Goal: Transaction & Acquisition: Purchase product/service

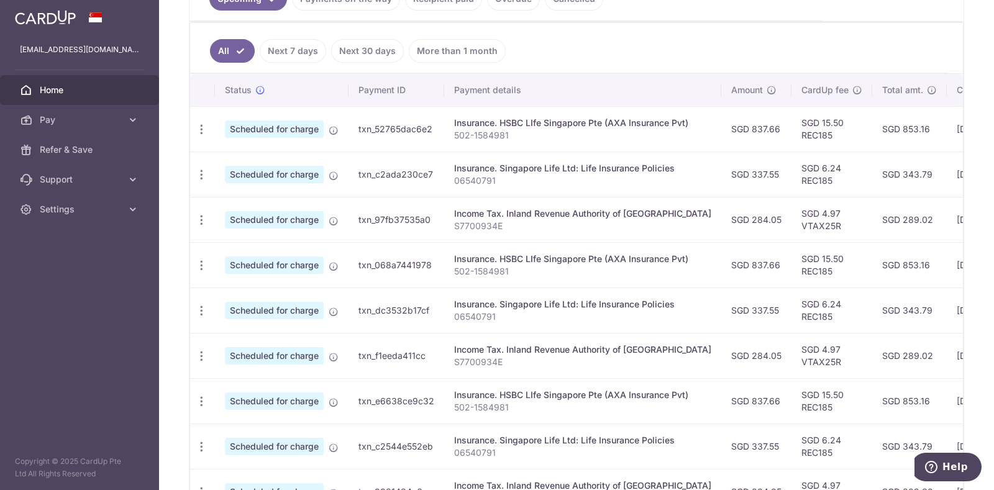
scroll to position [233, 0]
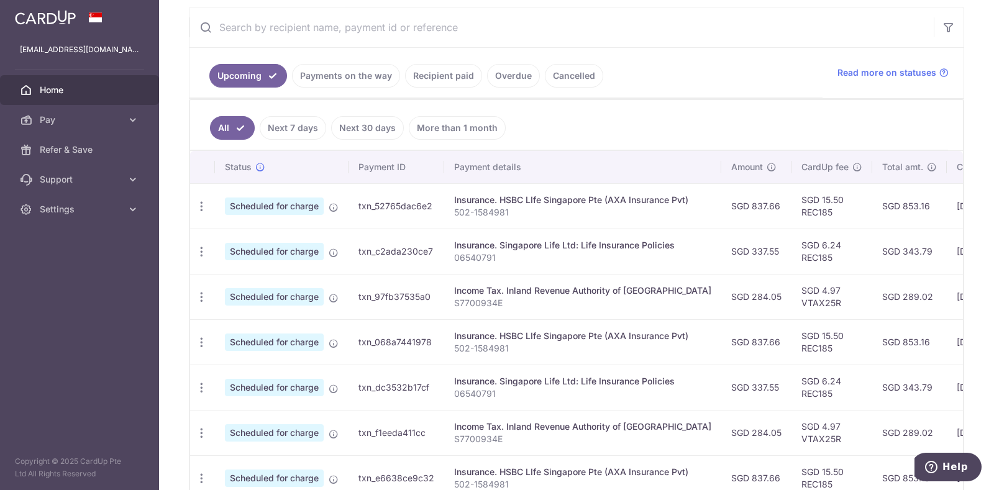
click at [332, 73] on link "Payments on the way" at bounding box center [346, 76] width 108 height 24
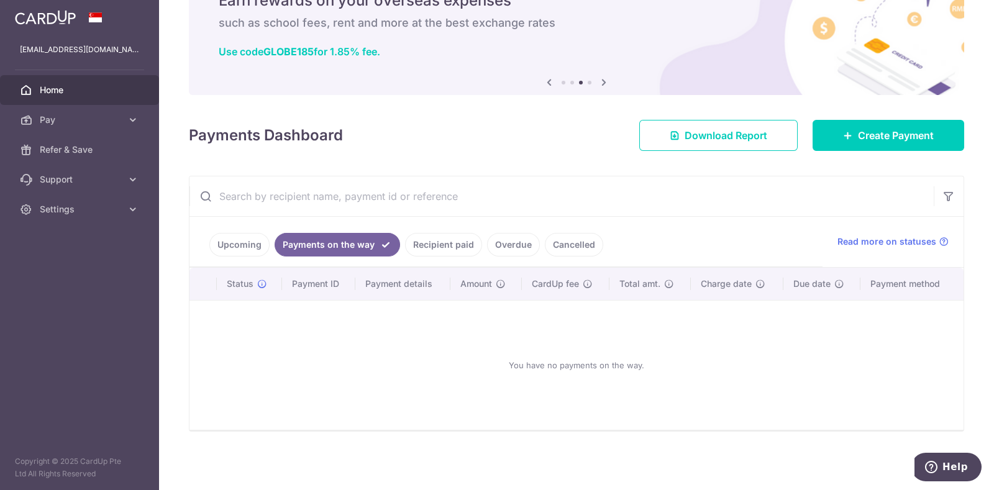
scroll to position [62, 0]
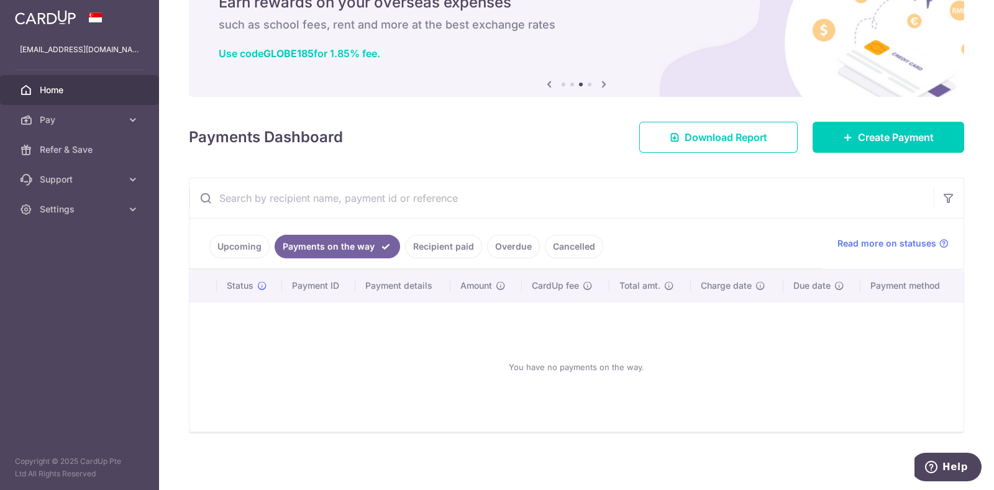
click at [456, 244] on link "Recipient paid" at bounding box center [443, 247] width 77 height 24
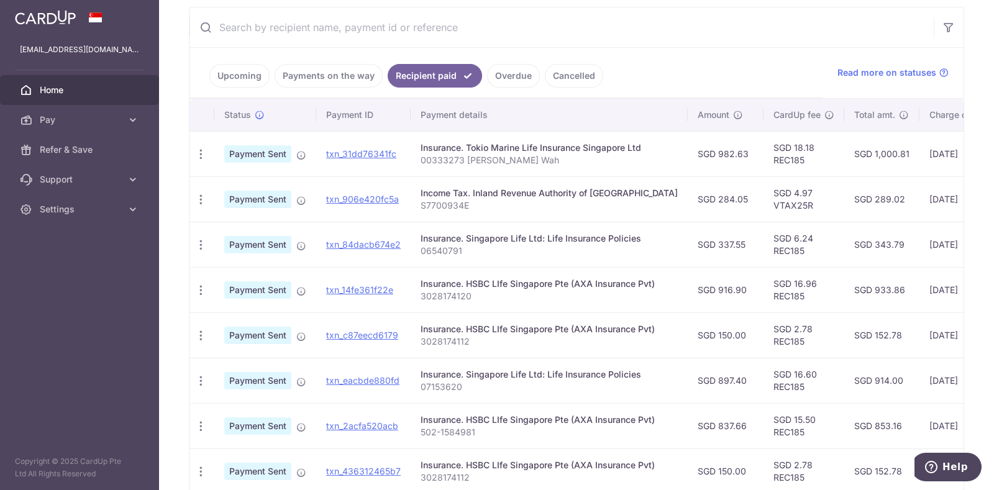
scroll to position [0, 0]
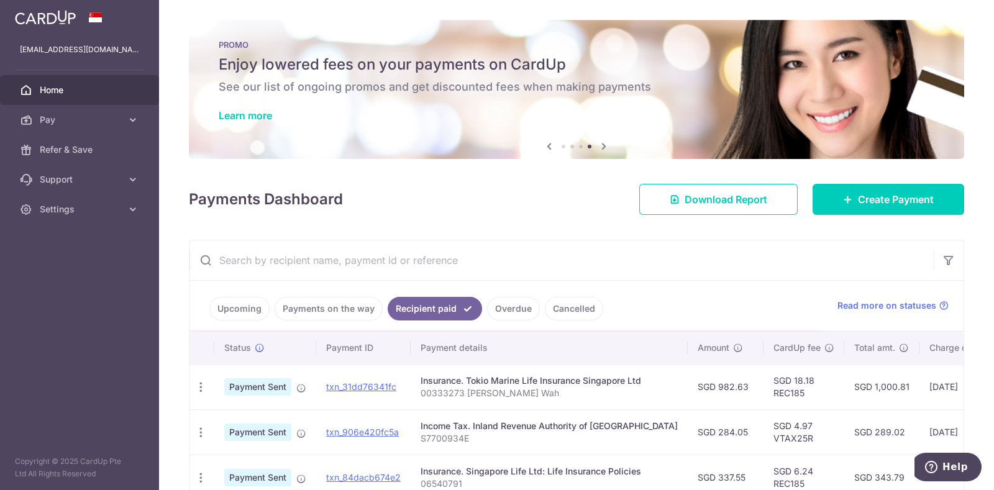
click at [236, 309] on link "Upcoming" at bounding box center [239, 309] width 60 height 24
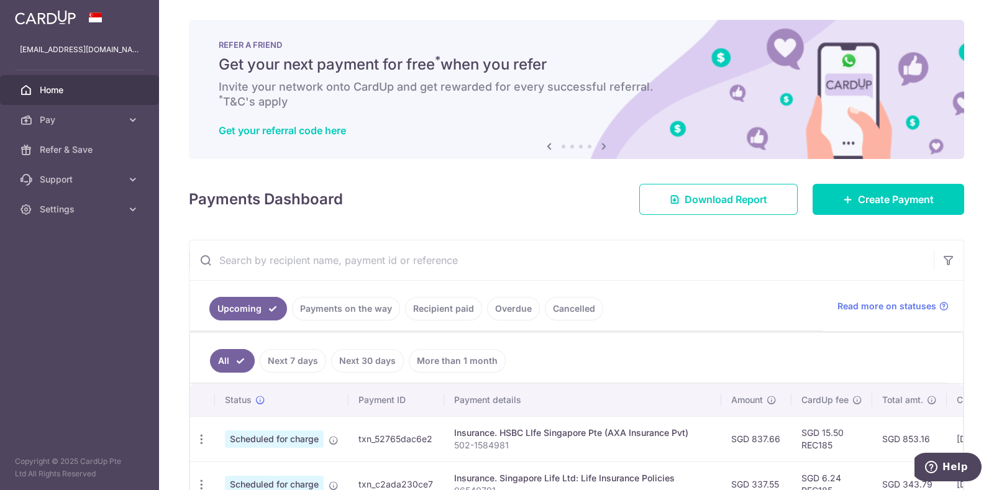
click at [602, 145] on icon at bounding box center [604, 147] width 15 height 16
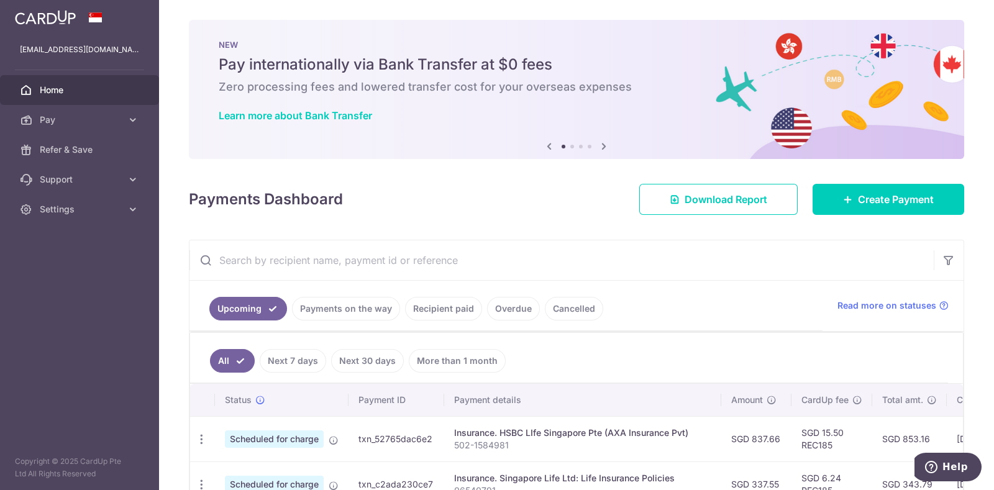
click at [602, 145] on icon at bounding box center [604, 147] width 15 height 16
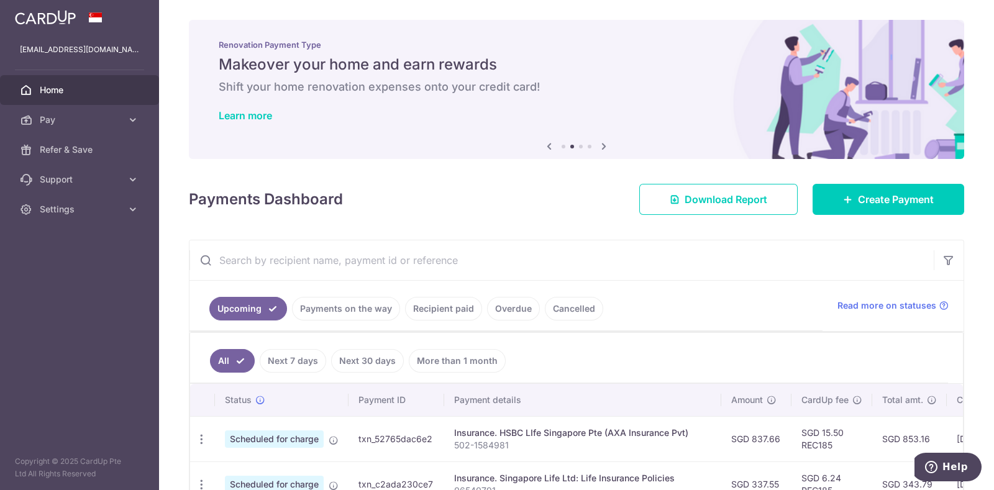
click at [602, 145] on icon at bounding box center [604, 147] width 15 height 16
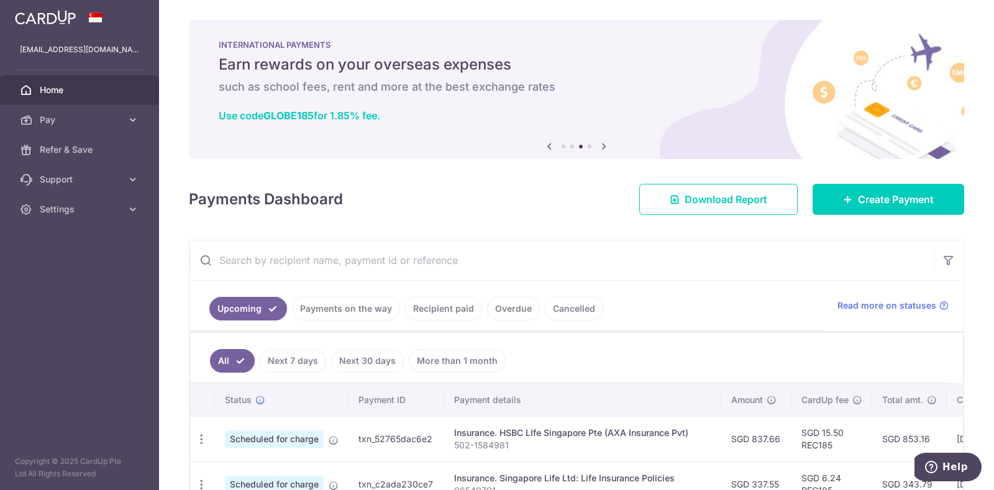
click at [602, 145] on icon at bounding box center [604, 147] width 15 height 16
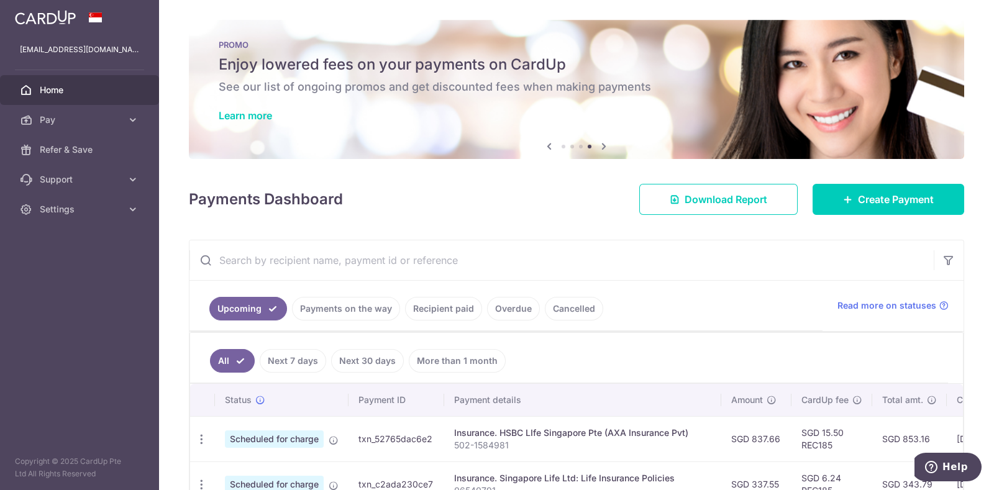
click at [602, 145] on icon at bounding box center [604, 147] width 15 height 16
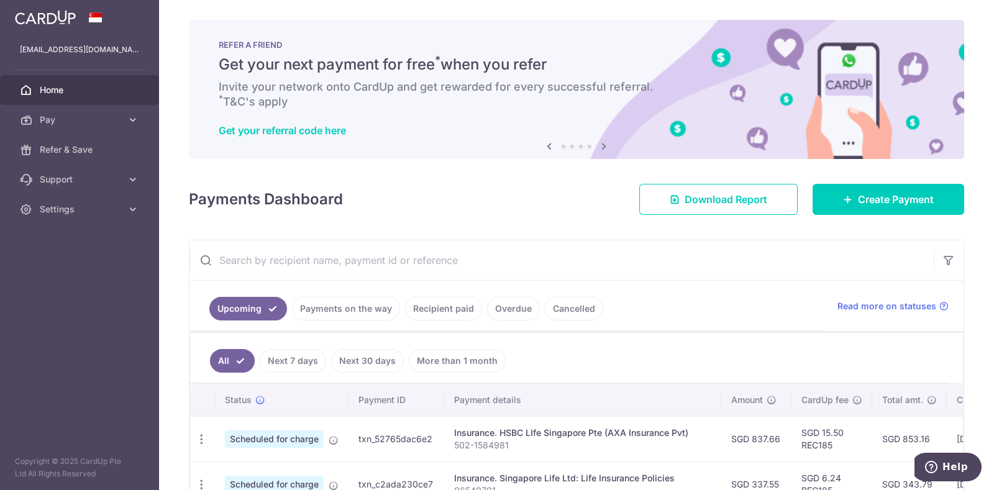
click at [544, 146] on icon at bounding box center [549, 147] width 15 height 16
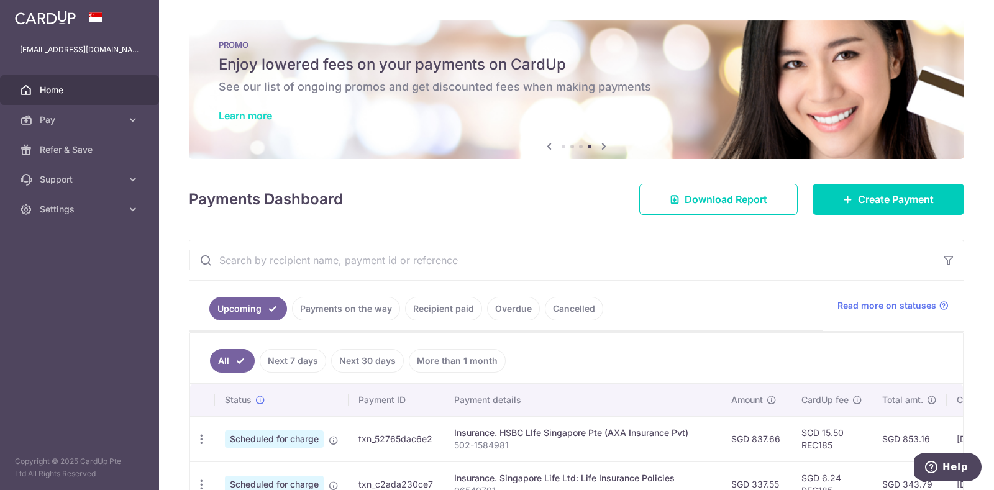
click at [249, 114] on link "Learn more" at bounding box center [245, 115] width 53 height 12
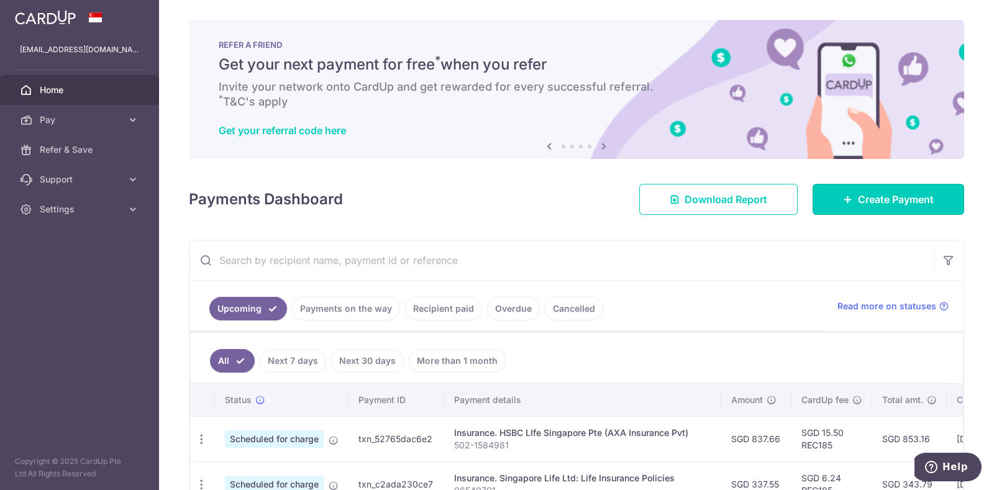
drag, startPoint x: 865, startPoint y: 193, endPoint x: 812, endPoint y: 223, distance: 61.5
click at [865, 193] on span "Create Payment" at bounding box center [896, 199] width 76 height 15
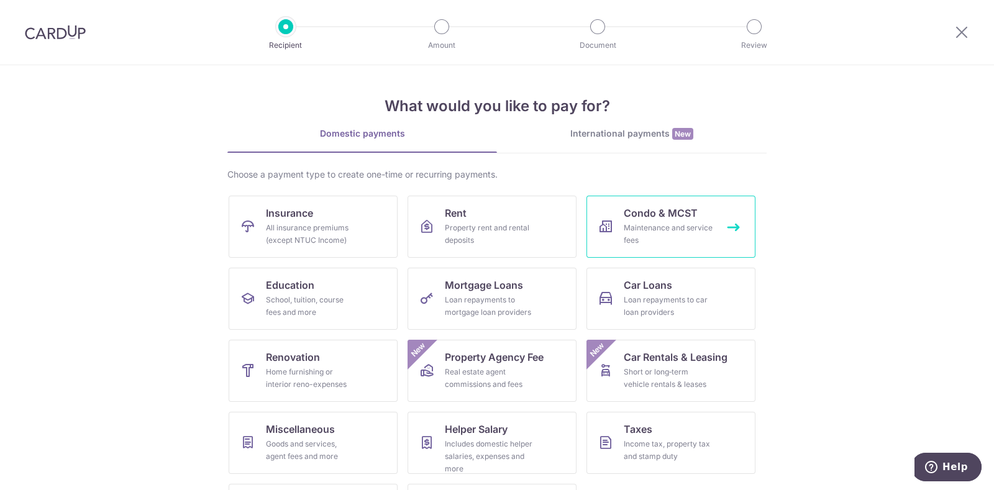
click at [664, 220] on span "Condo & MCST" at bounding box center [661, 213] width 74 height 15
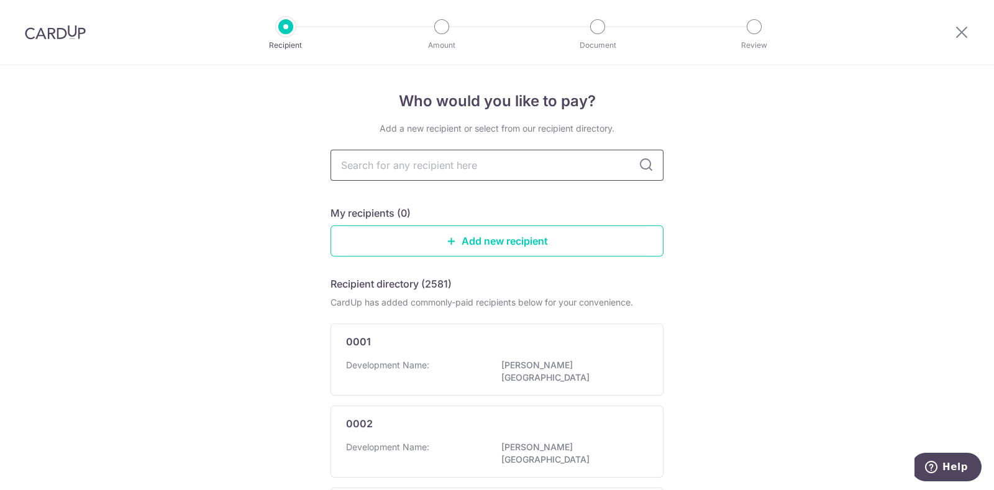
click at [492, 163] on input "text" at bounding box center [497, 165] width 333 height 31
type input "nv"
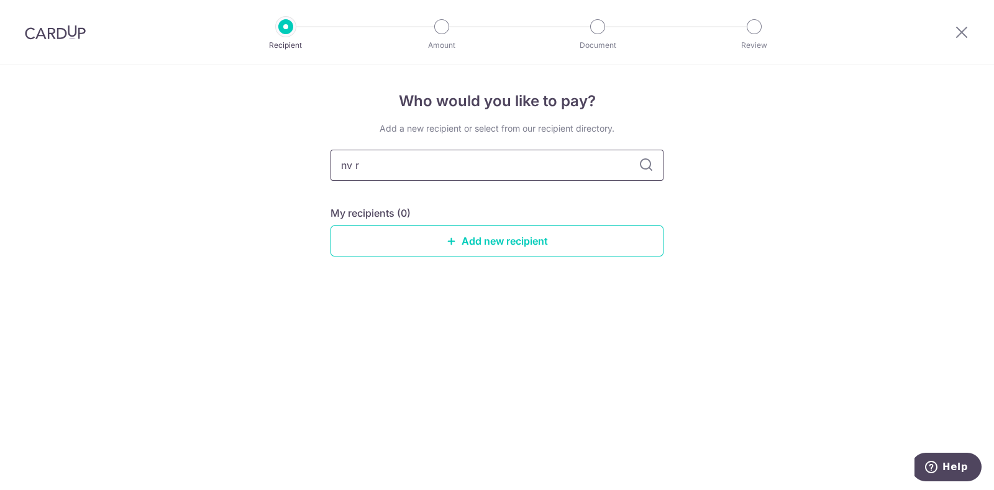
type input "nv re"
type input "n"
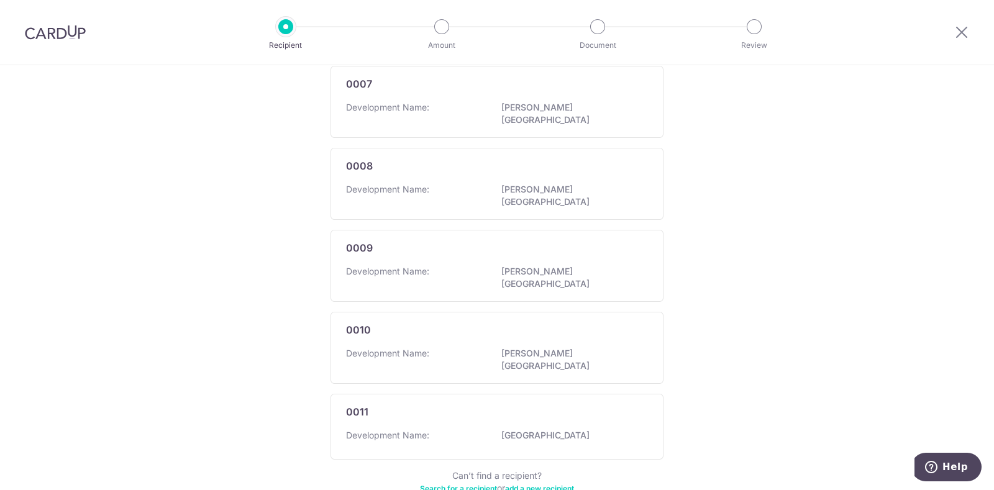
scroll to position [707, 0]
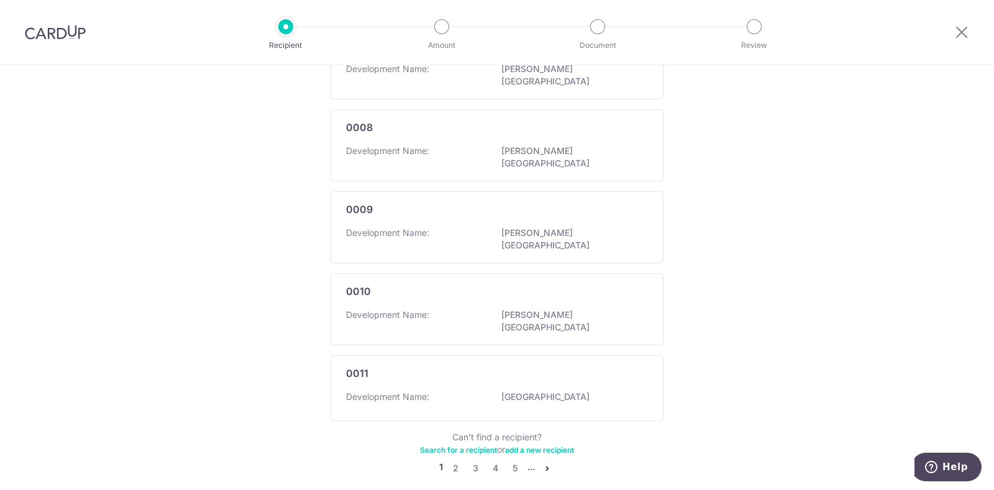
click at [528, 461] on li "..." at bounding box center [531, 468] width 7 height 15
click at [513, 461] on link "5" at bounding box center [515, 468] width 15 height 15
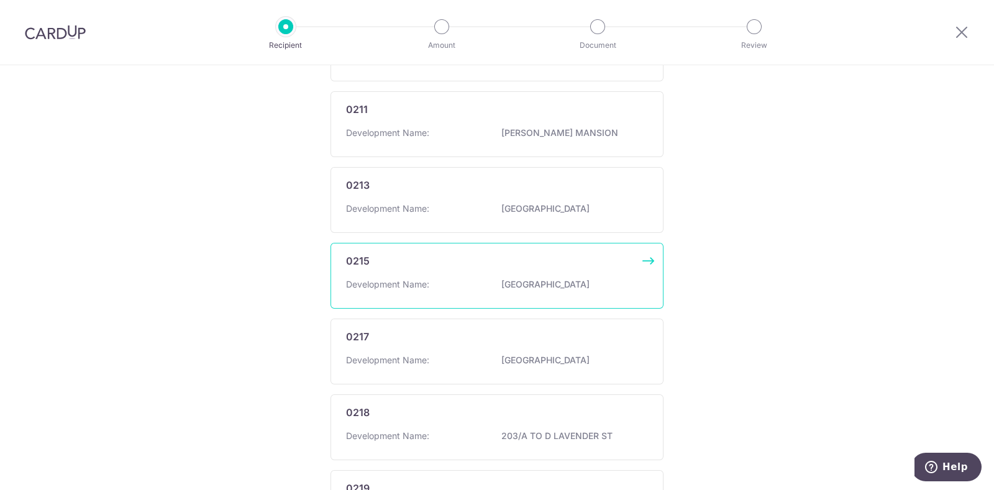
scroll to position [699, 0]
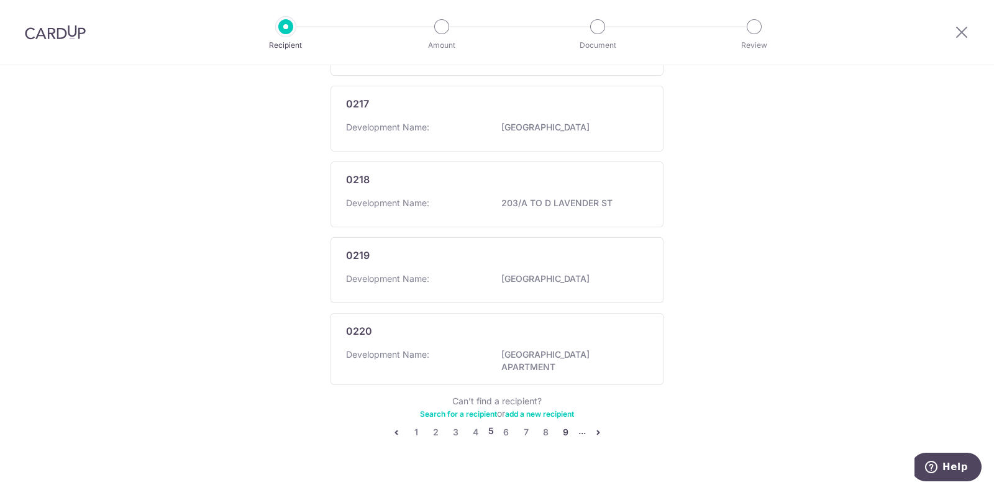
click at [562, 425] on link "9" at bounding box center [566, 432] width 15 height 15
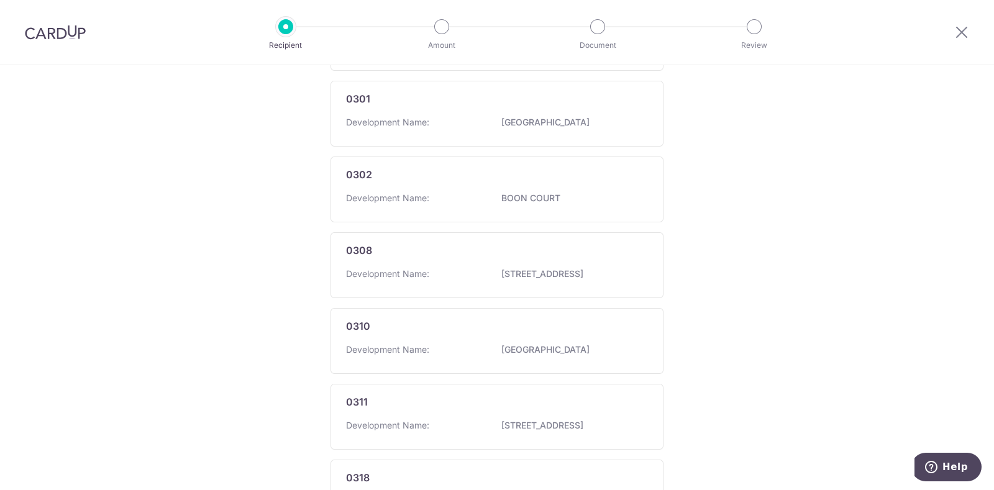
scroll to position [0, 0]
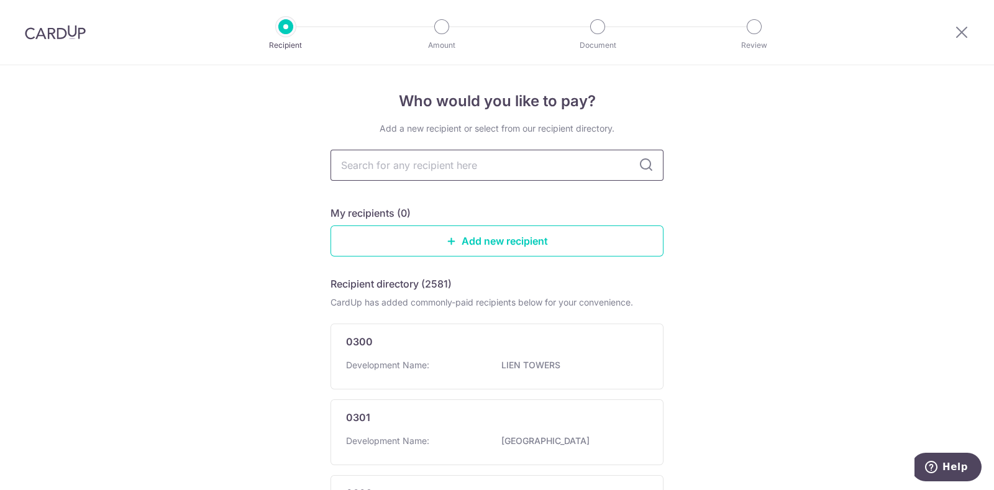
click at [483, 165] on input "text" at bounding box center [497, 165] width 333 height 31
type input "nv"
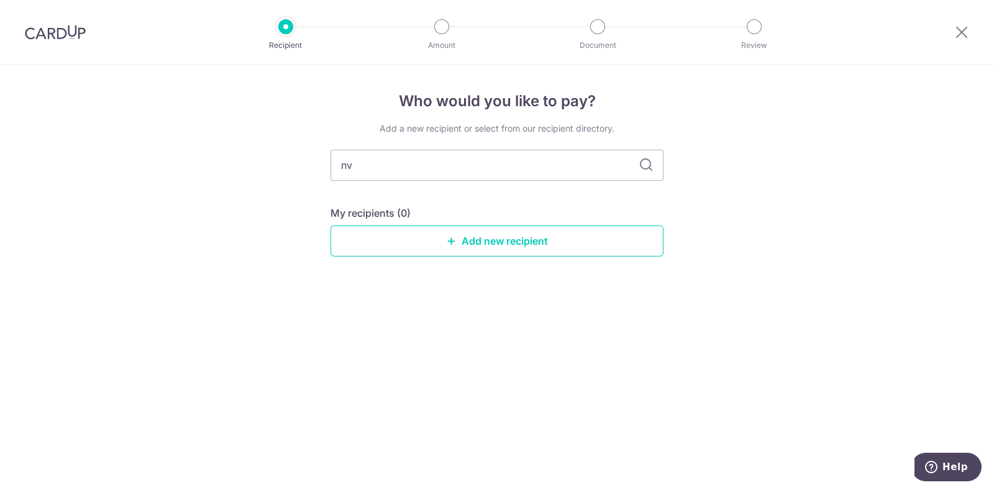
click at [649, 163] on icon at bounding box center [646, 165] width 15 height 15
click at [489, 247] on link "Add new recipient" at bounding box center [497, 241] width 333 height 31
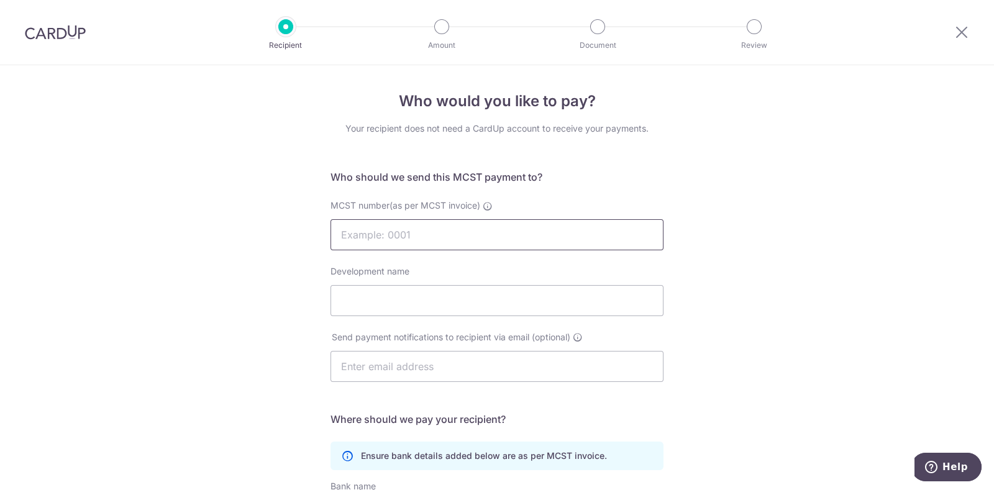
click at [464, 236] on input "MCST number(as per MCST invoice)" at bounding box center [497, 234] width 333 height 31
type input "009653"
click at [439, 300] on input "Development name" at bounding box center [497, 300] width 333 height 31
type input "NV Residences"
click at [447, 366] on input "text" at bounding box center [497, 366] width 333 height 31
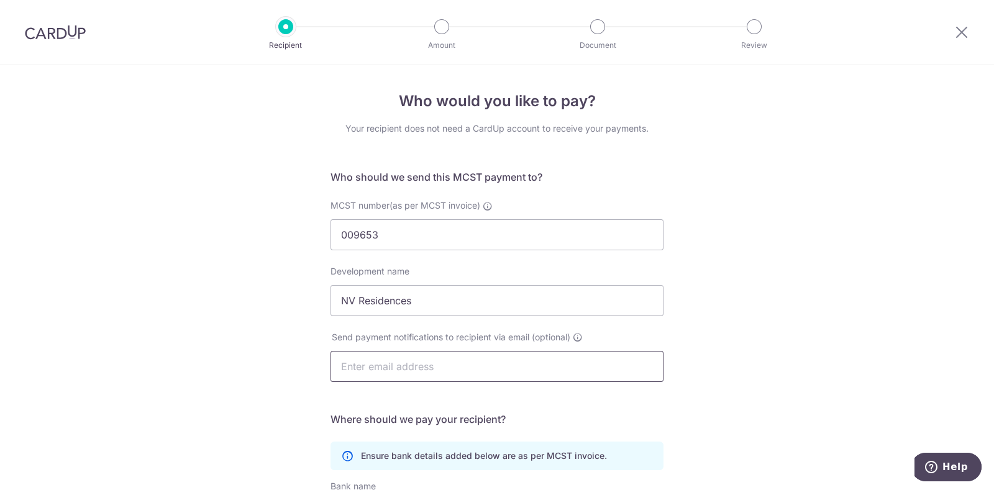
scroll to position [77, 0]
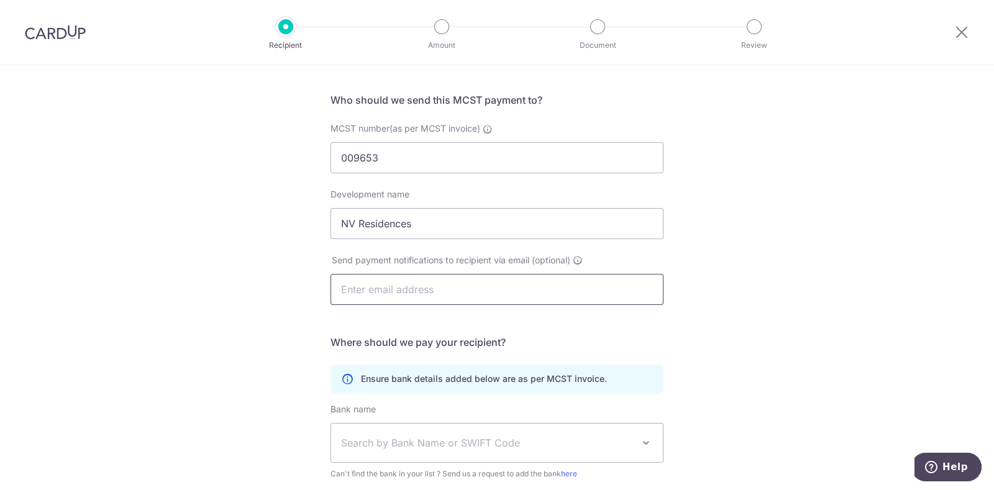
click at [358, 291] on input "text" at bounding box center [497, 289] width 333 height 31
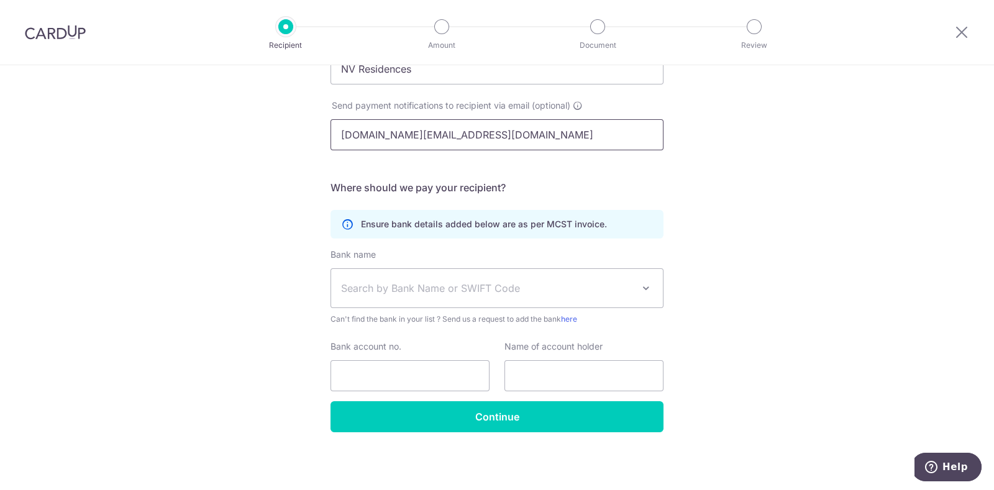
type input "nv.residences.ma@gmail.com"
click at [634, 284] on span "Search by Bank Name or SWIFT Code" at bounding box center [497, 288] width 333 height 40
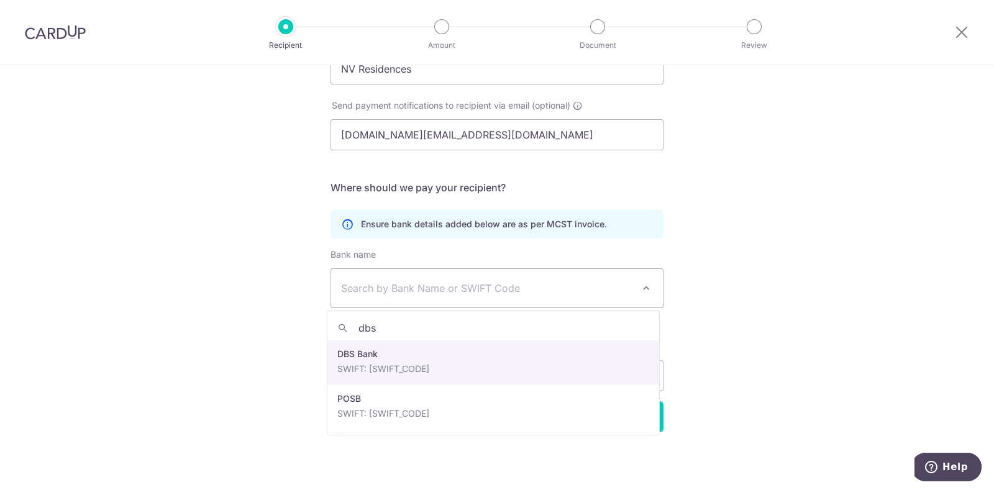
type input "dbs"
select select "6"
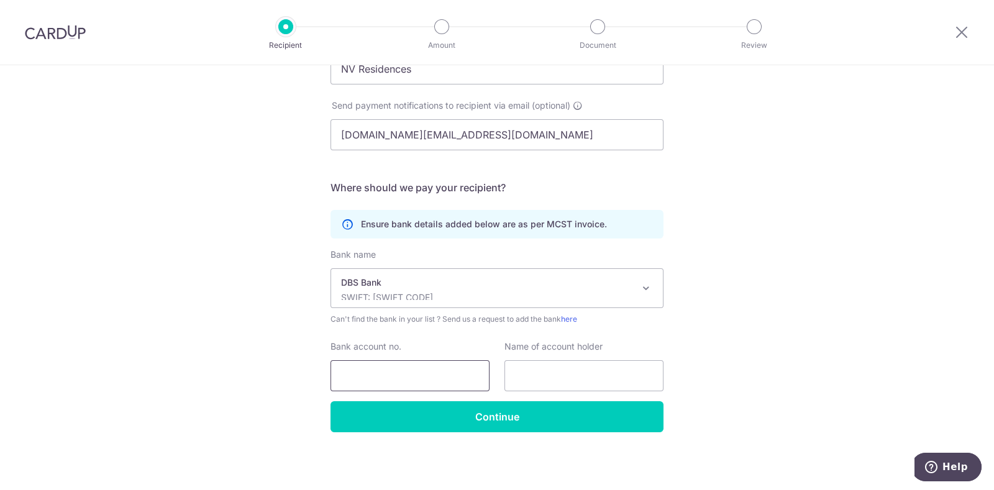
click at [408, 373] on input "Bank account no." at bounding box center [410, 375] width 159 height 31
type input "0039241755"
click at [565, 382] on input "text" at bounding box center [584, 375] width 159 height 31
drag, startPoint x: 491, startPoint y: 137, endPoint x: 304, endPoint y: 135, distance: 186.4
click at [304, 135] on div "Who would you like to pay? Your recipient does not need a CardUp account to rec…" at bounding box center [497, 161] width 994 height 657
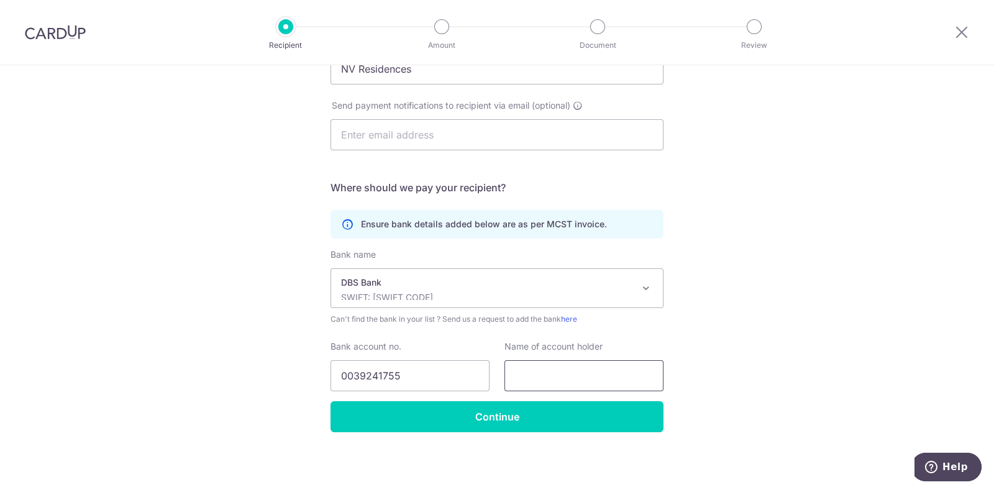
click at [599, 377] on input "text" at bounding box center [584, 375] width 159 height 31
click at [618, 371] on input "The Management Corporation Strata Title Plan NO. 3995" at bounding box center [584, 375] width 159 height 31
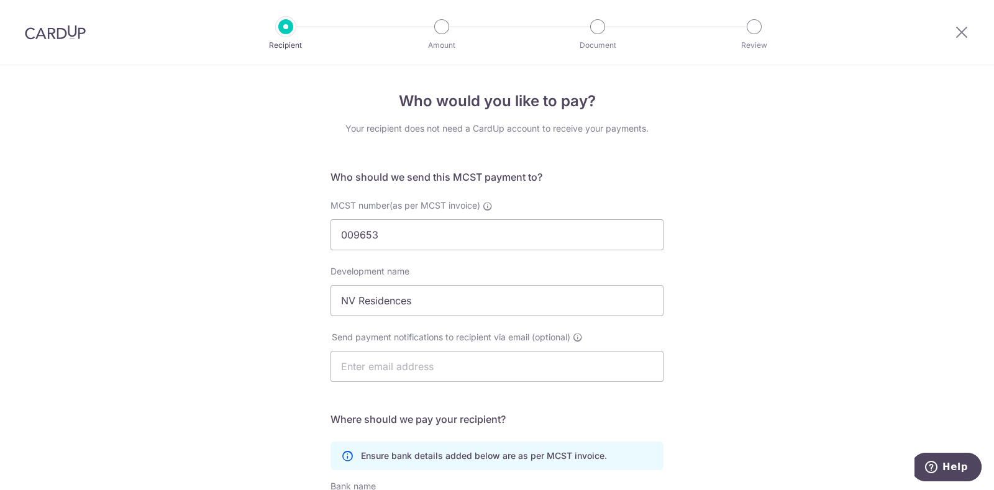
scroll to position [232, 0]
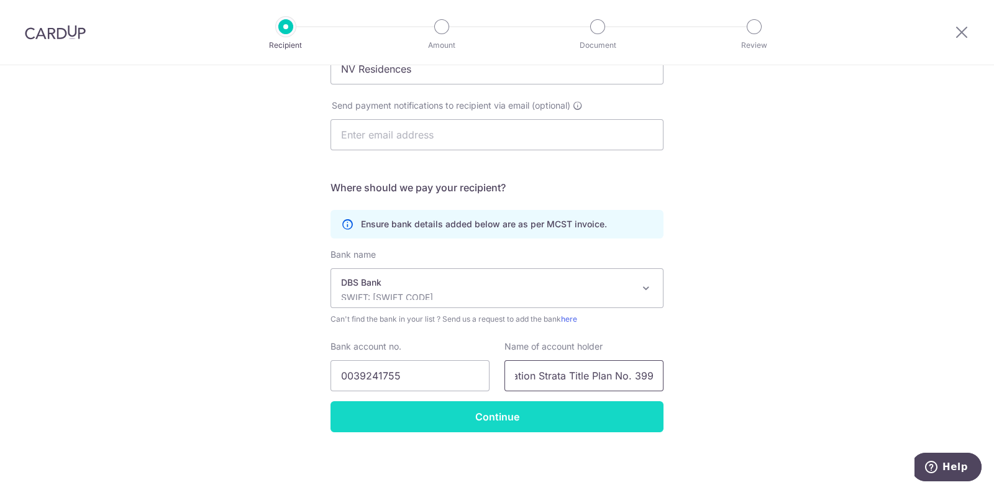
type input "The Management Corporation Strata Title Plan No. 3995"
click at [460, 416] on input "Continue" at bounding box center [497, 416] width 333 height 31
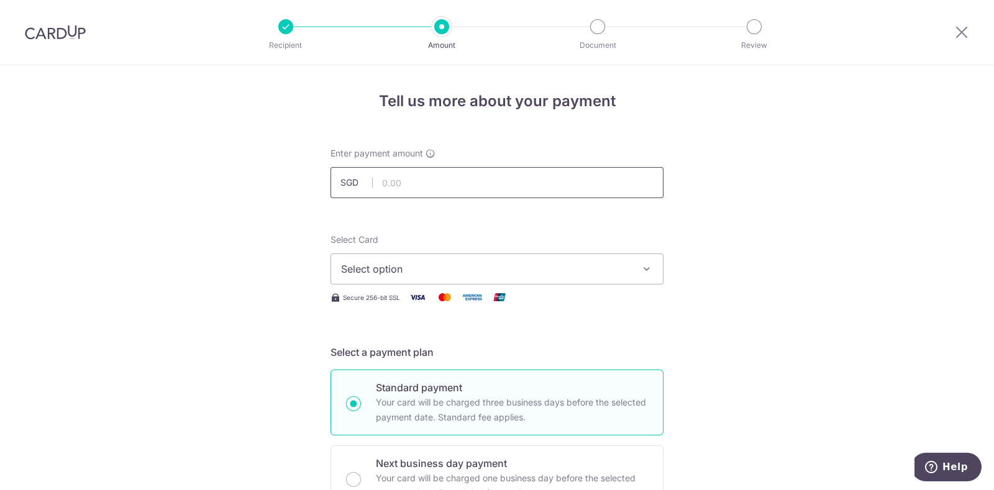
click at [477, 181] on input "text" at bounding box center [497, 182] width 333 height 31
type input "922.14"
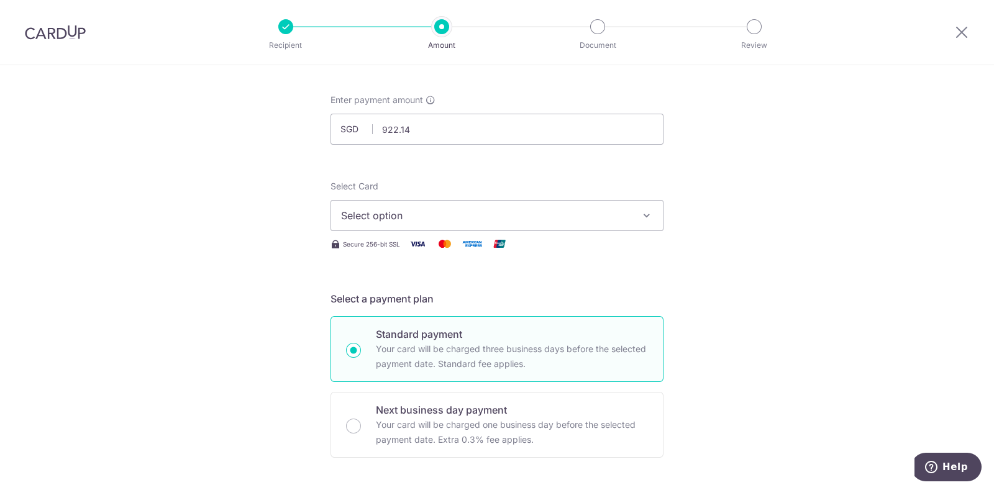
scroll to position [77, 0]
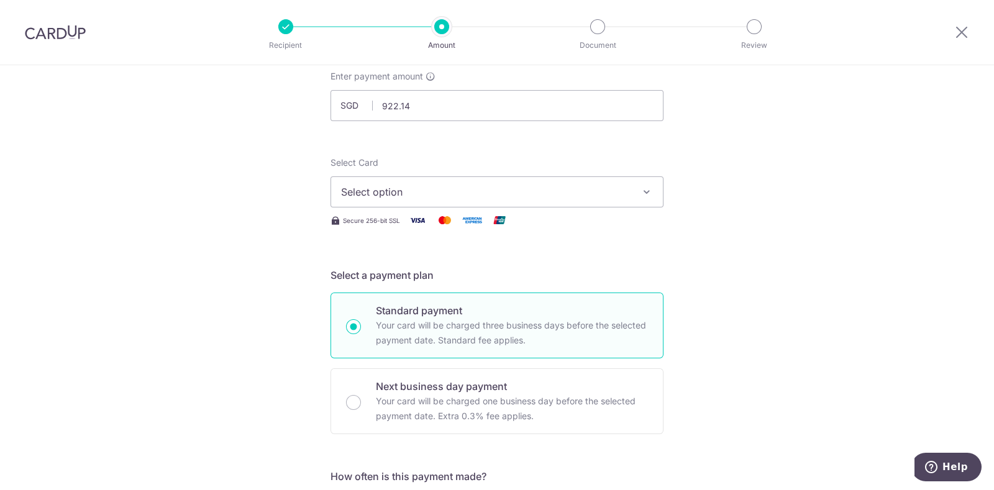
click at [641, 196] on icon "button" at bounding box center [647, 192] width 12 height 12
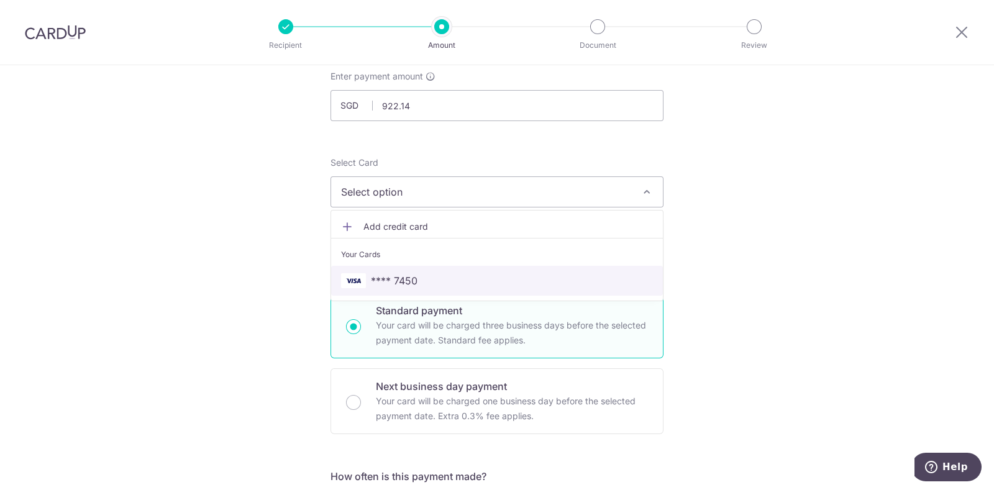
click at [426, 275] on span "**** 7450" at bounding box center [497, 280] width 312 height 15
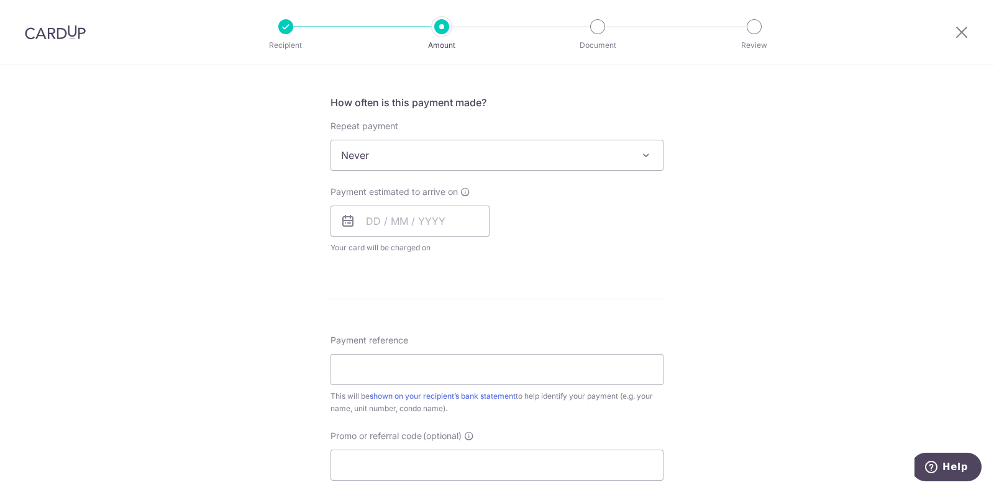
scroll to position [466, 0]
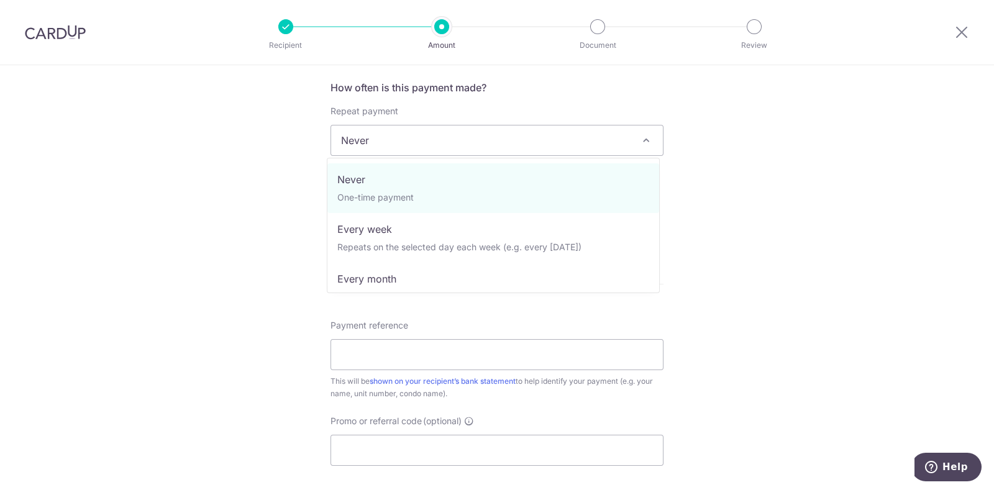
click at [639, 144] on span at bounding box center [646, 140] width 15 height 15
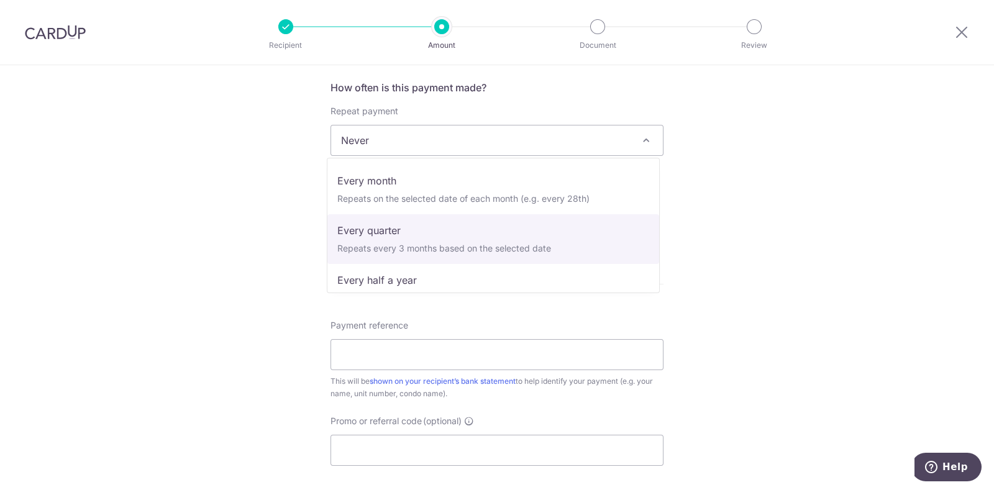
scroll to position [124, 0]
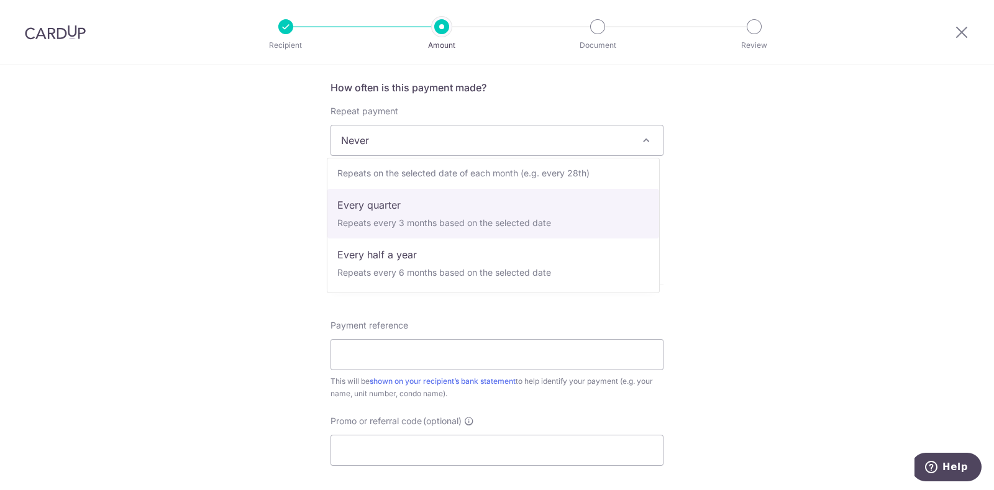
select select "4"
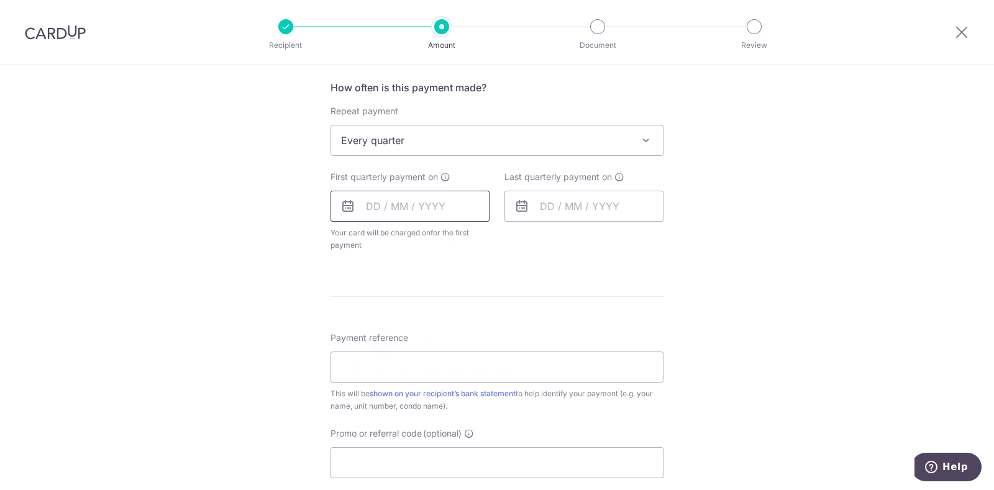
click at [441, 211] on input "text" at bounding box center [410, 206] width 159 height 31
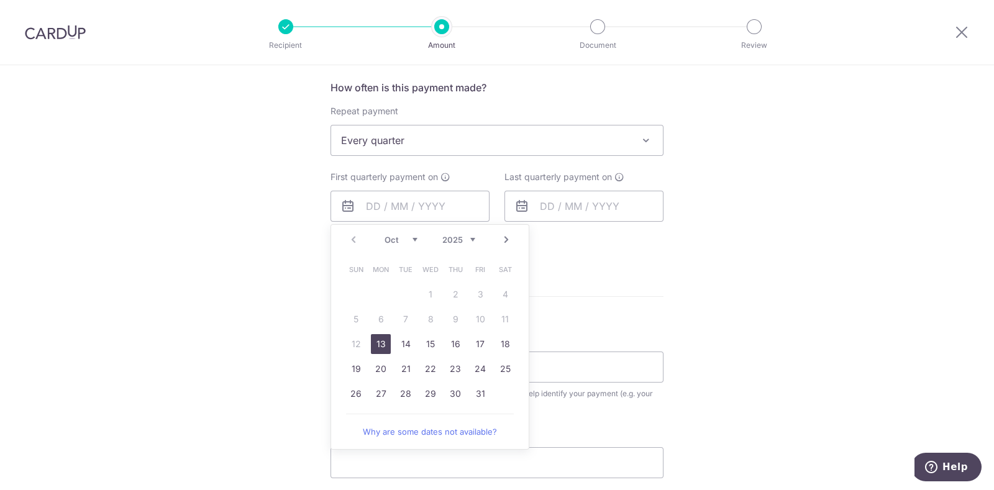
click at [378, 346] on link "13" at bounding box center [381, 344] width 20 height 20
type input "13/10/2025"
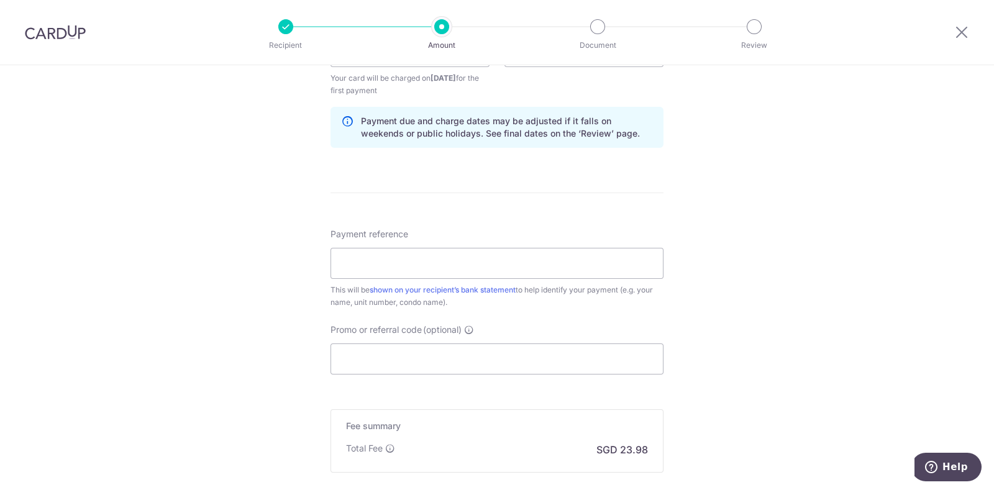
scroll to position [466, 0]
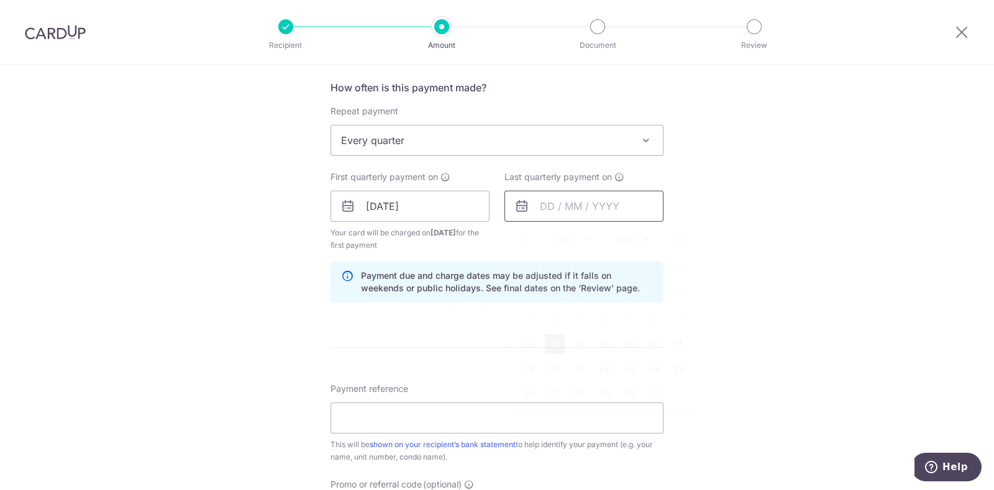
click at [561, 206] on input "text" at bounding box center [584, 206] width 159 height 31
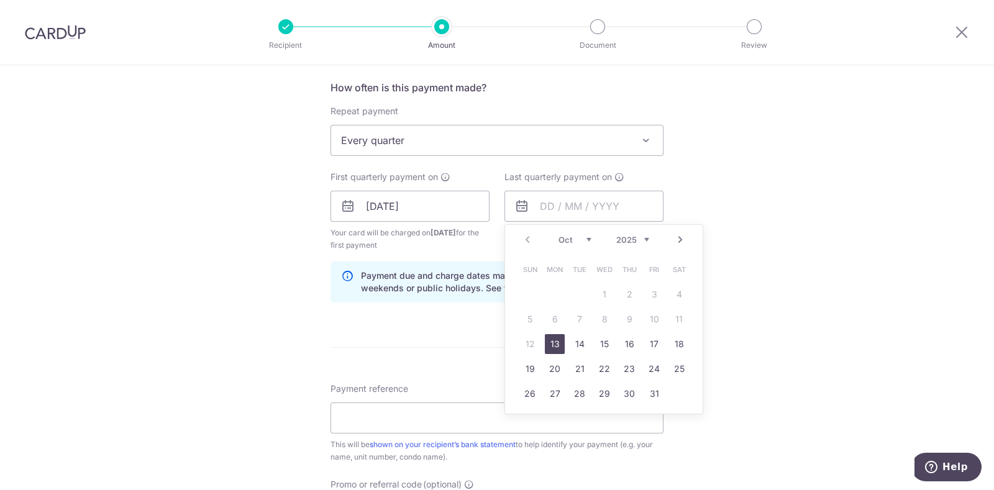
click at [673, 240] on link "Next" at bounding box center [680, 239] width 15 height 15
click at [680, 238] on link "Next" at bounding box center [680, 239] width 15 height 15
click at [647, 296] on link "2" at bounding box center [654, 295] width 20 height 20
type input "02/01/2026"
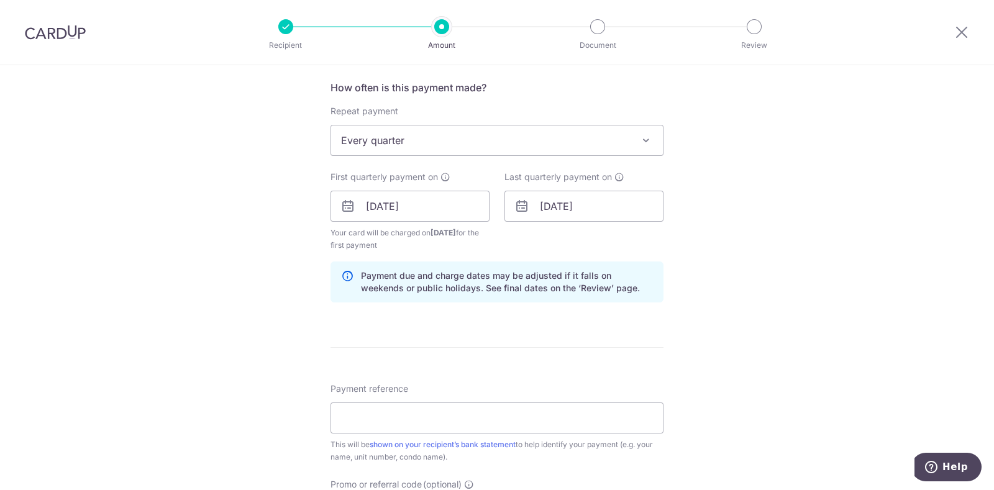
click at [470, 300] on div "Payment due and charge dates may be adjusted if it falls on weekends or public …" at bounding box center [497, 282] width 333 height 41
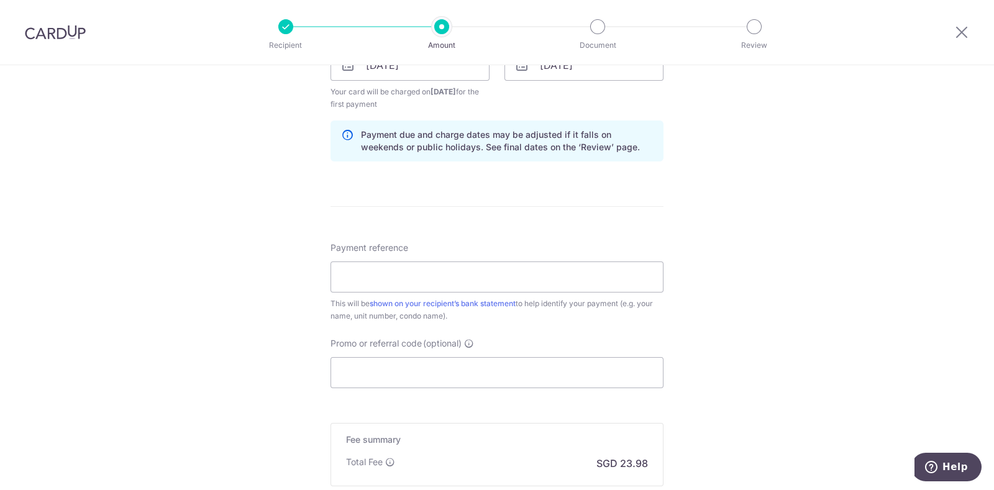
scroll to position [621, 0]
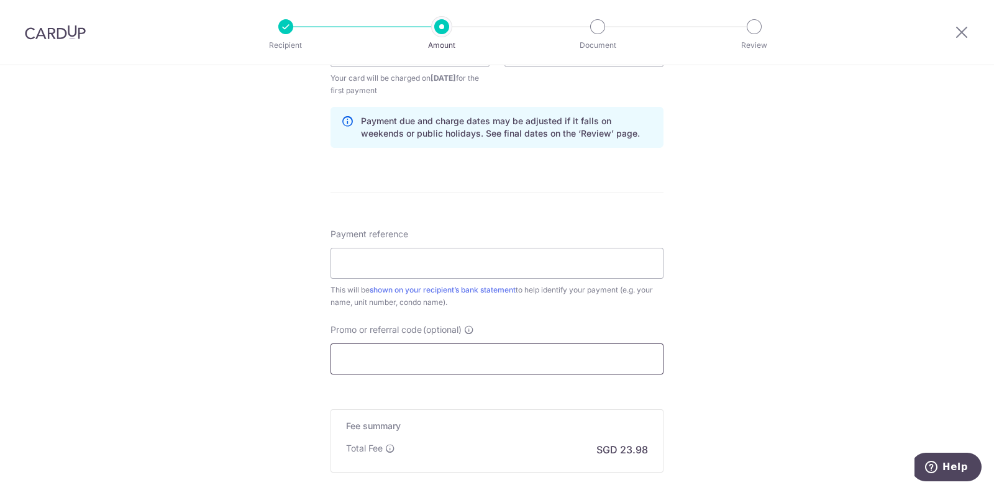
click at [426, 357] on input "Promo or referral code (optional)" at bounding box center [497, 359] width 333 height 31
paste input "3HOME25R"
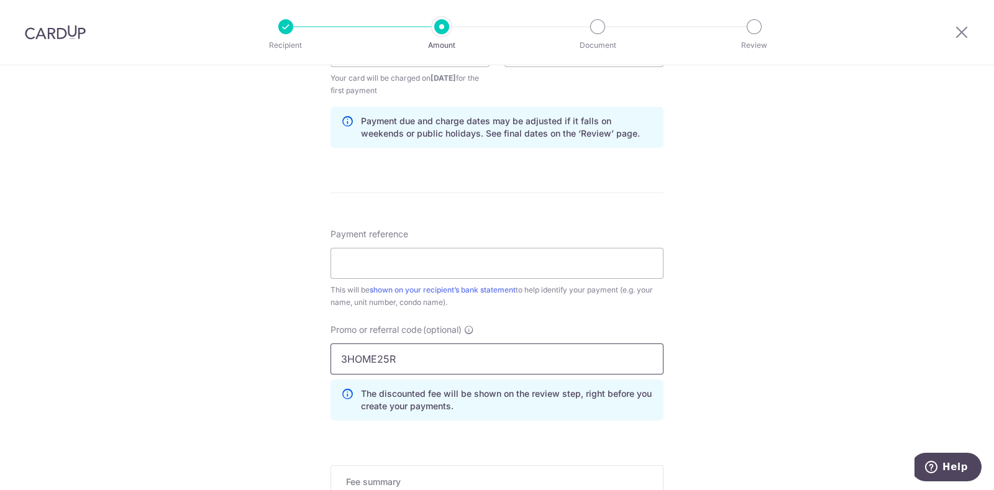
type input "3HOME25R"
click at [685, 323] on div "Tell us more about your payment Enter payment amount SGD 922.14 922.14 Recipien…" at bounding box center [497, 65] width 994 height 1243
click at [436, 261] on input "Payment reference" at bounding box center [497, 263] width 333 height 31
type input "9"
click at [341, 260] on input "#95#10-37" at bounding box center [497, 263] width 333 height 31
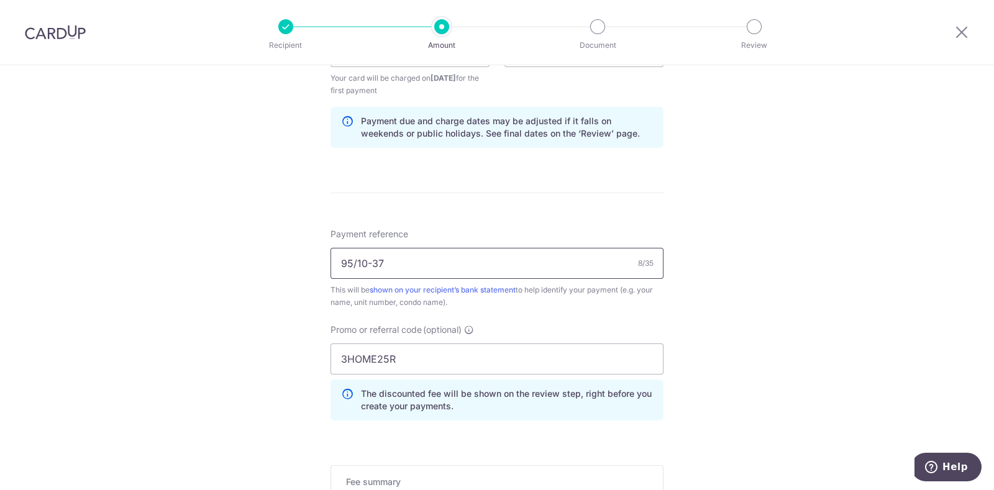
type input "95/10-37"
click at [730, 290] on div "Tell us more about your payment Enter payment amount SGD 922.14 922.14 Recipien…" at bounding box center [497, 65] width 994 height 1243
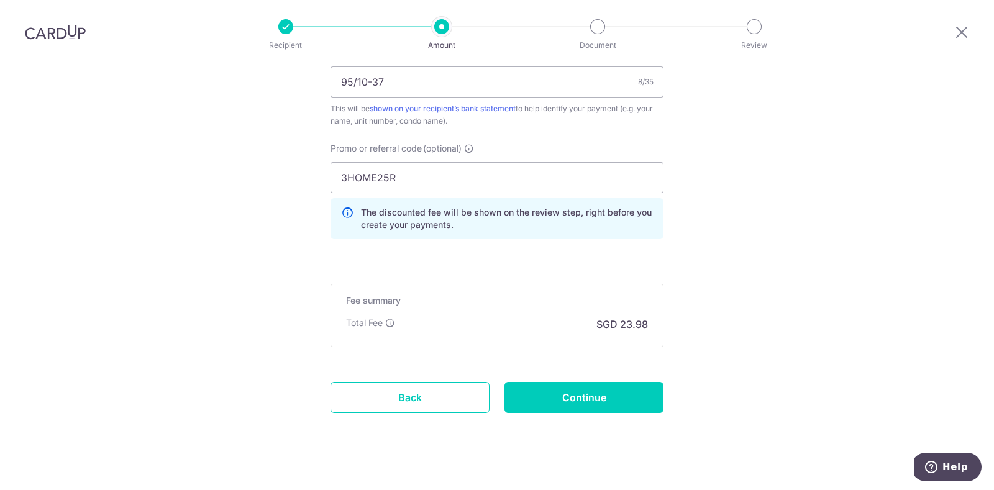
scroll to position [817, 0]
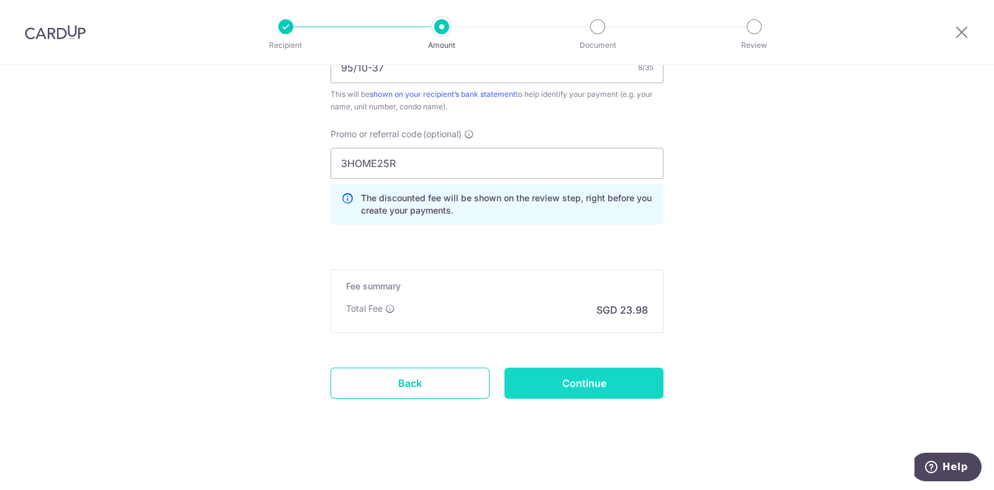
click at [597, 381] on input "Continue" at bounding box center [584, 383] width 159 height 31
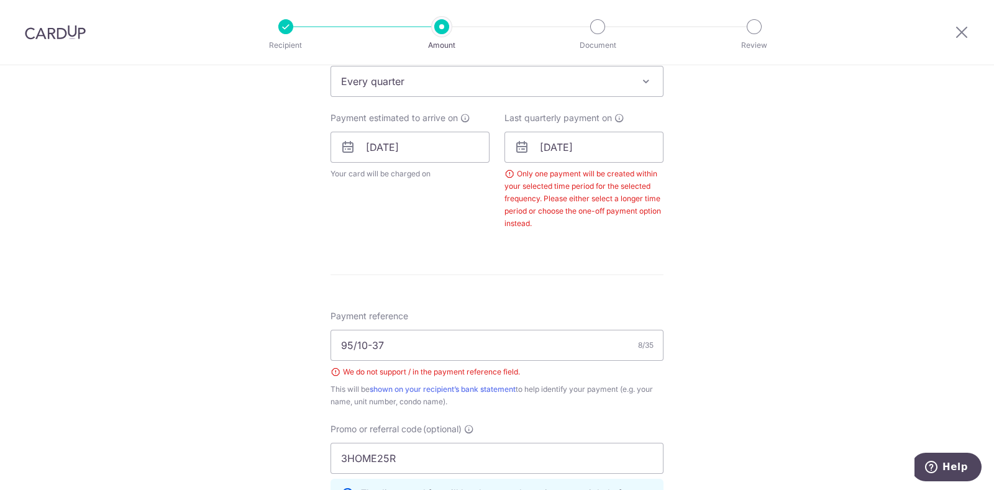
scroll to position [549, 0]
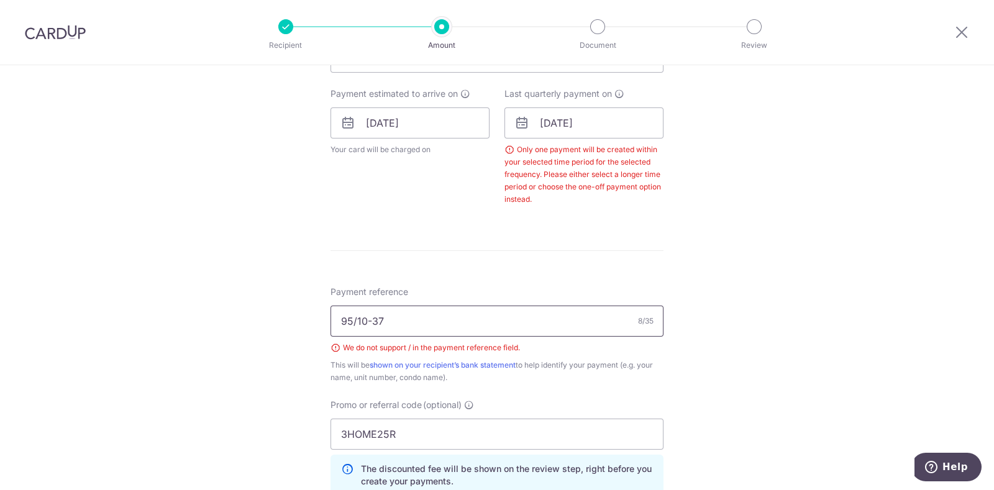
click at [352, 319] on input "95/10-37" at bounding box center [497, 321] width 333 height 31
click at [379, 277] on form "Enter payment amount SGD 922.14 922.14 Select Card **** 7450 Add credit card Yo…" at bounding box center [497, 151] width 333 height 1107
click at [339, 319] on input "95#10-37" at bounding box center [497, 321] width 333 height 31
type input "#95#10-37"
click at [595, 127] on input "02/01/2026" at bounding box center [584, 123] width 159 height 31
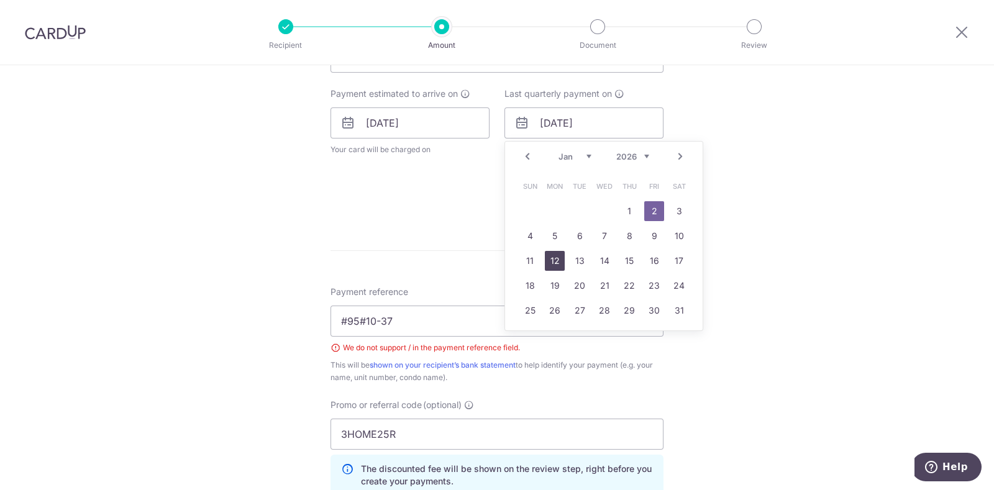
click at [553, 262] on link "12" at bounding box center [555, 261] width 20 height 20
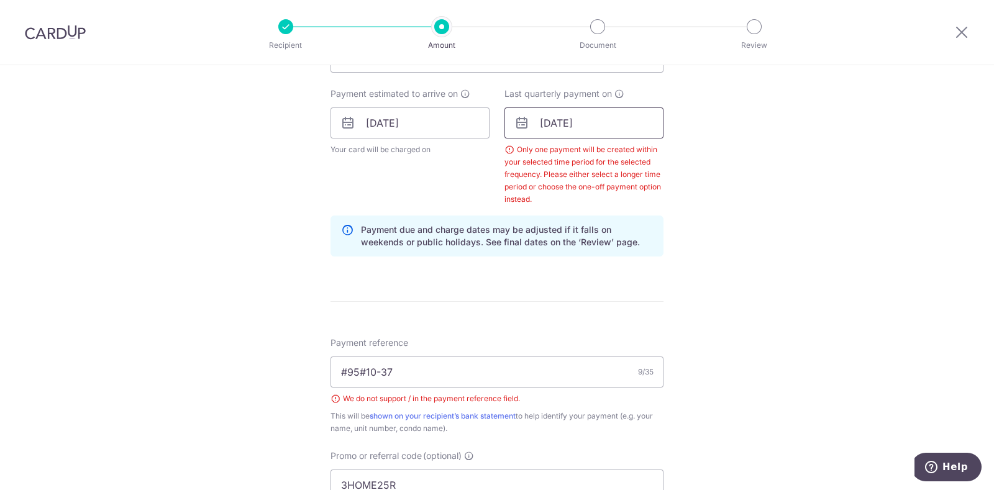
click at [577, 122] on input "12/01/2026" at bounding box center [584, 123] width 159 height 31
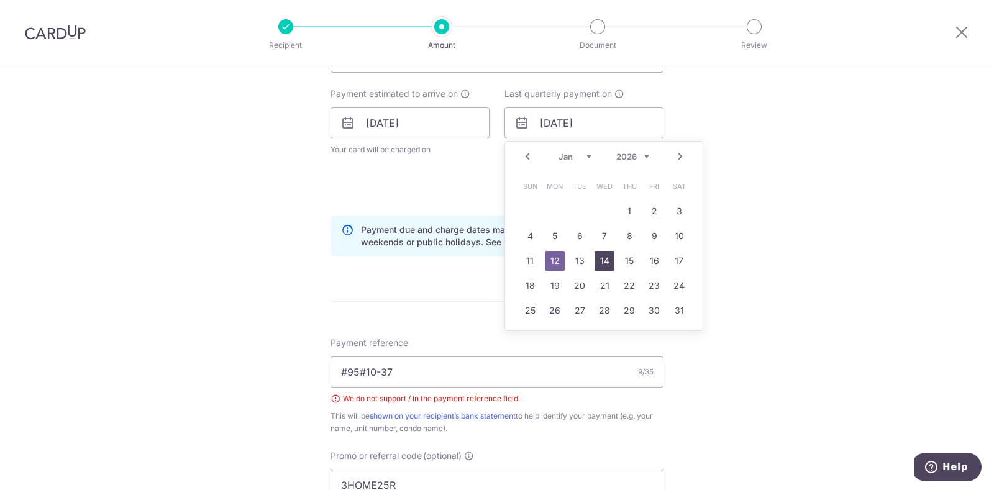
click at [600, 262] on link "14" at bounding box center [605, 261] width 20 height 20
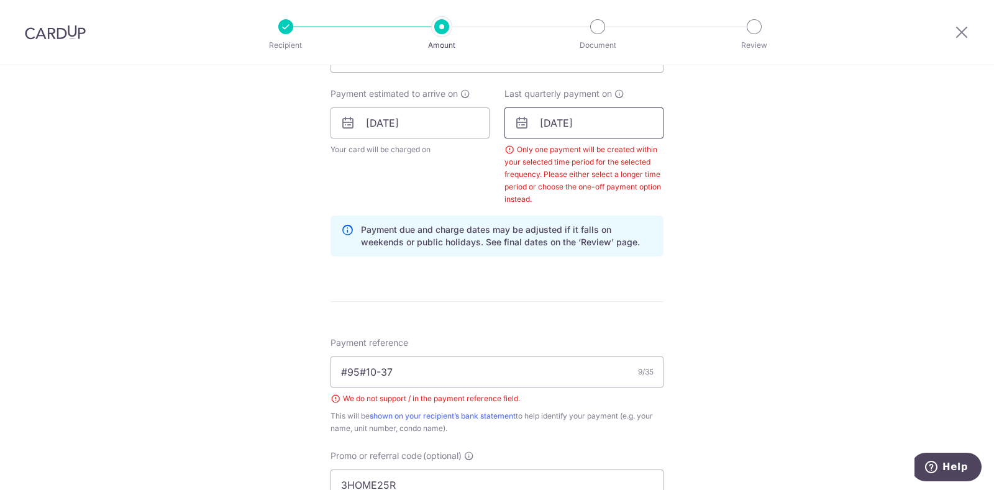
click at [587, 123] on input "14/01/2026" at bounding box center [584, 123] width 159 height 31
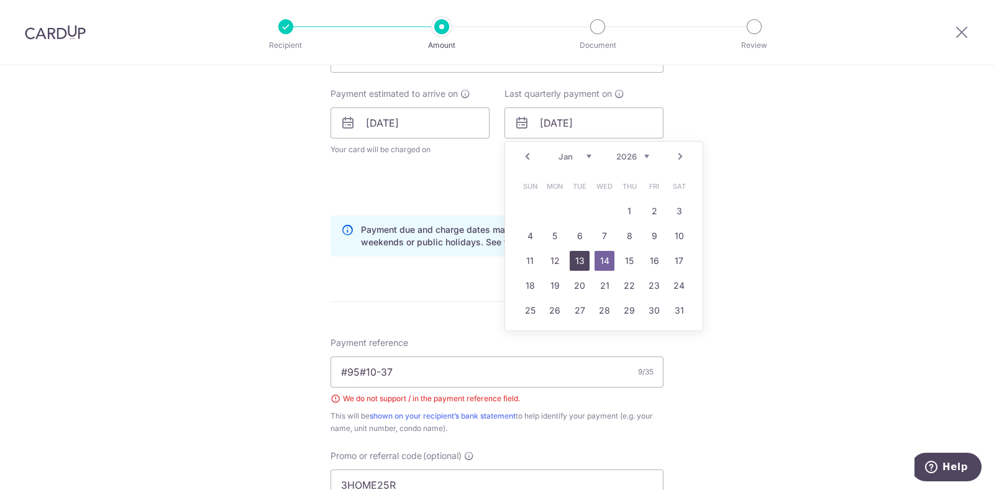
click at [579, 257] on link "13" at bounding box center [580, 261] width 20 height 20
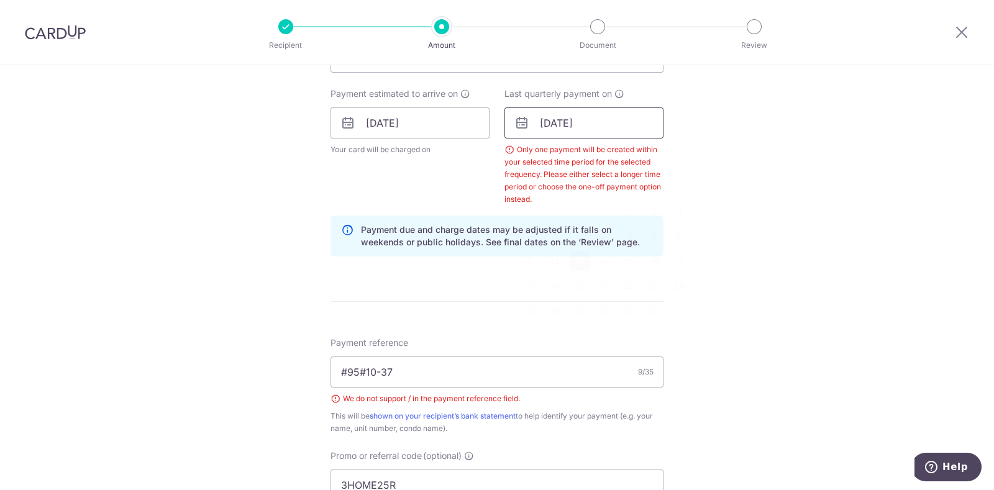
click at [570, 121] on input "13/01/2026" at bounding box center [584, 123] width 159 height 31
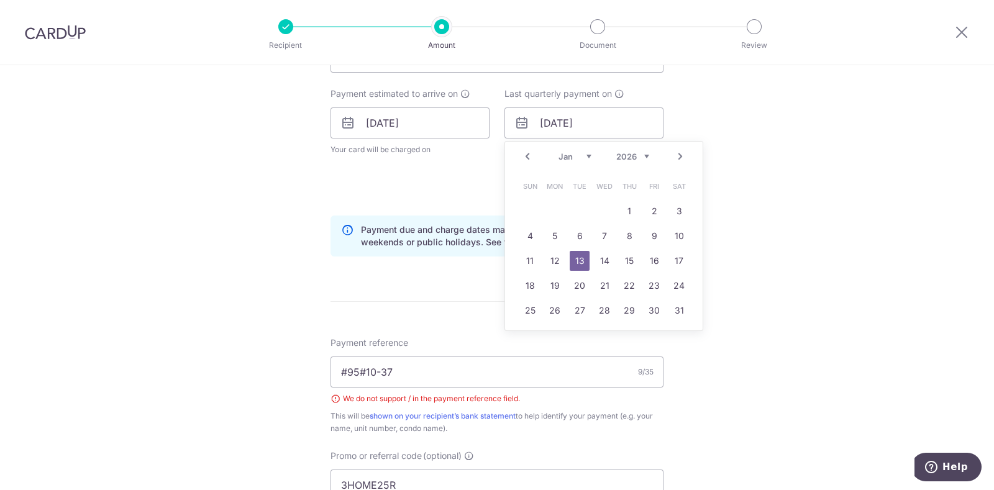
click at [675, 153] on link "Next" at bounding box center [680, 156] width 15 height 15
click at [523, 150] on link "Prev" at bounding box center [527, 156] width 15 height 15
click at [673, 151] on link "Next" at bounding box center [680, 156] width 15 height 15
click at [650, 238] on link "13" at bounding box center [654, 236] width 20 height 20
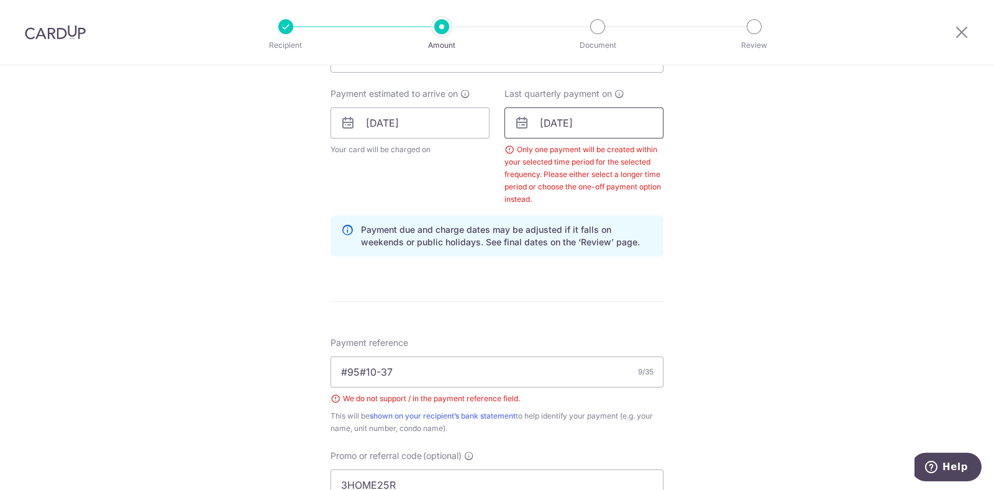
click at [610, 122] on input "13/02/2026" at bounding box center [584, 123] width 159 height 31
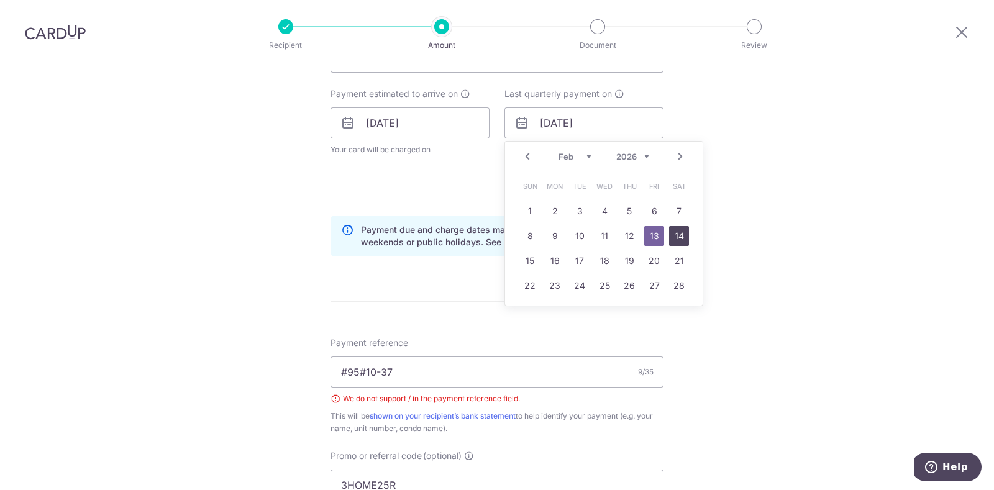
click at [677, 234] on link "14" at bounding box center [679, 236] width 20 height 20
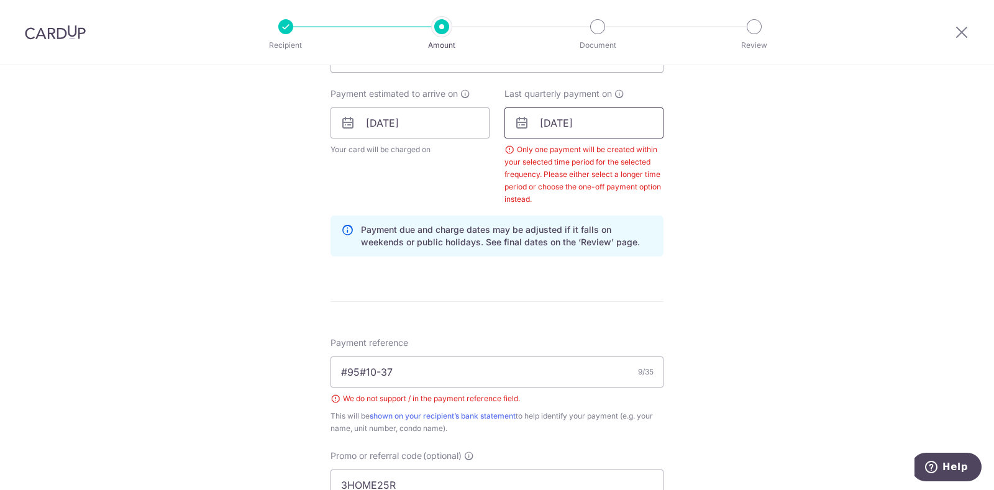
click at [610, 122] on input "14/02/2026" at bounding box center [584, 123] width 159 height 31
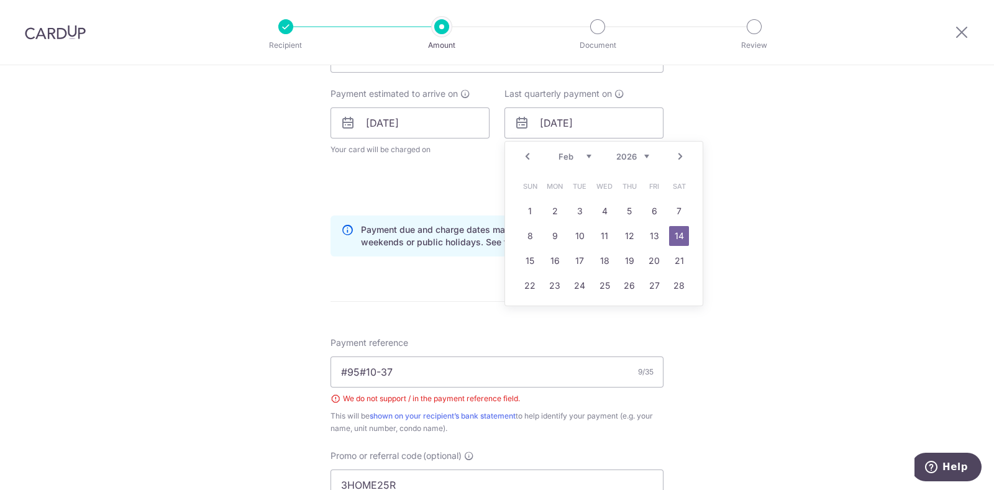
click at [679, 153] on link "Next" at bounding box center [680, 156] width 15 height 15
click at [603, 254] on link "18" at bounding box center [605, 261] width 20 height 20
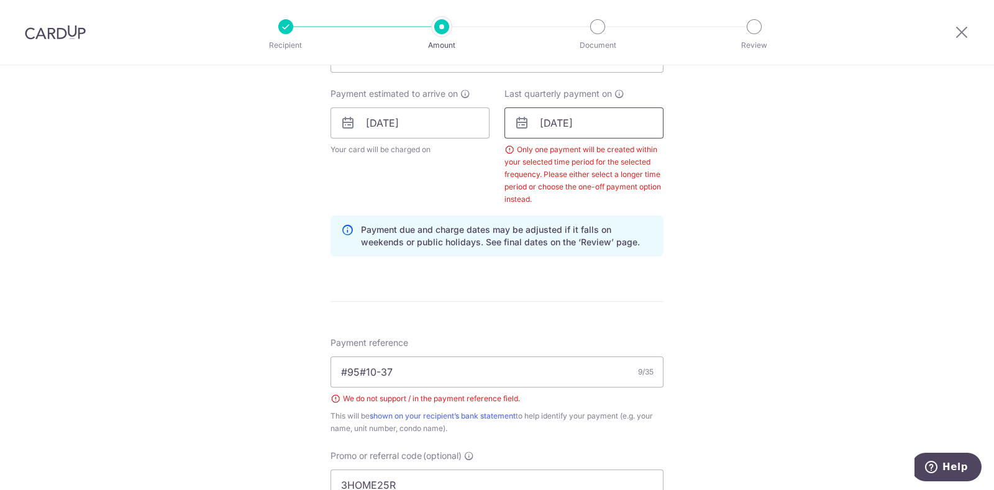
click at [606, 128] on input "18/03/2026" at bounding box center [584, 123] width 159 height 31
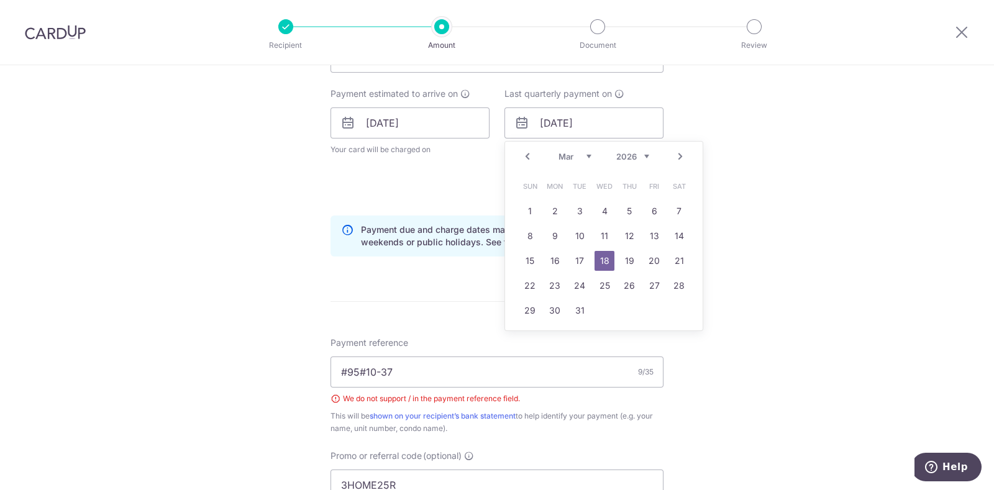
click at [526, 155] on link "Prev" at bounding box center [527, 156] width 15 height 15
click at [600, 308] on link "31" at bounding box center [605, 311] width 20 height 20
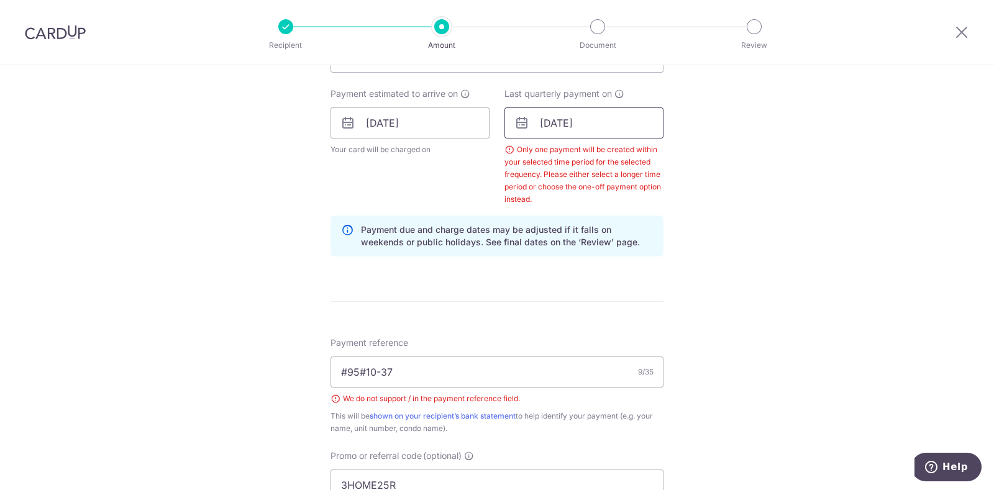
click at [567, 119] on input "31/12/2025" at bounding box center [584, 123] width 159 height 31
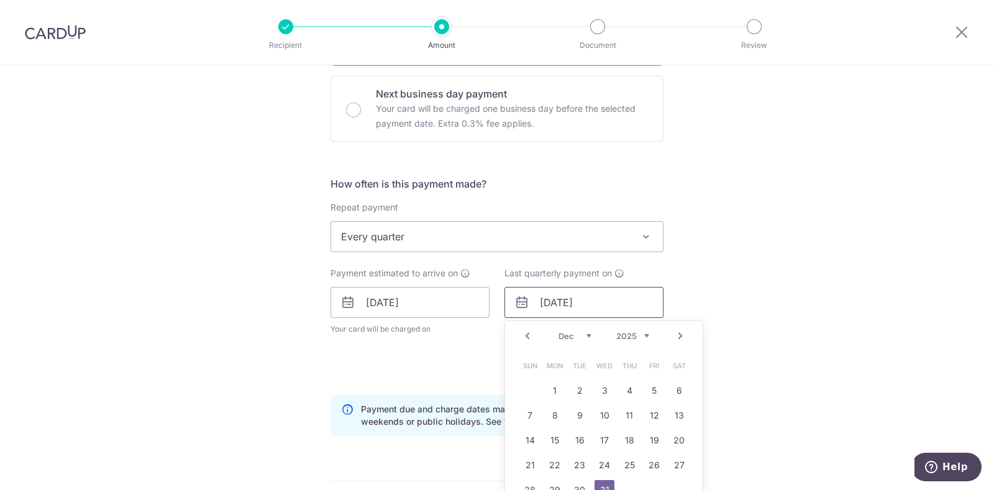
scroll to position [394, 0]
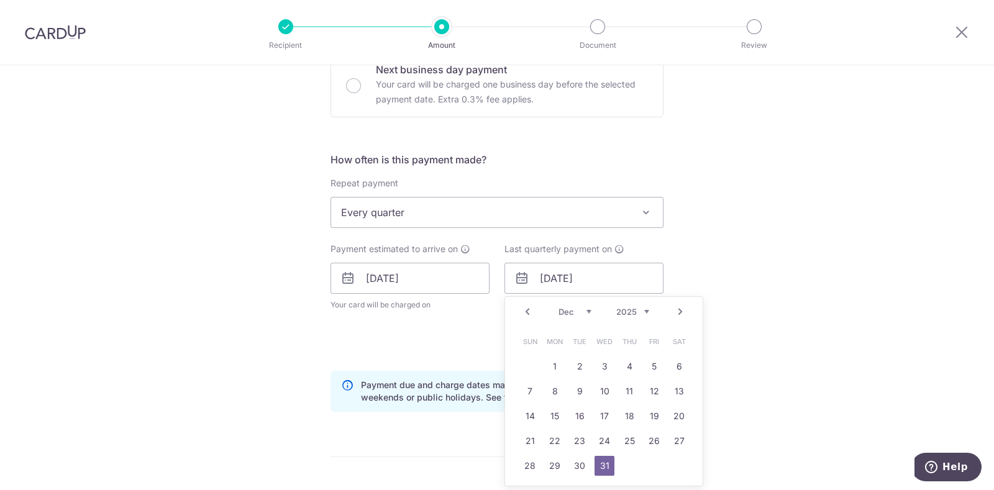
click at [642, 214] on span at bounding box center [646, 212] width 15 height 15
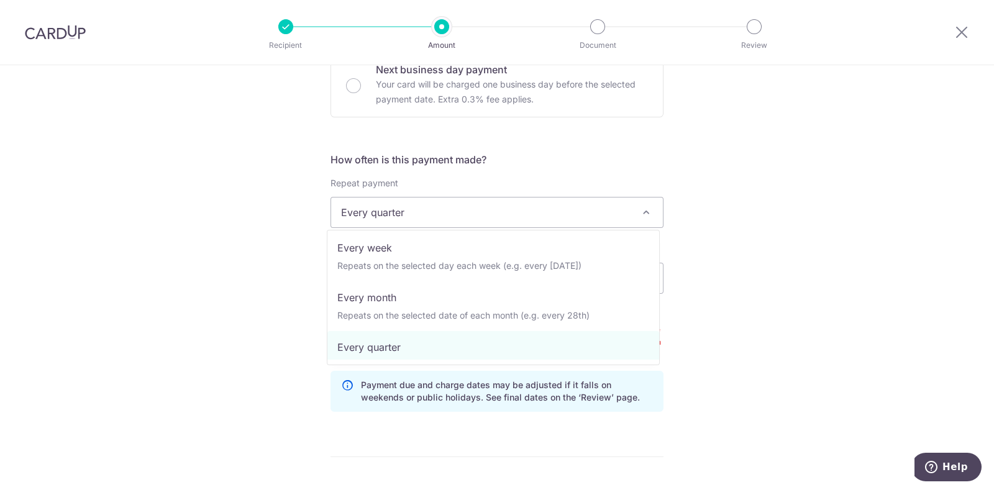
scroll to position [77, 0]
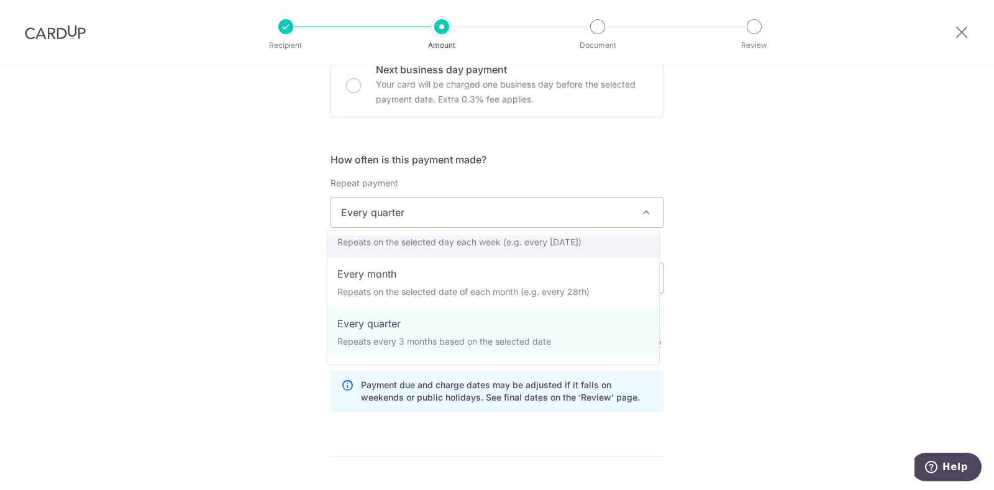
click at [751, 259] on div "Tell us more about your payment Enter payment amount SGD 922.14 922.14 Select C…" at bounding box center [497, 320] width 994 height 1298
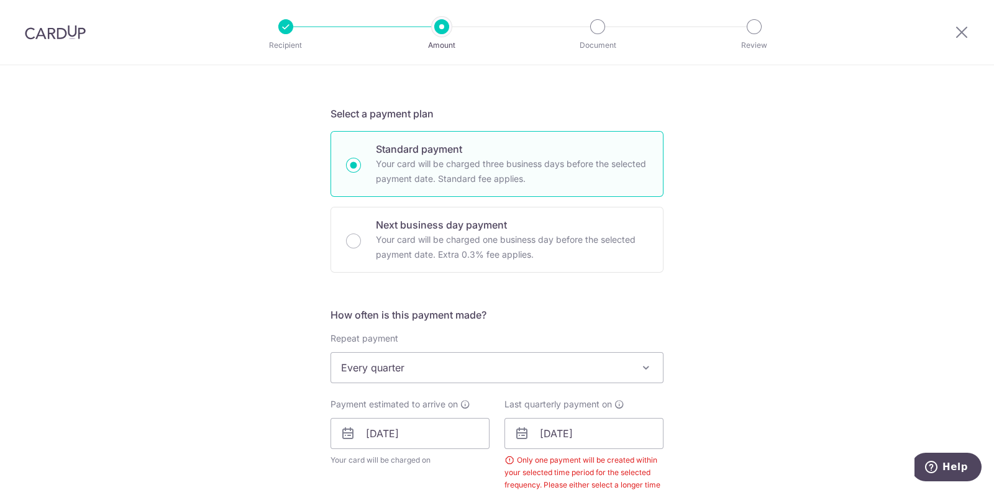
scroll to position [394, 0]
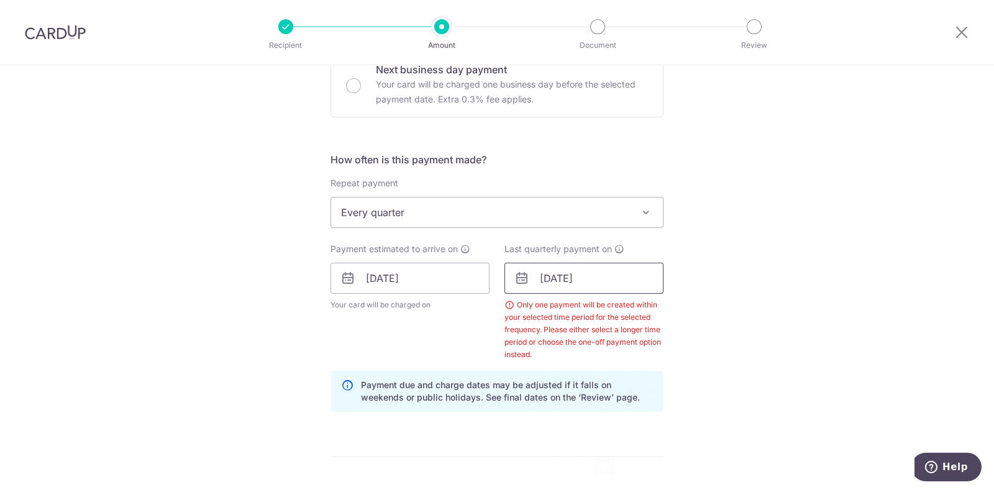
click at [606, 278] on input "31/12/2025" at bounding box center [584, 278] width 159 height 31
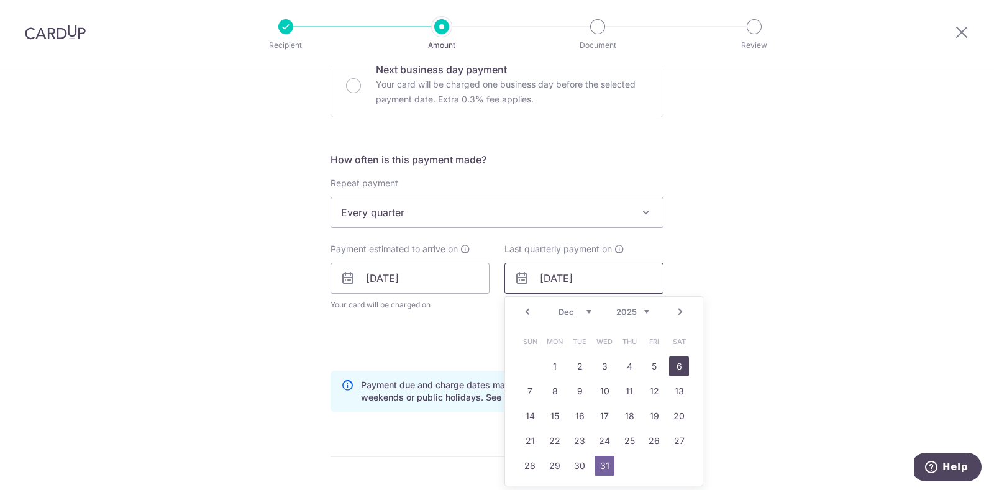
scroll to position [472, 0]
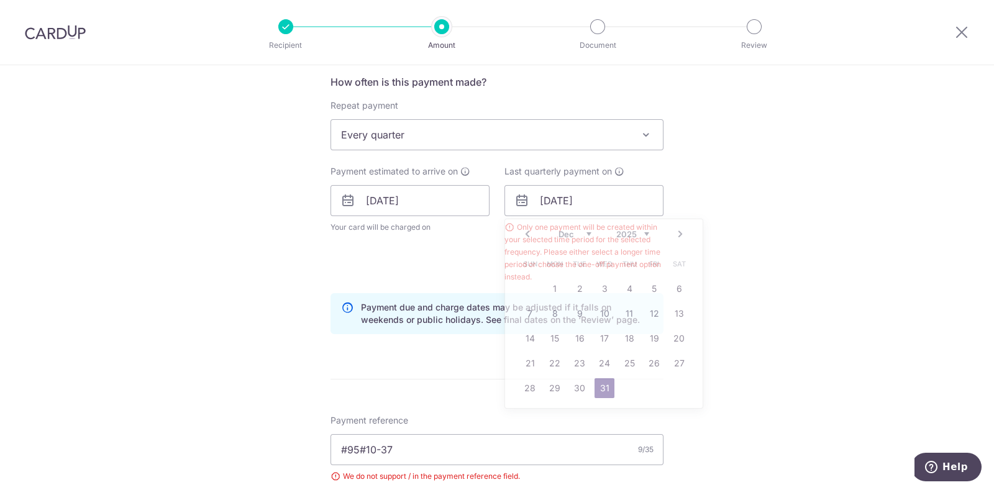
click at [821, 301] on div "Tell us more about your payment Enter payment amount SGD 922.14 922.14 Select C…" at bounding box center [497, 243] width 994 height 1298
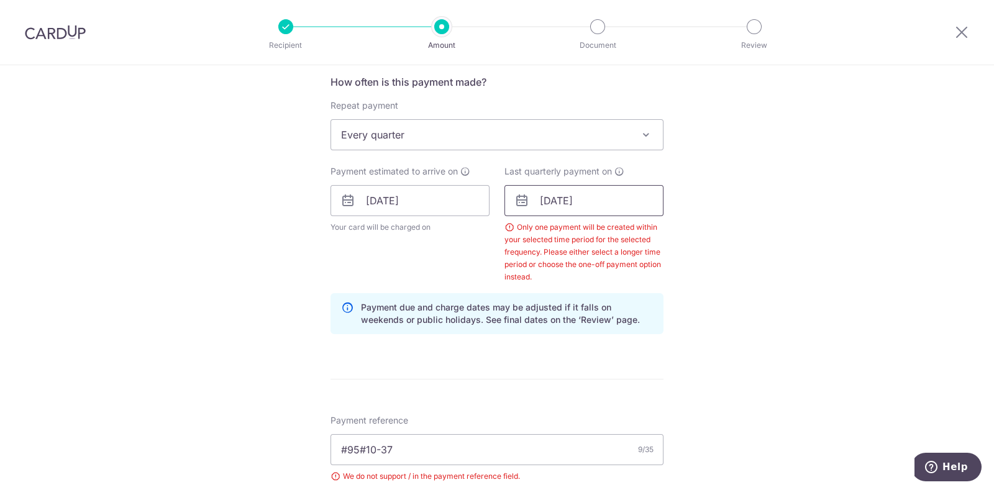
click at [634, 196] on input "31/12/2025" at bounding box center [584, 200] width 159 height 31
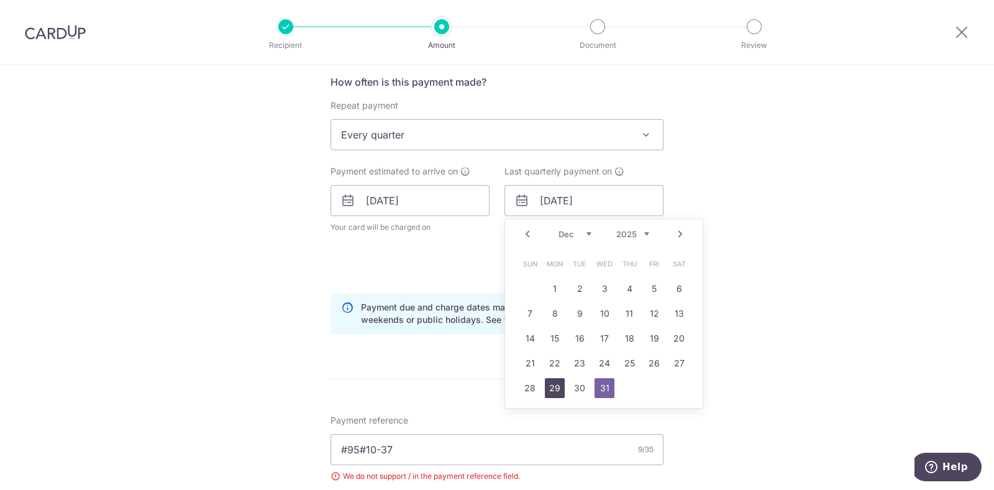
click at [546, 389] on link "29" at bounding box center [555, 388] width 20 height 20
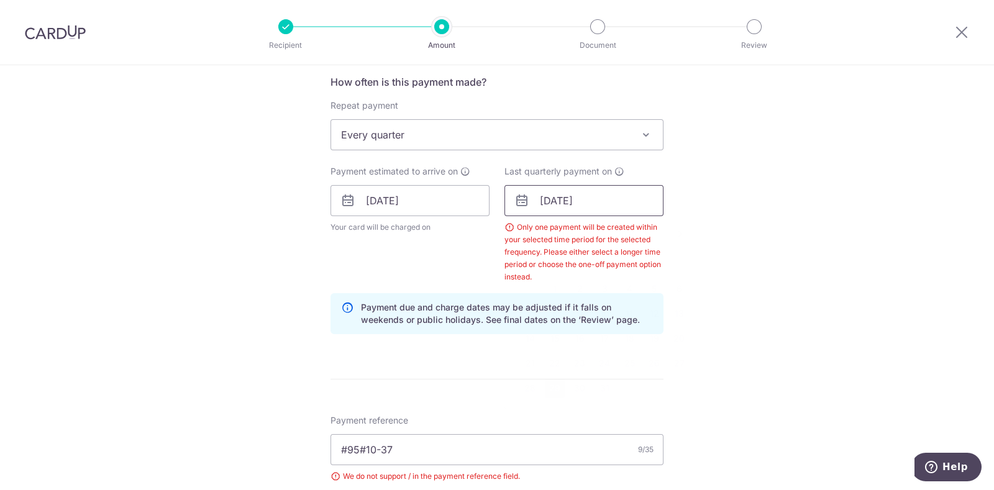
click at [593, 206] on input "29/12/2025" at bounding box center [584, 200] width 159 height 31
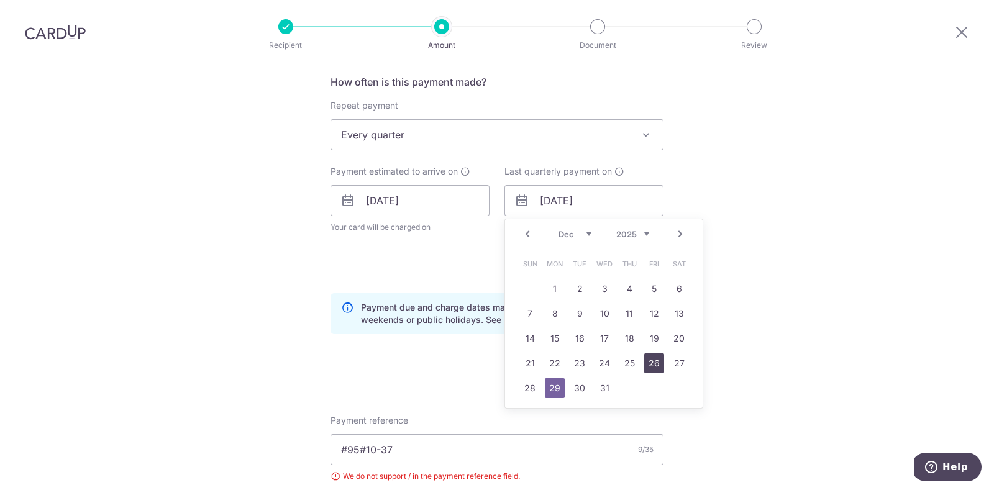
click at [647, 364] on link "26" at bounding box center [654, 364] width 20 height 20
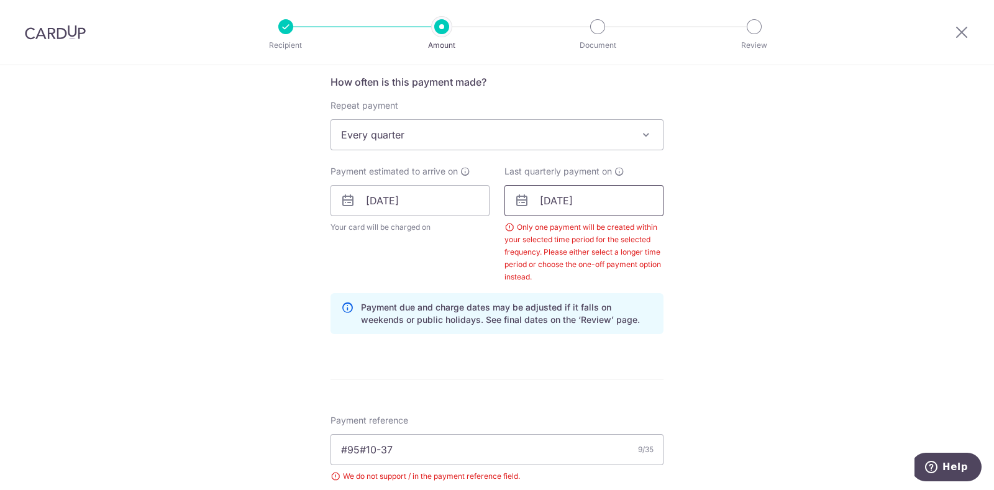
click at [621, 201] on input "26/12/2025" at bounding box center [584, 200] width 159 height 31
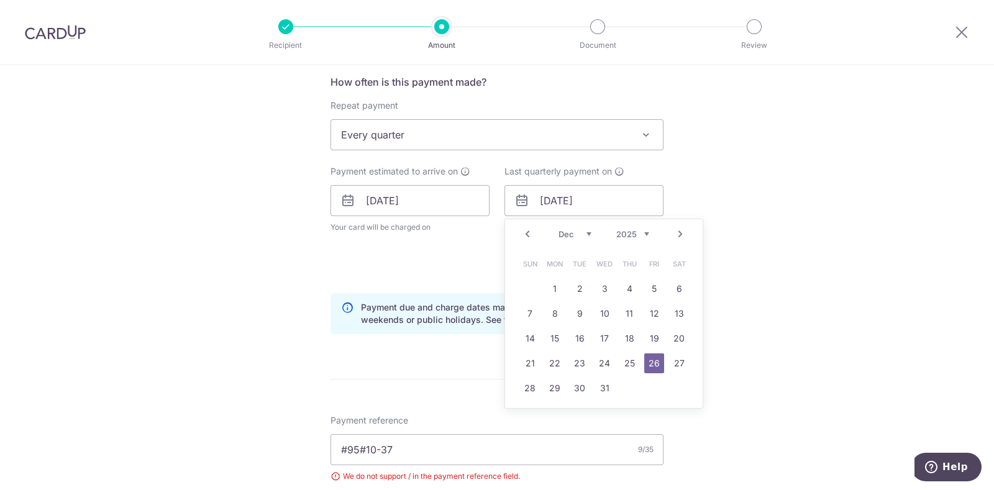
click at [675, 234] on link "Next" at bounding box center [680, 234] width 15 height 15
click at [600, 342] on link "14" at bounding box center [605, 339] width 20 height 20
type input "14/01/2026"
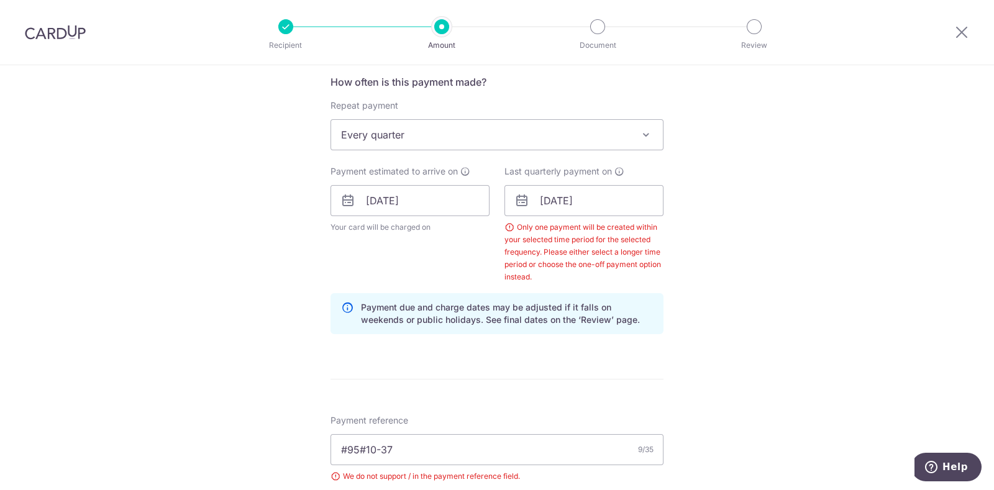
click at [680, 303] on div "Tell us more about your payment Enter payment amount SGD 922.14 922.14 Select C…" at bounding box center [497, 243] width 994 height 1298
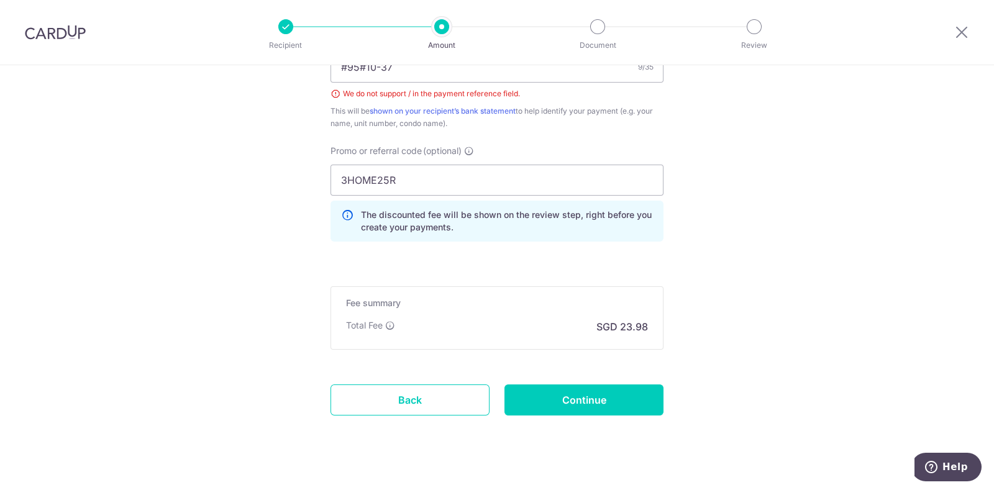
scroll to position [860, 0]
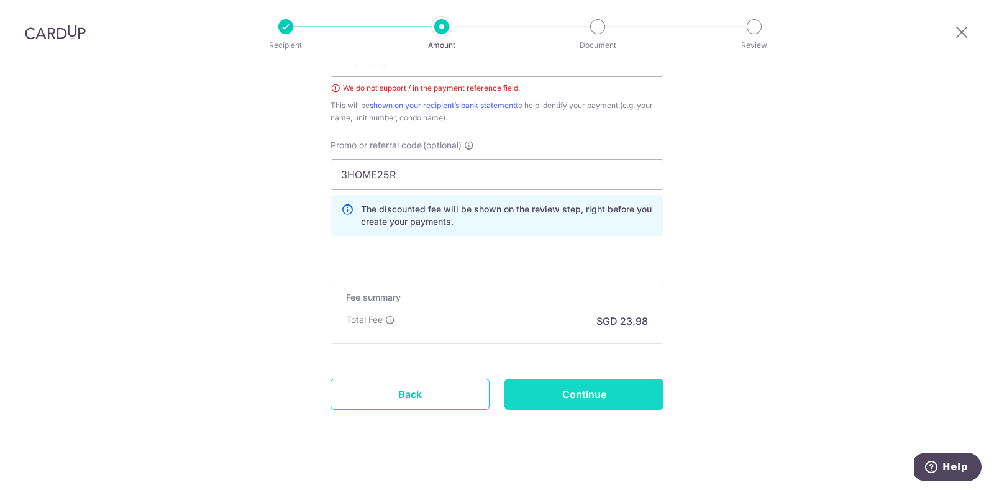
click at [580, 389] on input "Continue" at bounding box center [584, 394] width 159 height 31
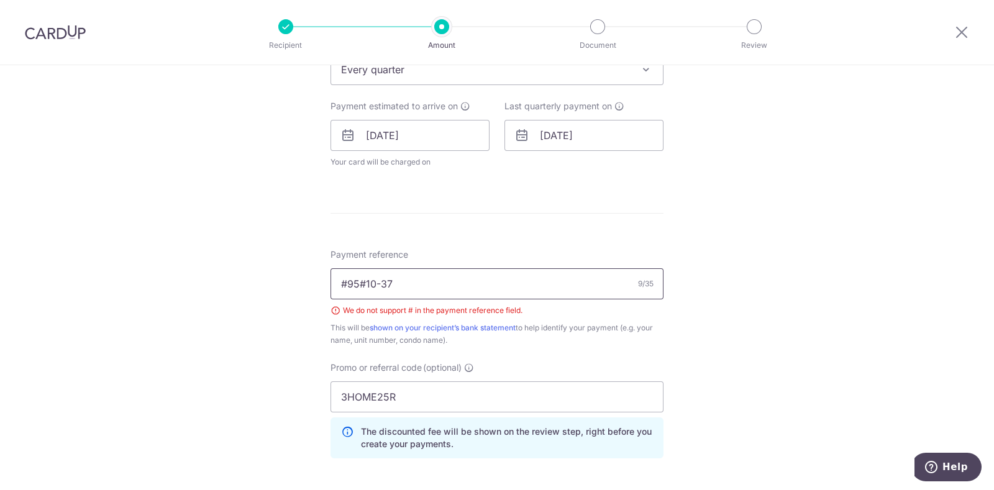
click at [342, 280] on input "#95#10-37" at bounding box center [497, 283] width 333 height 31
click at [354, 285] on input "95#10-37" at bounding box center [497, 283] width 333 height 31
click at [336, 281] on input "9510-37" at bounding box center [497, 283] width 333 height 31
click at [367, 282] on input "BLk9510-37" at bounding box center [497, 283] width 333 height 31
click at [347, 281] on input "BLk95 Unit10-37" at bounding box center [497, 283] width 333 height 31
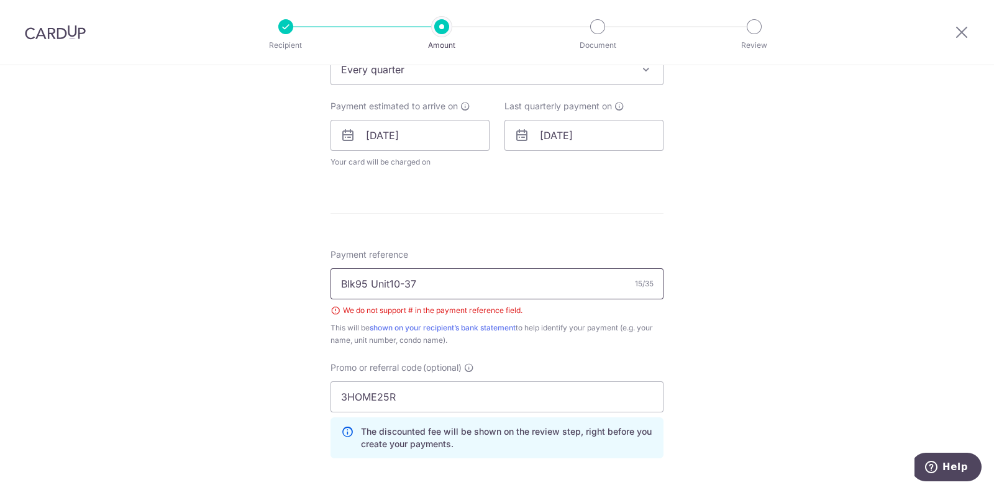
click at [443, 284] on input "Blk95 Unit10-37" at bounding box center [497, 283] width 333 height 31
click at [739, 299] on div "Tell us more about your payment Enter payment amount SGD 922.14 922.14 Select C…" at bounding box center [497, 126] width 994 height 1197
click at [350, 281] on input "Blk95 Unit10-37" at bounding box center [497, 283] width 333 height 31
click at [388, 283] on input "Blk:95 Unit10-37" at bounding box center [497, 283] width 333 height 31
click at [726, 289] on div "Tell us more about your payment Enter payment amount SGD 922.14 922.14 Select C…" at bounding box center [497, 126] width 994 height 1197
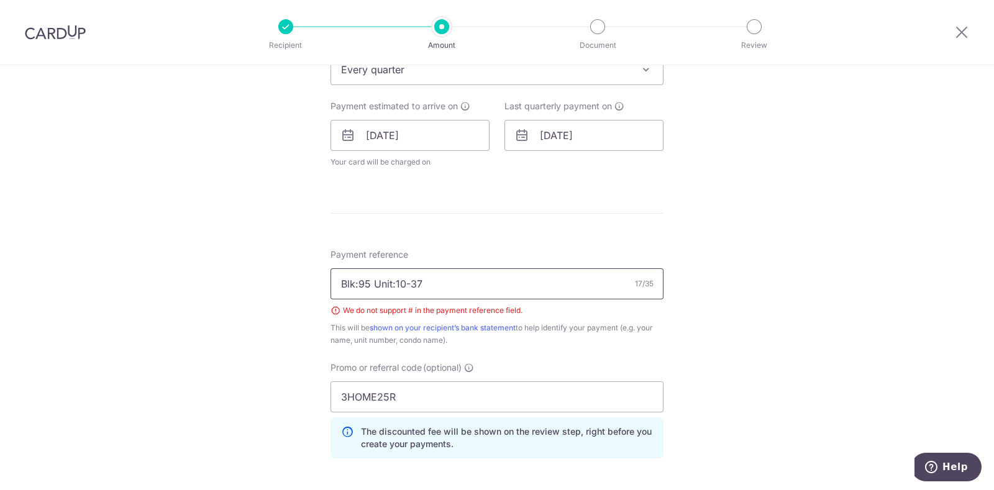
click at [354, 282] on input "Blk:95 Unit:10-37" at bounding box center [497, 283] width 333 height 31
click at [387, 283] on input "Blk95 Unit:10-37" at bounding box center [497, 283] width 333 height 31
type input "Blk95 Unit10-37"
click at [534, 222] on form "Enter payment amount SGD 922.14 922.14 Select Card **** 7450 Add credit card Yo…" at bounding box center [497, 138] width 333 height 1057
click at [550, 133] on input "[DATE]" at bounding box center [584, 135] width 159 height 31
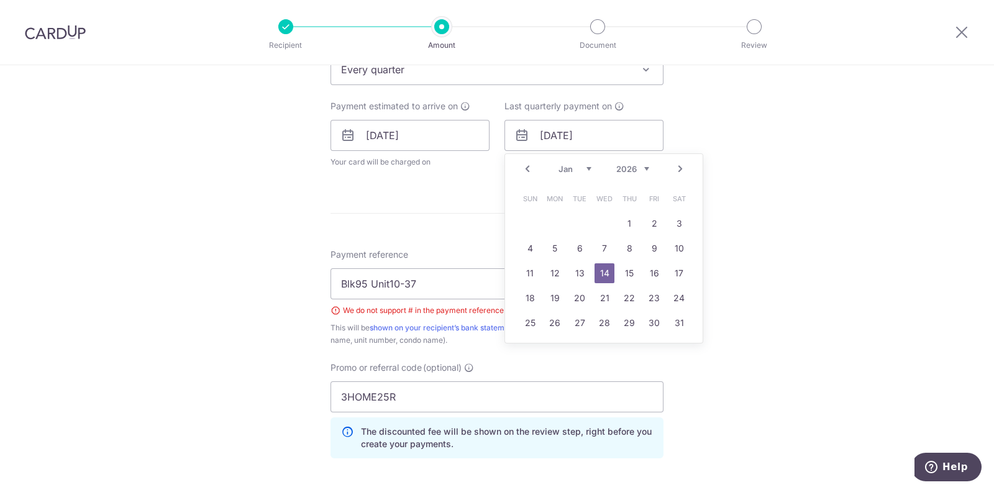
click at [726, 232] on div "Tell us more about your payment Enter payment amount SGD 922.14 922.14 Select C…" at bounding box center [497, 126] width 994 height 1197
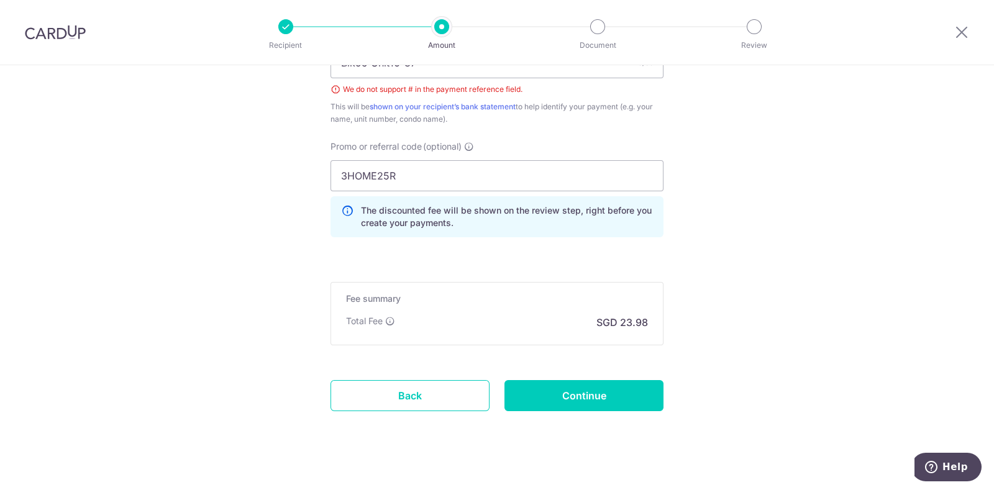
scroll to position [771, 0]
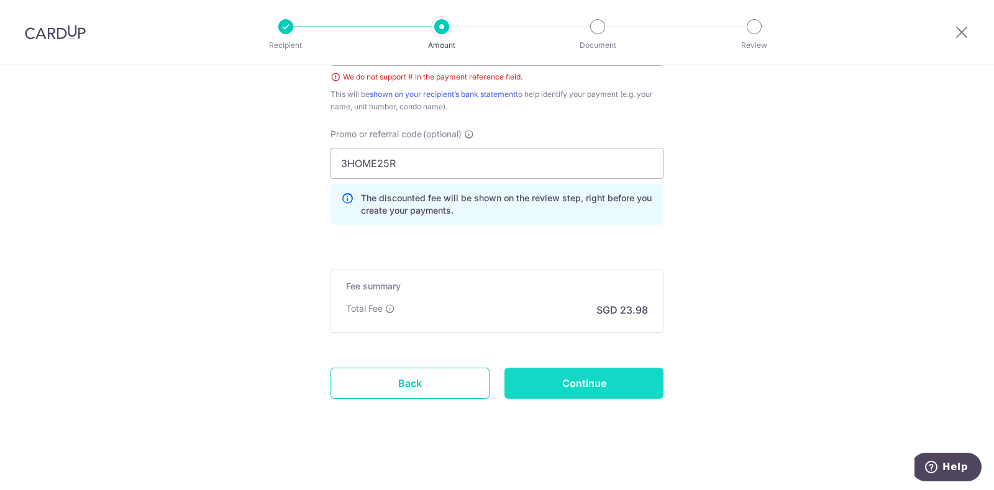
click at [558, 377] on input "Continue" at bounding box center [584, 383] width 159 height 31
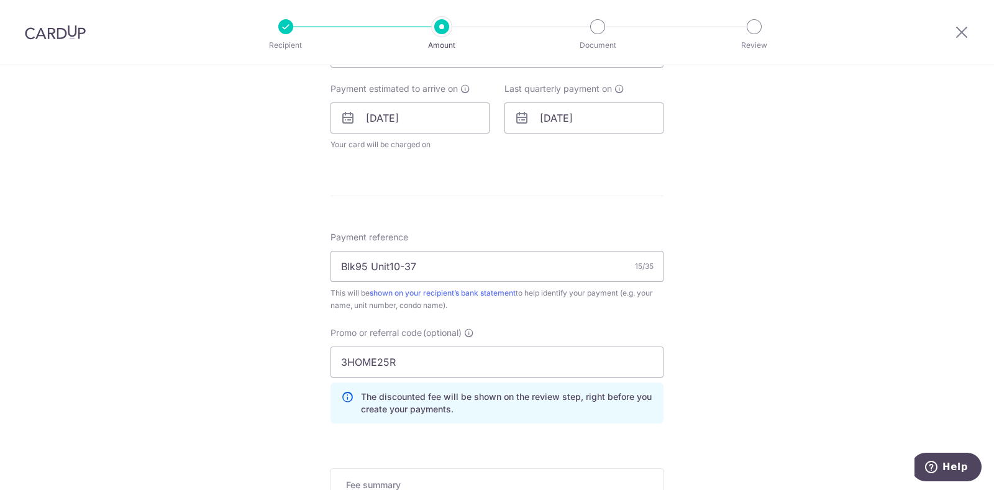
scroll to position [466, 0]
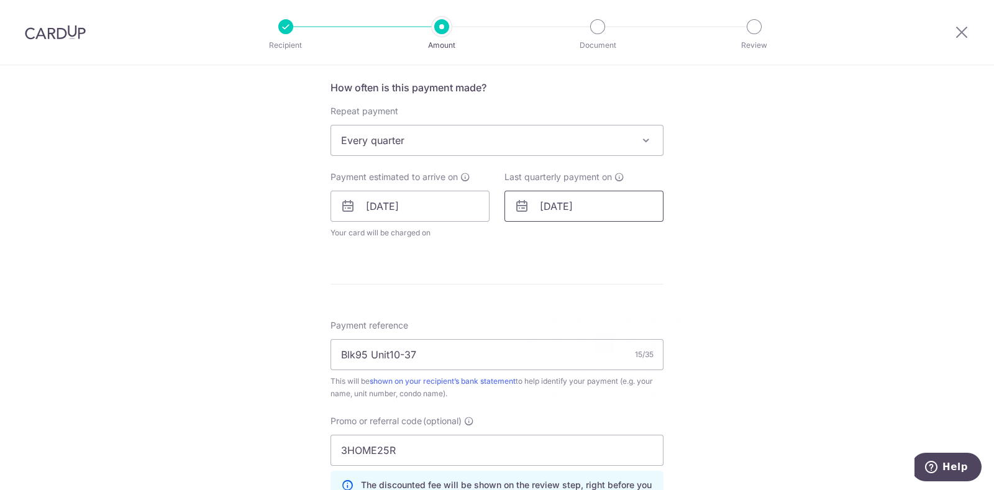
click at [585, 206] on input "14/01/2026" at bounding box center [584, 206] width 159 height 31
click at [528, 239] on link "Prev" at bounding box center [527, 239] width 15 height 15
click at [604, 395] on link "31" at bounding box center [605, 394] width 20 height 20
type input "31/12/2025"
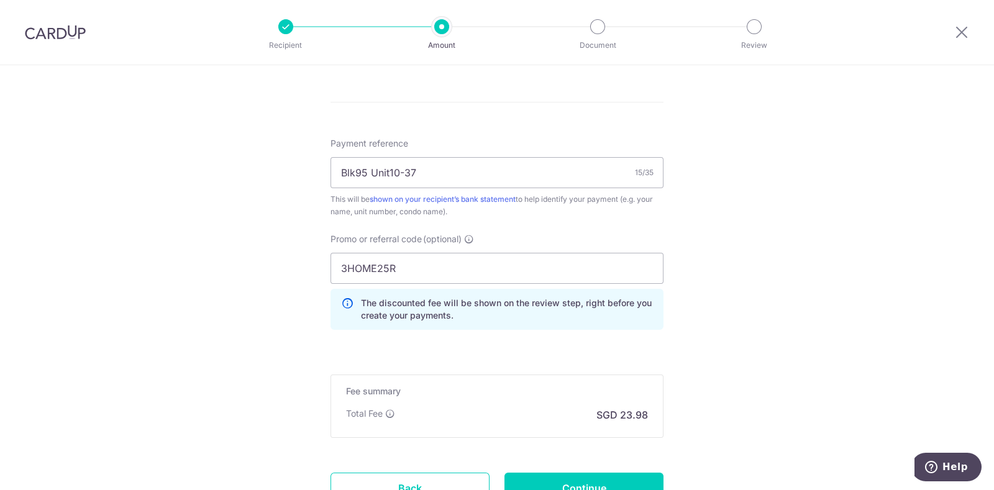
scroll to position [804, 0]
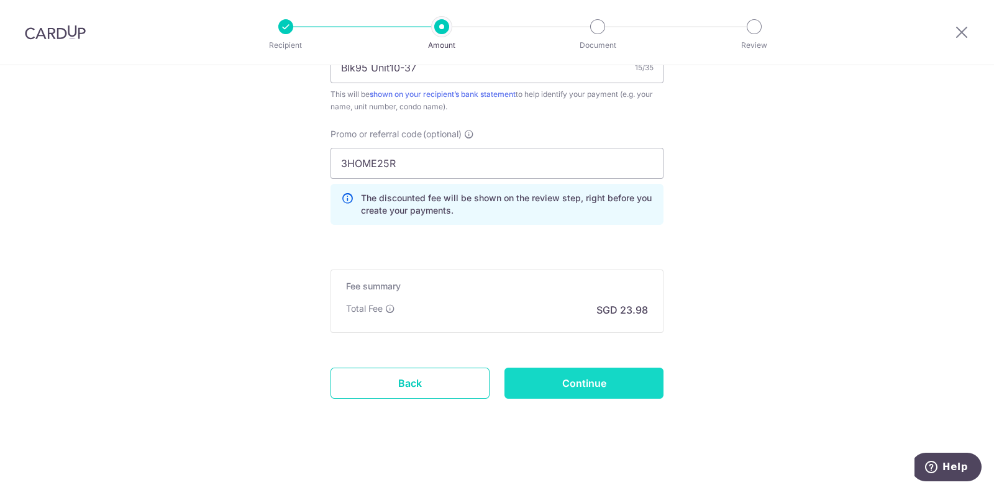
click at [565, 383] on input "Continue" at bounding box center [584, 383] width 159 height 31
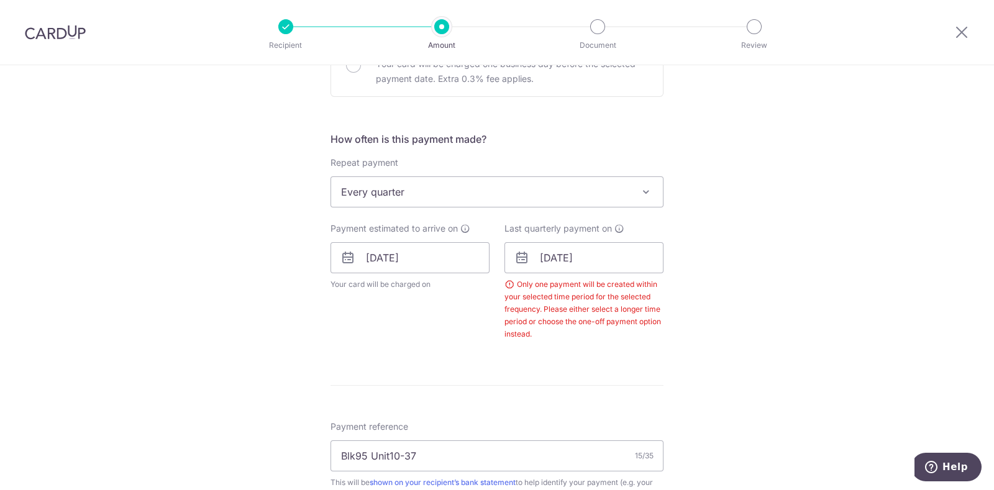
scroll to position [337, 0]
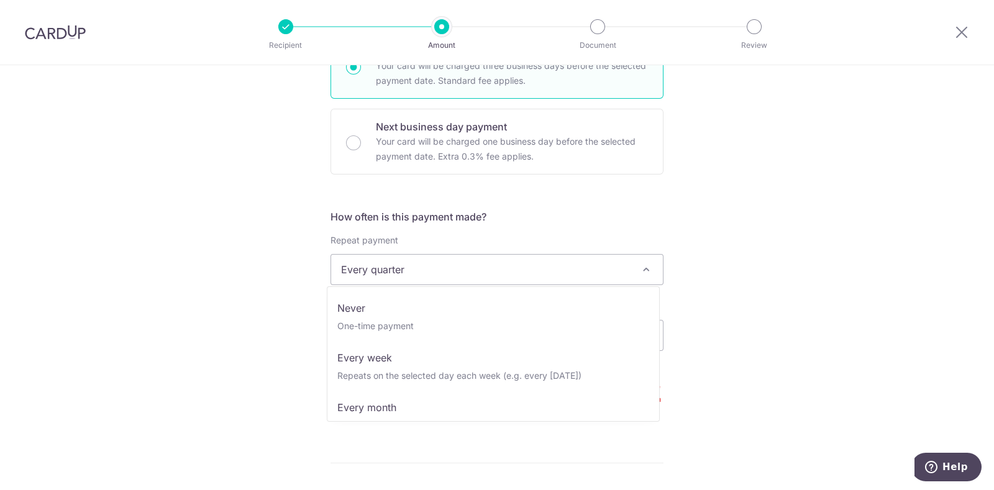
click at [648, 263] on span at bounding box center [646, 269] width 15 height 15
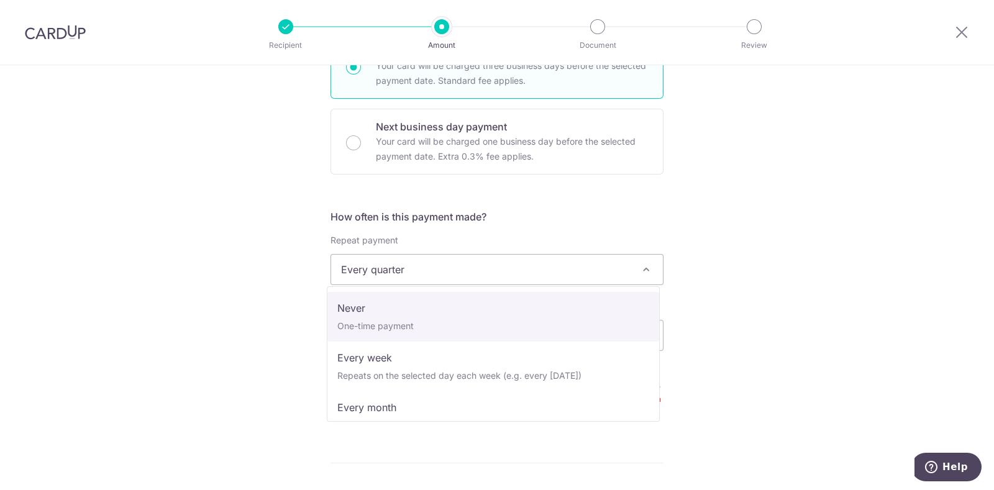
scroll to position [77, 0]
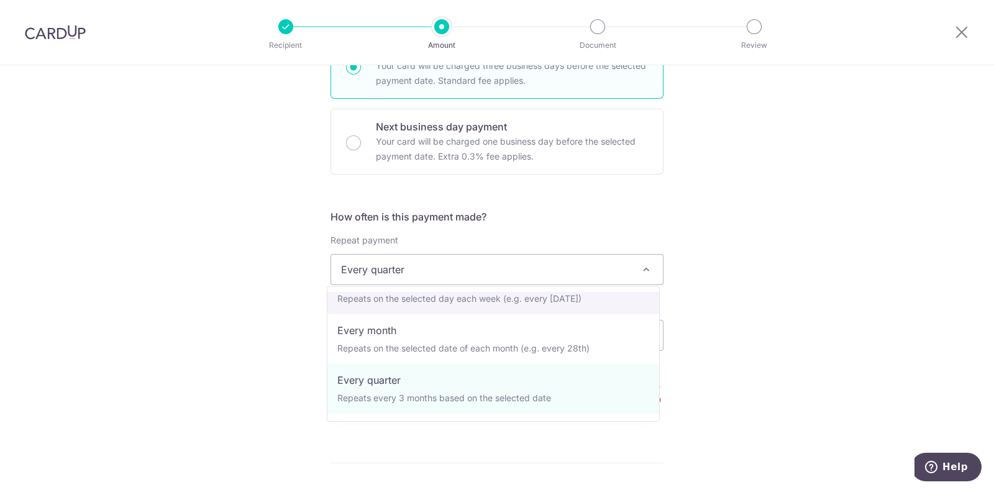
select select "2"
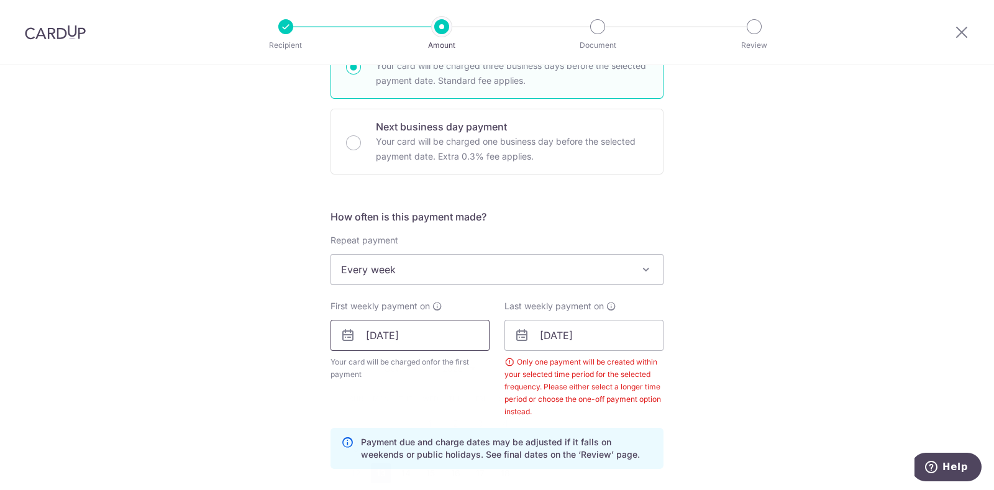
click at [391, 333] on input "[DATE]" at bounding box center [410, 335] width 159 height 31
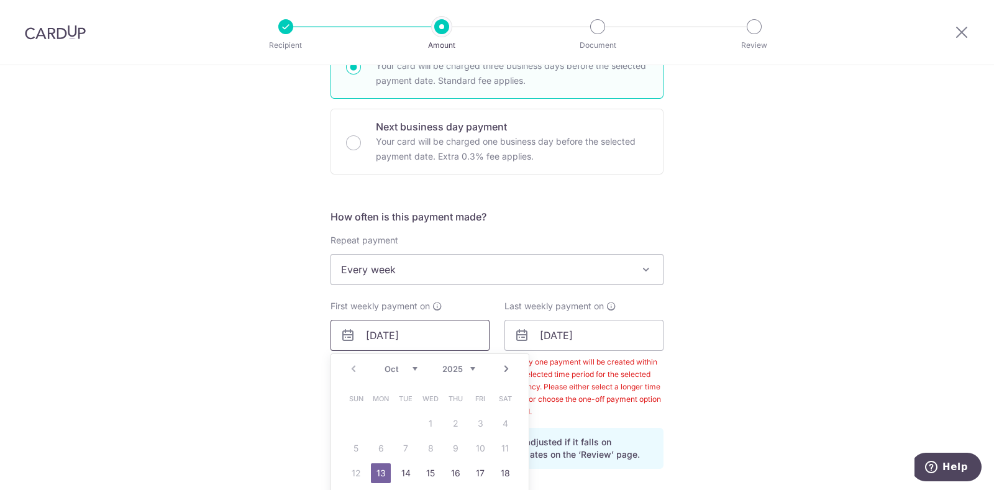
scroll to position [414, 0]
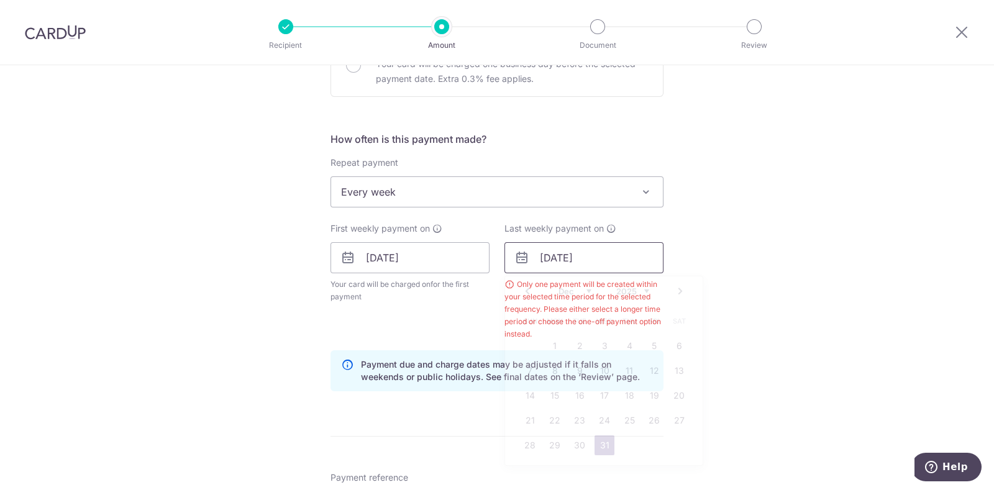
click at [577, 256] on input "31/12/2025" at bounding box center [584, 257] width 159 height 31
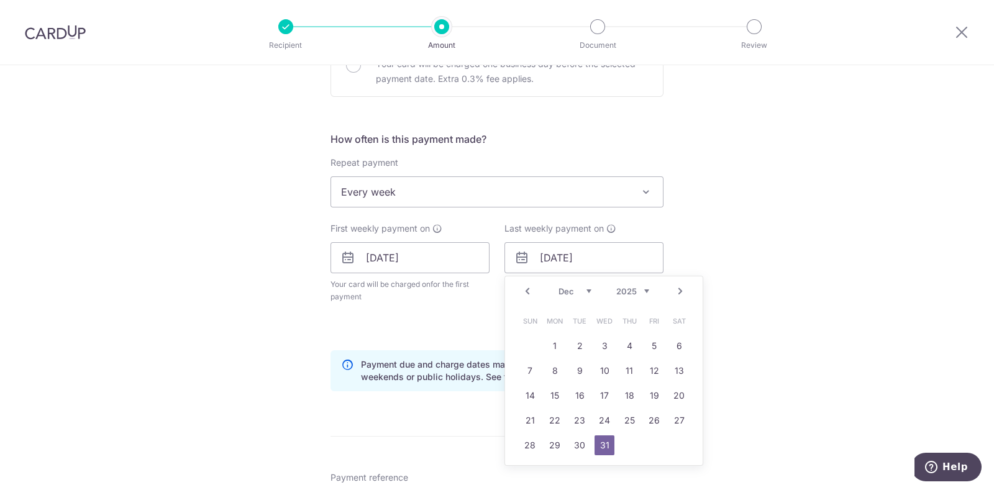
click at [525, 291] on link "Prev" at bounding box center [527, 291] width 15 height 15
click at [547, 421] on link "20" at bounding box center [555, 421] width 20 height 20
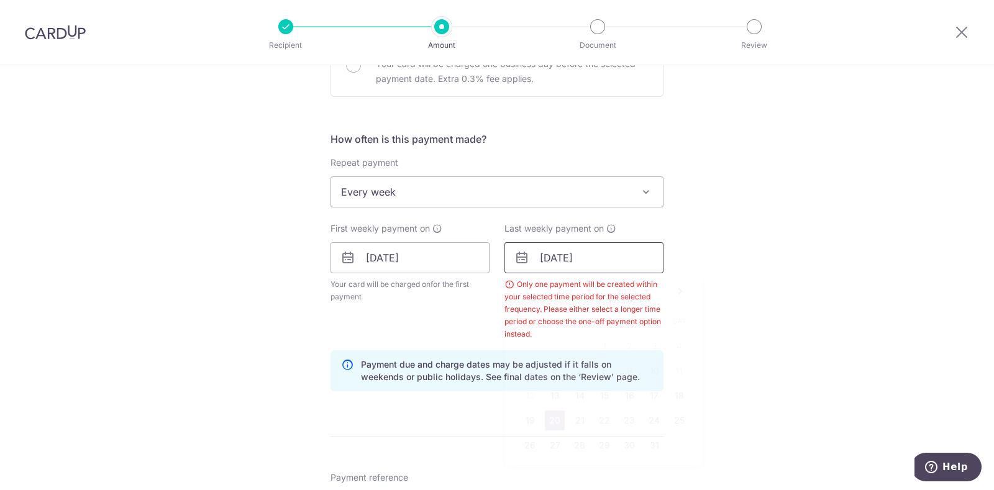
click at [562, 260] on input "[DATE]" at bounding box center [584, 257] width 159 height 31
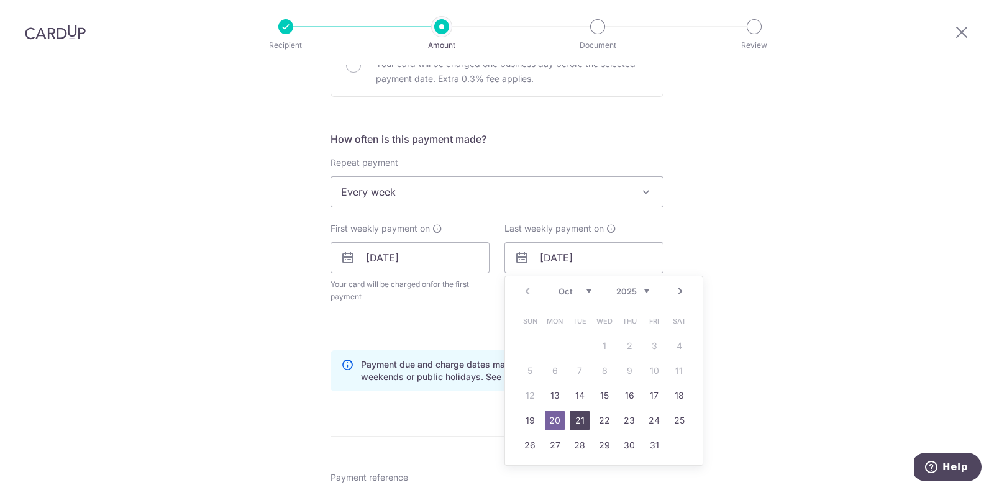
click at [579, 414] on link "21" at bounding box center [580, 421] width 20 height 20
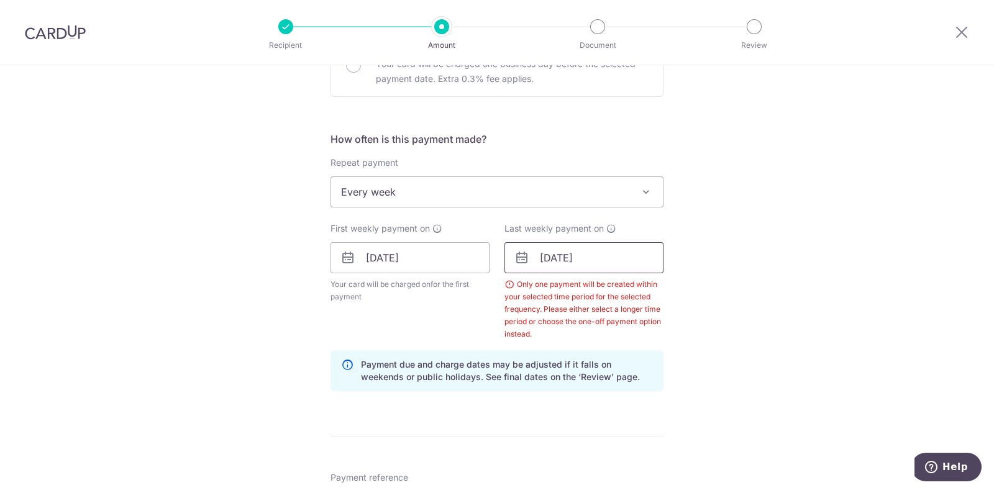
click at [556, 256] on input "21/10/2025" at bounding box center [584, 257] width 159 height 31
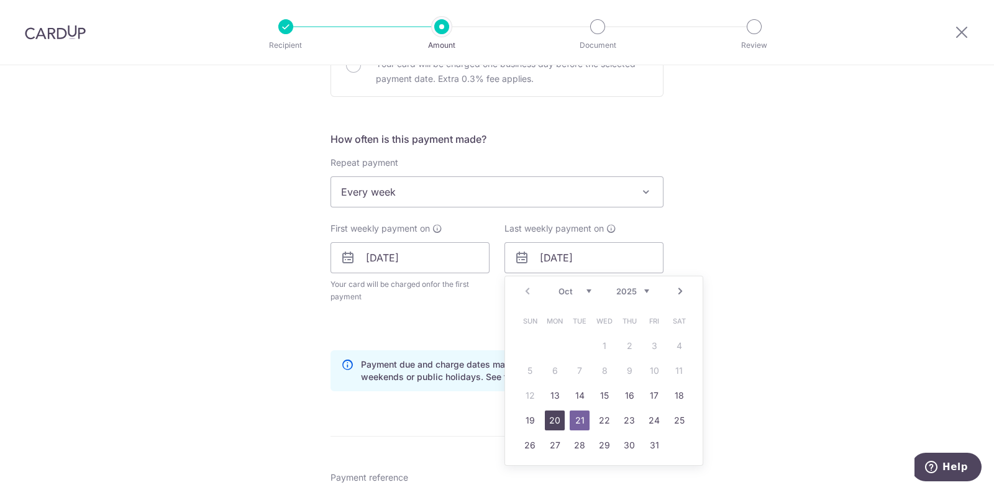
click at [547, 415] on link "20" at bounding box center [555, 421] width 20 height 20
type input "[DATE]"
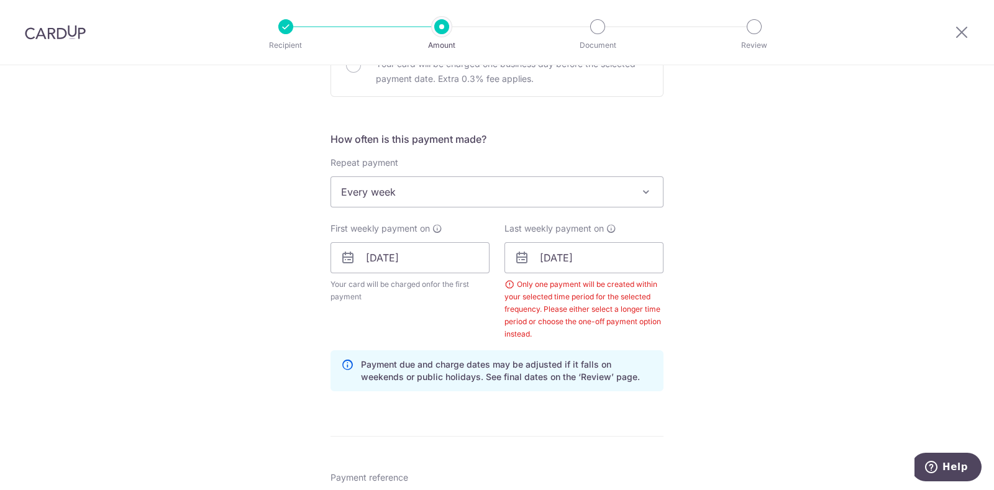
scroll to position [337, 0]
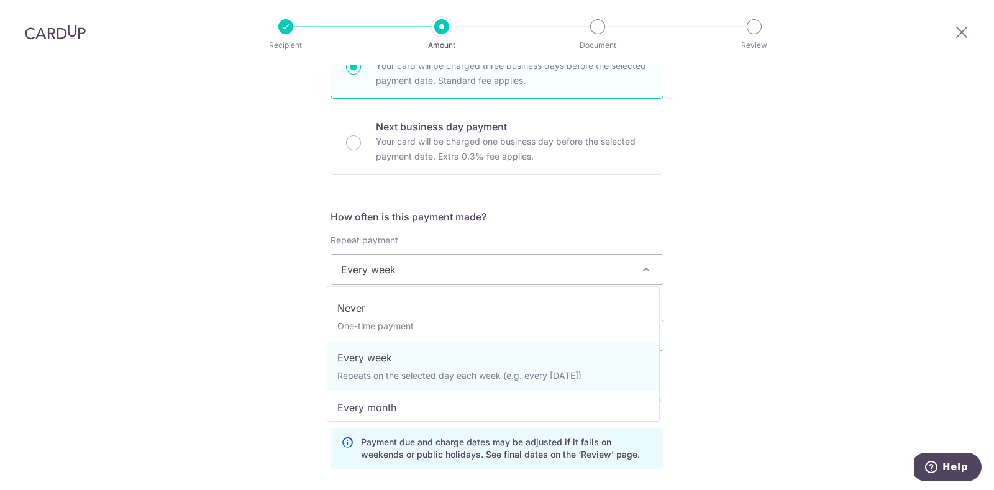
click at [641, 267] on span at bounding box center [646, 269] width 15 height 15
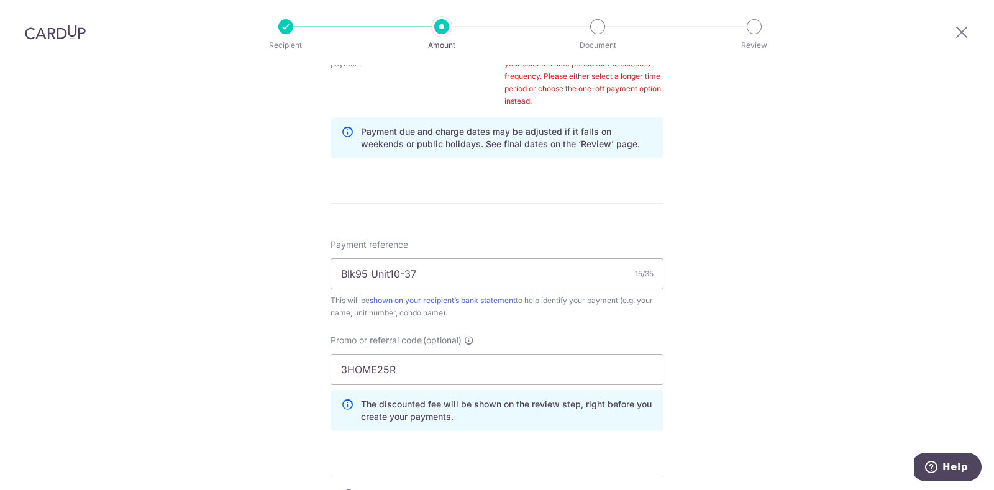
scroll to position [854, 0]
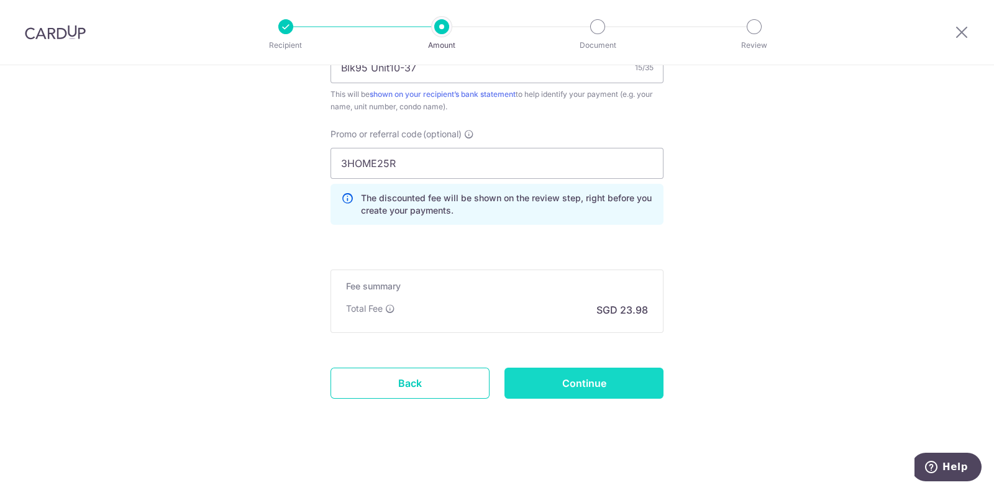
click at [554, 376] on input "Continue" at bounding box center [584, 383] width 159 height 31
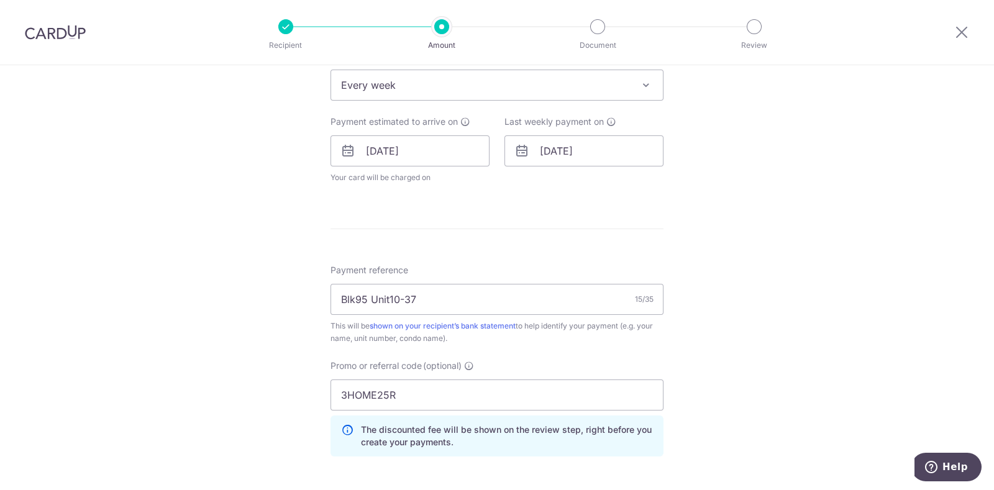
scroll to position [520, 0]
click at [552, 150] on input "[DATE]" at bounding box center [584, 152] width 159 height 31
click at [265, 208] on div "Tell us more about your payment Enter payment amount SGD 922.14 922.14 Select C…" at bounding box center [497, 135] width 994 height 1180
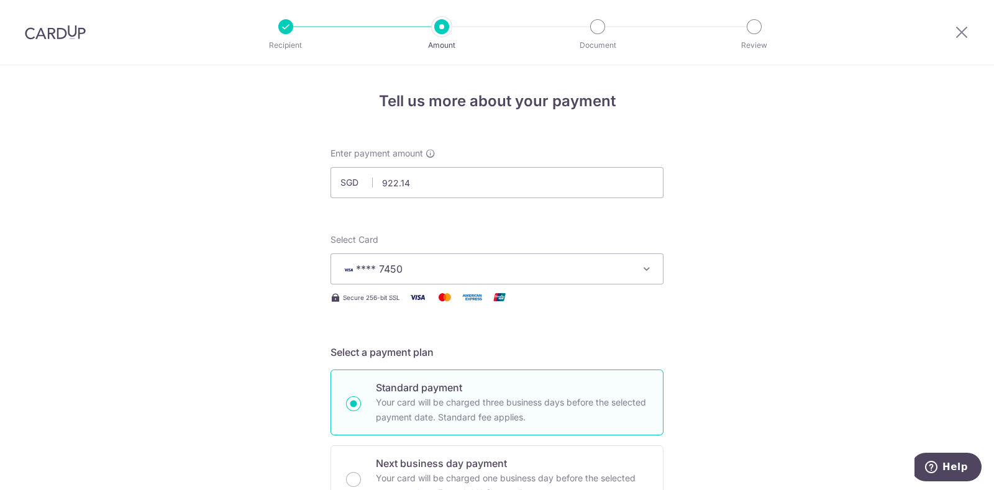
scroll to position [0, 0]
click at [397, 181] on input "922.14" at bounding box center [497, 182] width 333 height 31
type input "461.07"
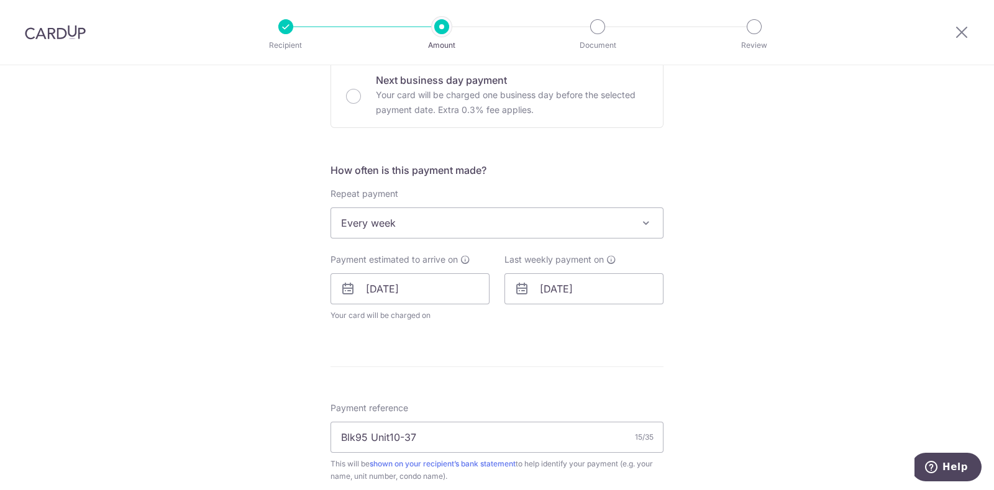
scroll to position [543, 0]
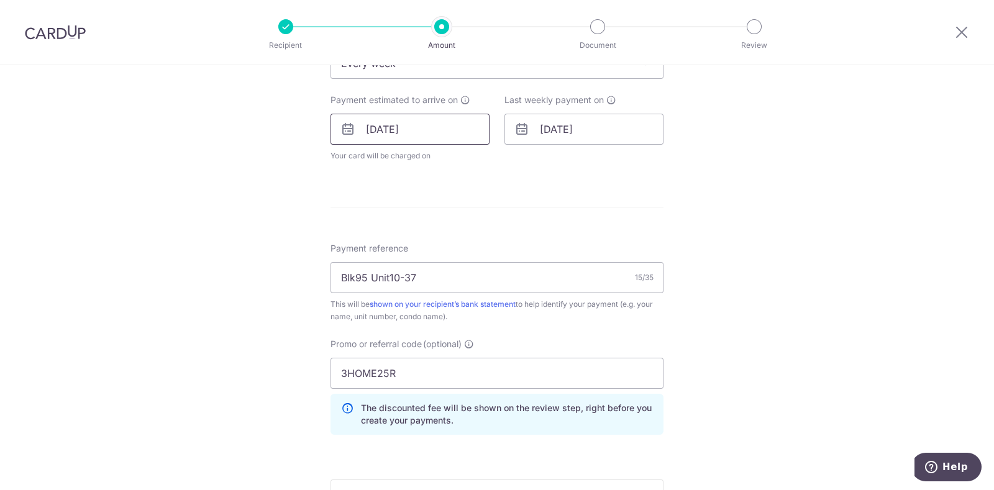
click at [413, 129] on input "[DATE]" at bounding box center [410, 129] width 159 height 31
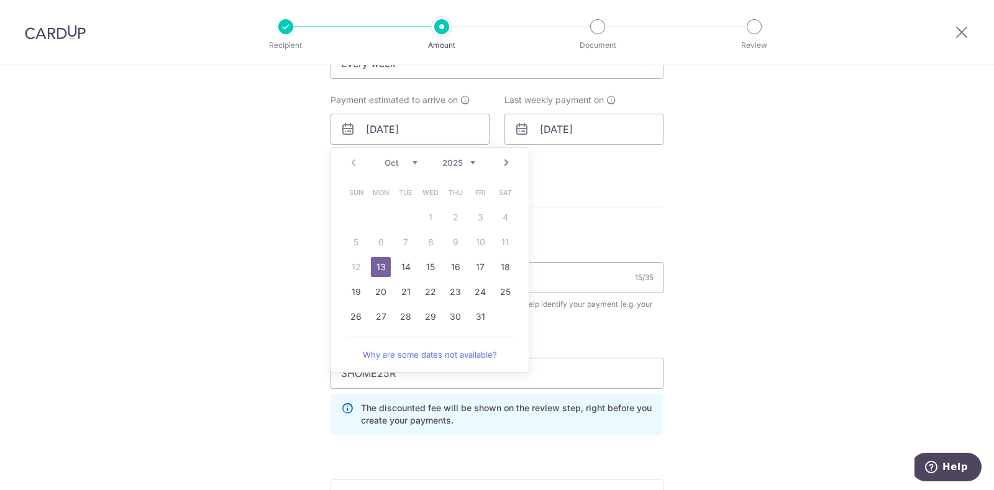
click at [610, 209] on form "Enter payment amount SGD 461.07 461.07 Select Card **** 7450 Add credit card Yo…" at bounding box center [497, 124] width 333 height 1040
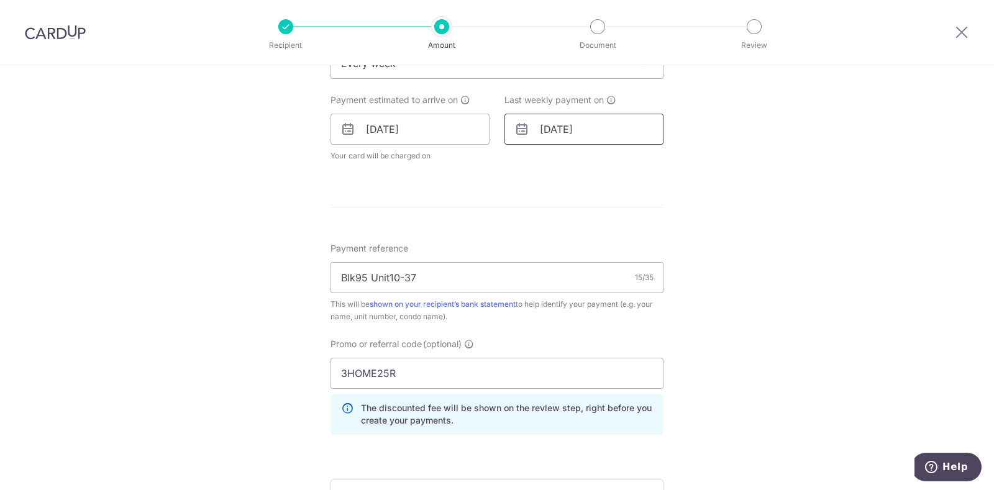
click at [575, 132] on input "[DATE]" at bounding box center [584, 129] width 159 height 31
click at [814, 170] on div "Tell us more about your payment Enter payment amount SGD 461.07 461.07 Select C…" at bounding box center [497, 112] width 994 height 1180
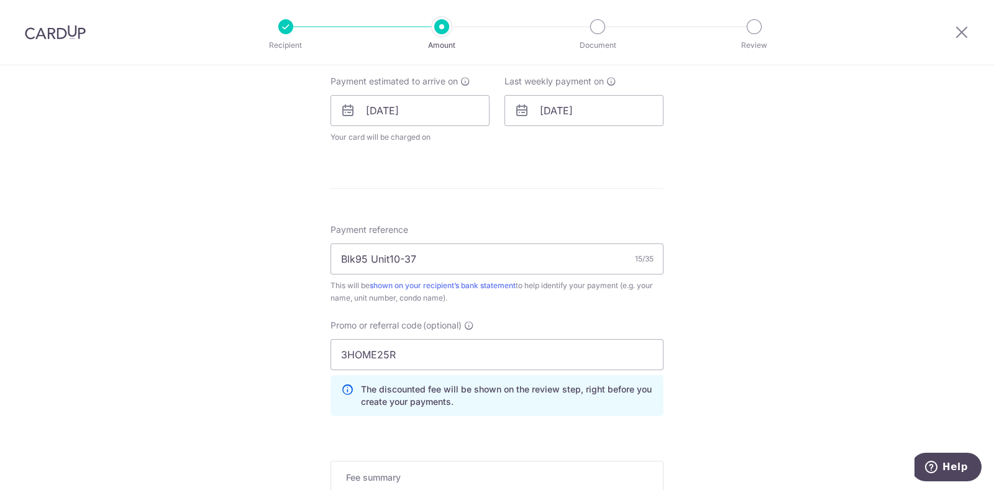
scroll to position [753, 0]
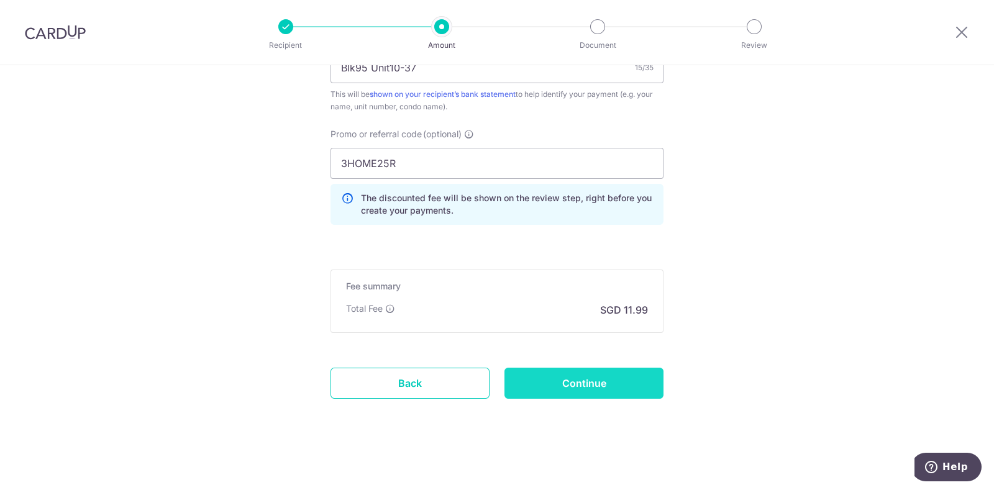
click at [556, 378] on input "Continue" at bounding box center [584, 383] width 159 height 31
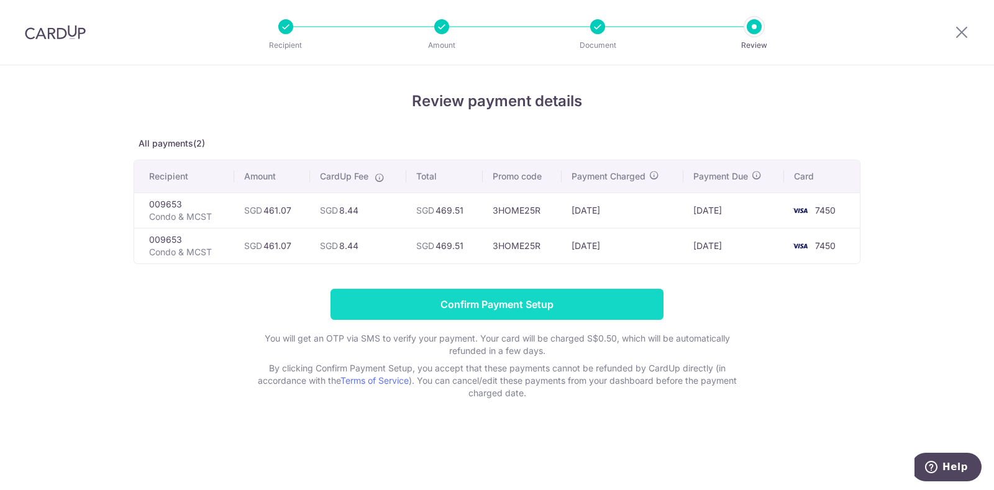
click at [494, 301] on input "Confirm Payment Setup" at bounding box center [497, 304] width 333 height 31
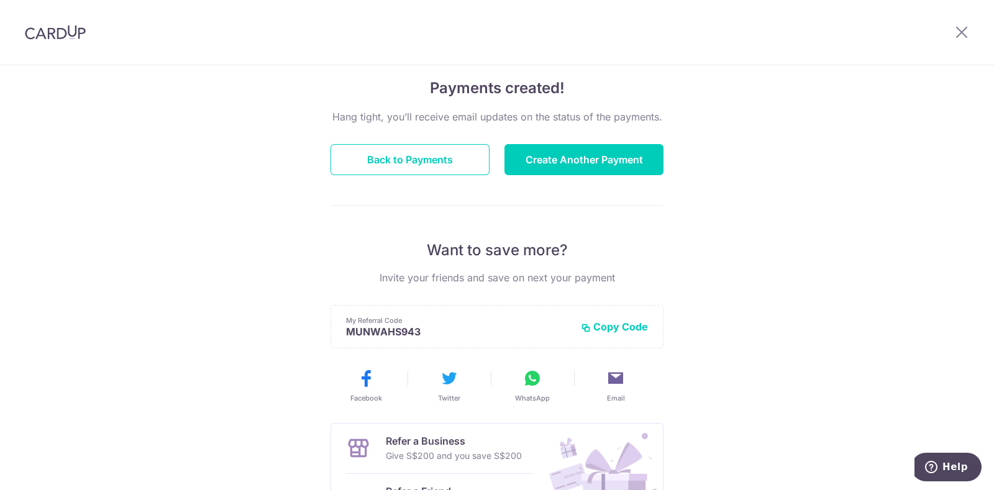
scroll to position [155, 0]
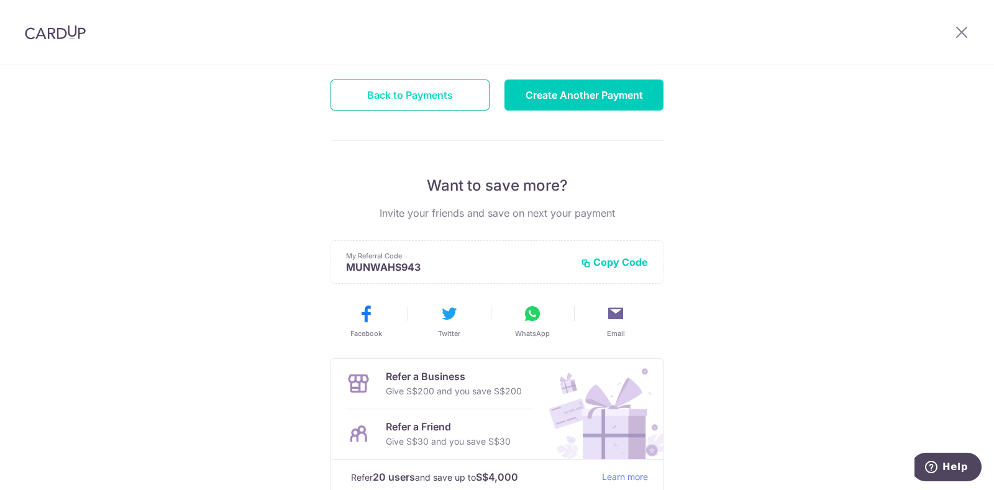
click at [413, 96] on button "Back to Payments" at bounding box center [410, 95] width 159 height 31
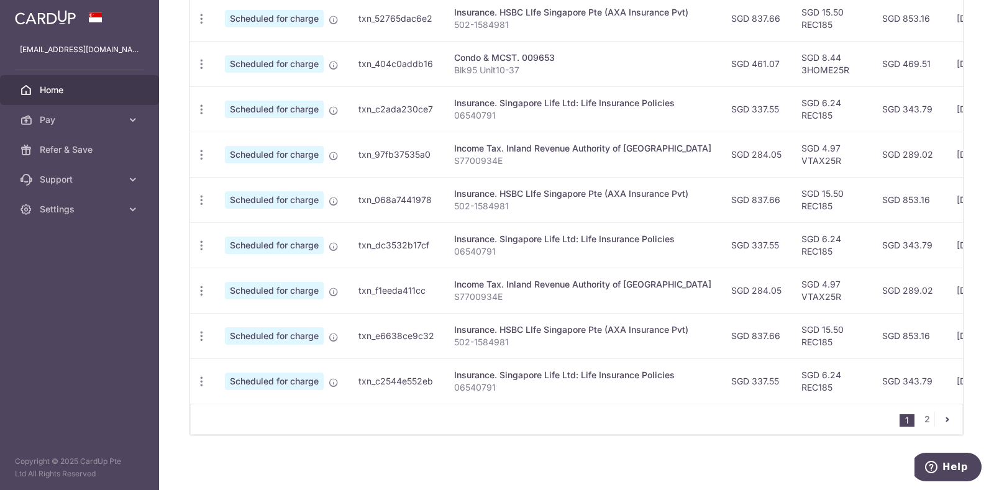
scroll to position [233, 0]
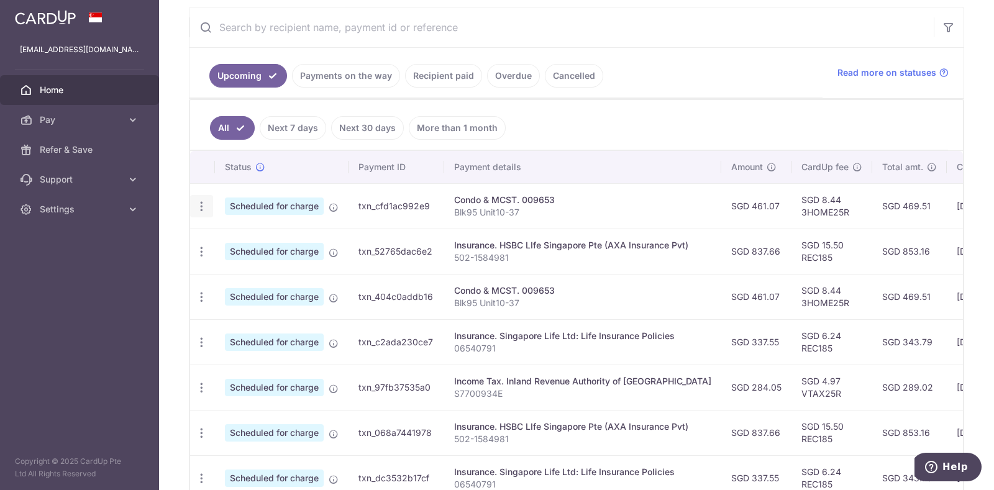
click at [198, 208] on icon "button" at bounding box center [201, 206] width 13 height 13
click at [372, 199] on td "txn_cfd1ac992e9" at bounding box center [397, 205] width 96 height 45
click at [202, 206] on icon "button" at bounding box center [201, 206] width 13 height 13
click at [250, 237] on span "Update payment" at bounding box center [268, 240] width 85 height 15
radio input "true"
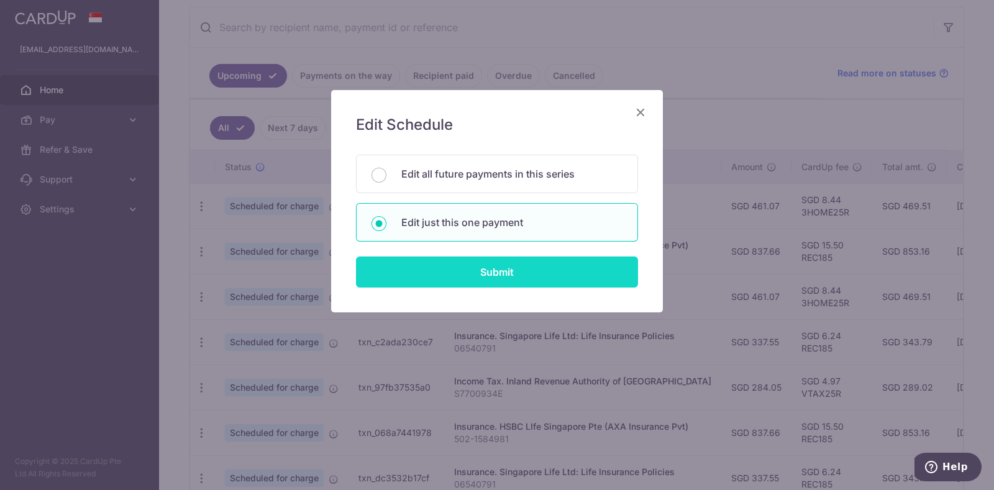
click at [455, 270] on input "Submit" at bounding box center [497, 272] width 282 height 31
radio input "true"
type input "461.07"
type input "[DATE]"
type input "Blk95 Unit10-37"
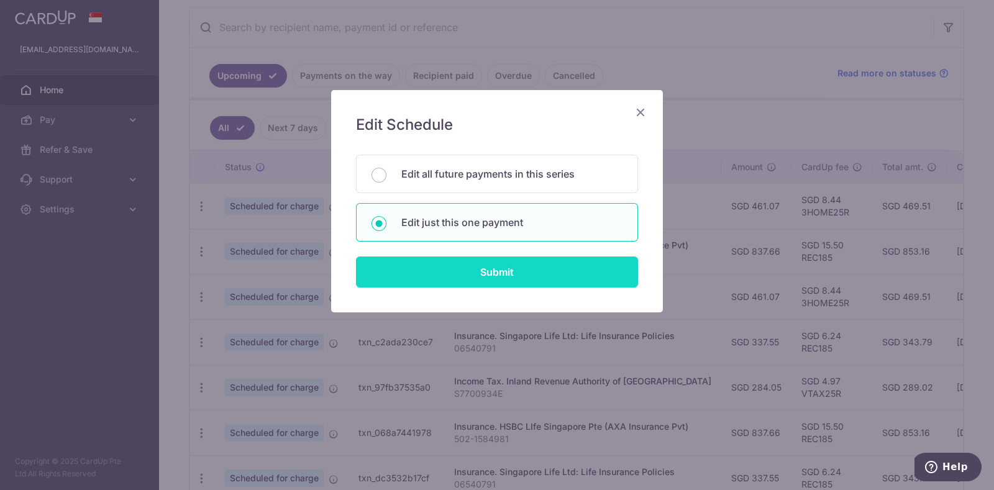
type input "3HOME25R"
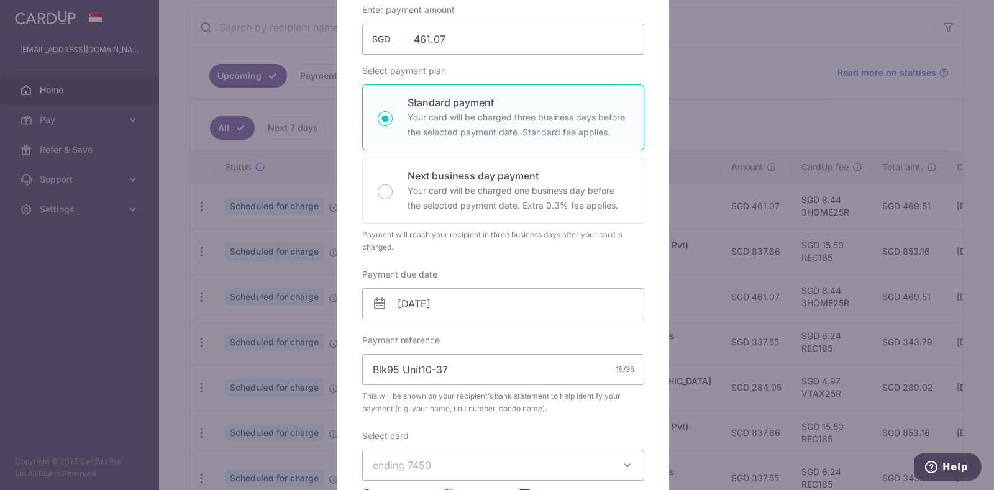
scroll to position [77, 0]
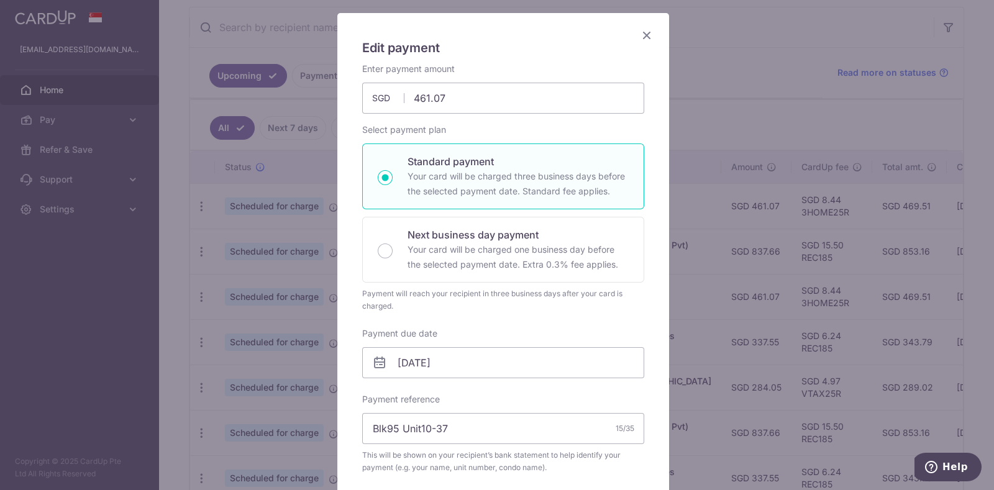
click at [643, 29] on icon "Close" at bounding box center [646, 35] width 15 height 16
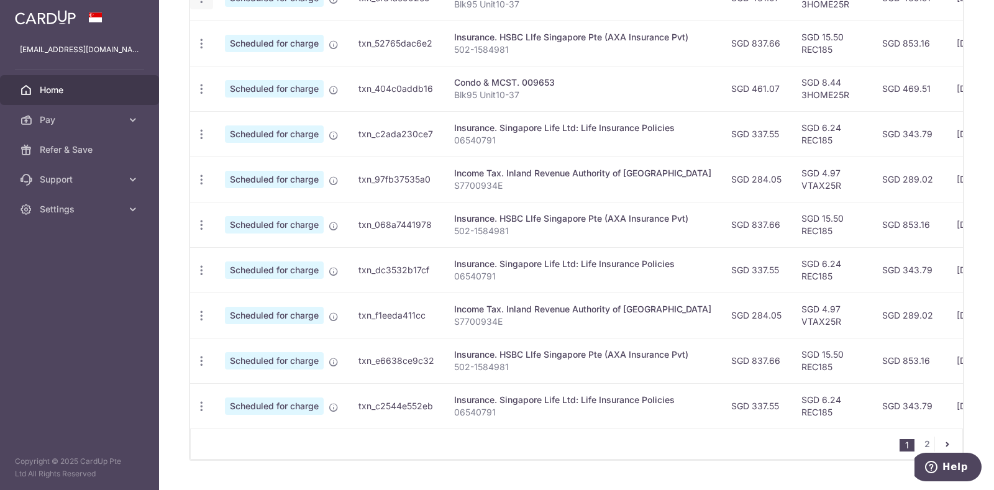
scroll to position [466, 0]
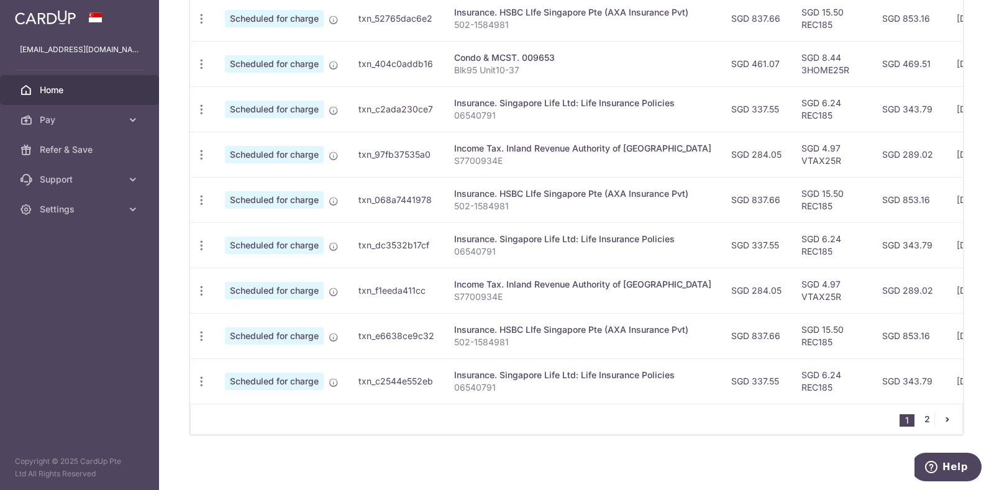
click at [920, 427] on link "2" at bounding box center [927, 419] width 15 height 15
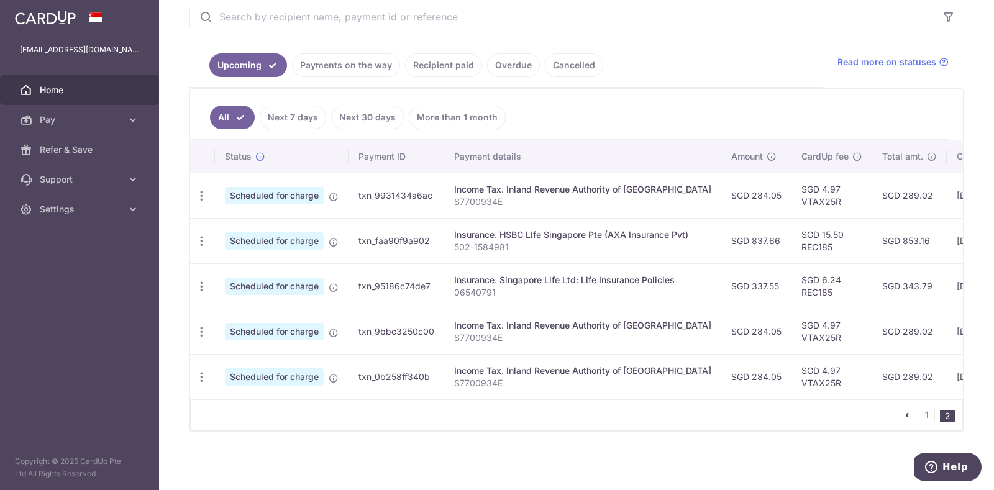
scroll to position [248, 0]
click at [920, 414] on link "1" at bounding box center [927, 415] width 15 height 15
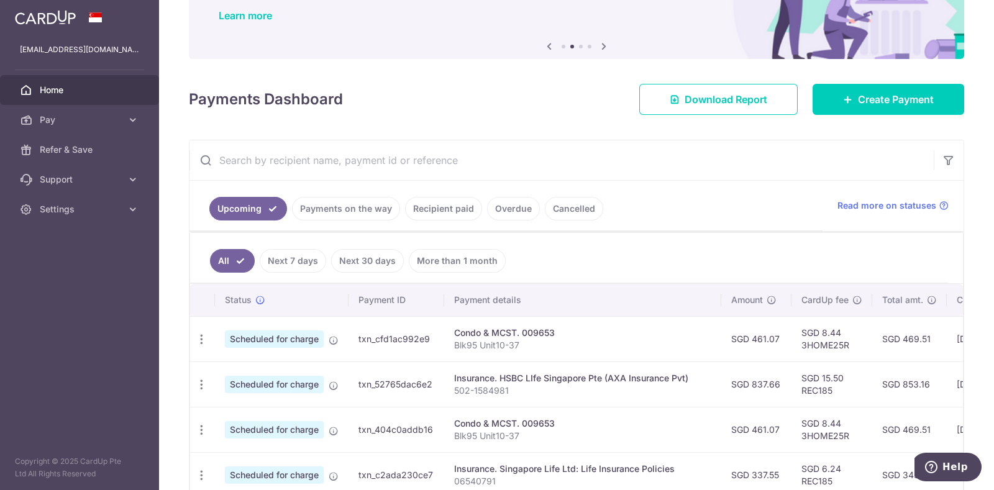
scroll to position [177, 0]
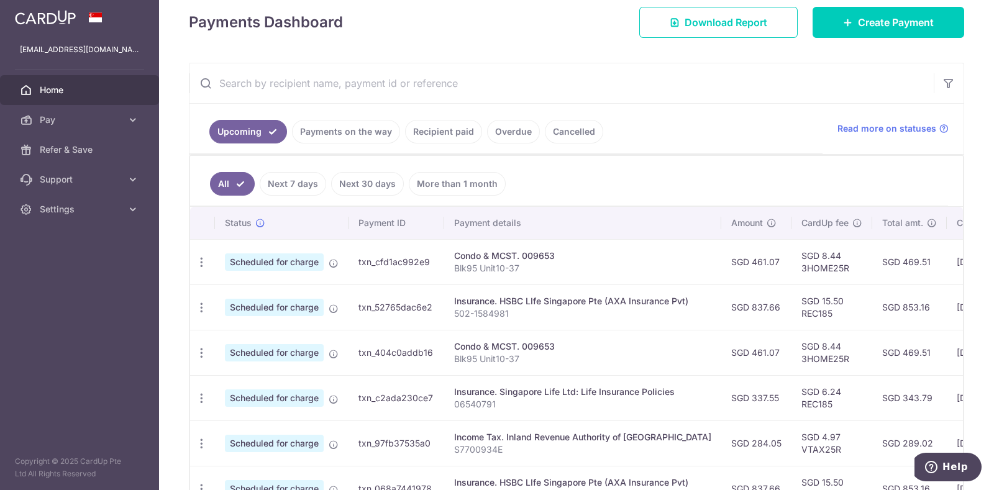
click at [298, 259] on span "Scheduled for charge" at bounding box center [274, 262] width 99 height 17
click at [277, 259] on span "Scheduled for charge" at bounding box center [274, 262] width 99 height 17
click at [299, 262] on span "Scheduled for charge" at bounding box center [274, 262] width 99 height 17
click at [388, 262] on td "txn_cfd1ac992e9" at bounding box center [397, 261] width 96 height 45
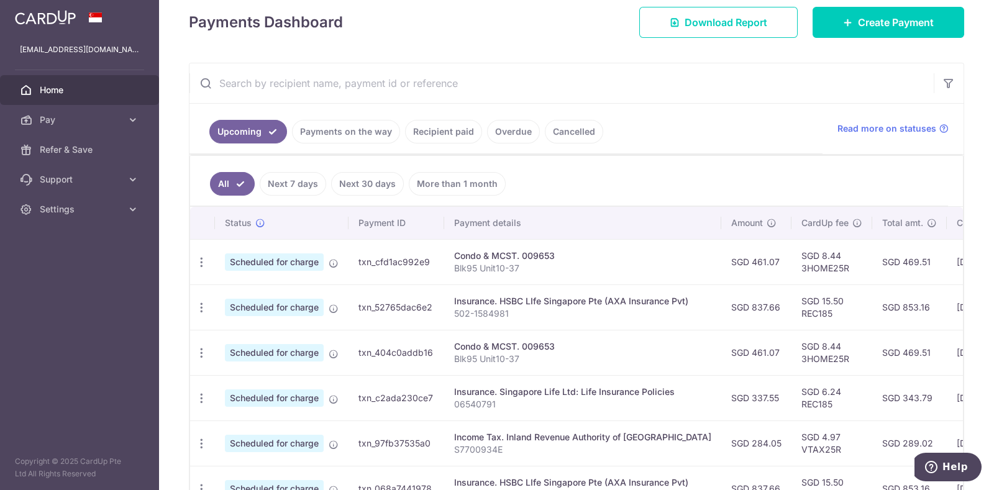
click at [388, 262] on td "txn_cfd1ac992e9" at bounding box center [397, 261] width 96 height 45
click at [488, 262] on p "Blk95 Unit10-37" at bounding box center [582, 268] width 257 height 12
click at [721, 258] on td "SGD 461.07" at bounding box center [756, 261] width 70 height 45
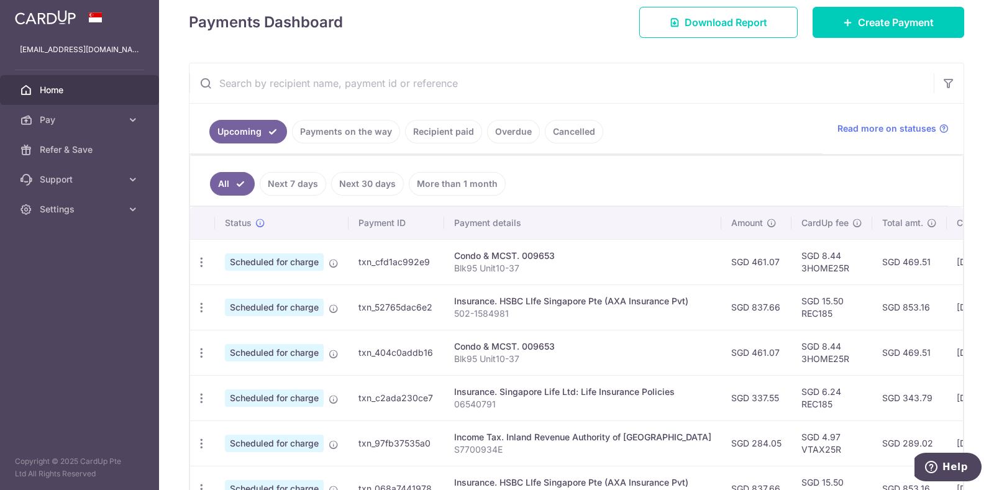
click at [792, 265] on td "SGD 8.44 3HOME25R" at bounding box center [832, 261] width 81 height 45
click at [341, 132] on link "Payments on the way" at bounding box center [346, 132] width 108 height 24
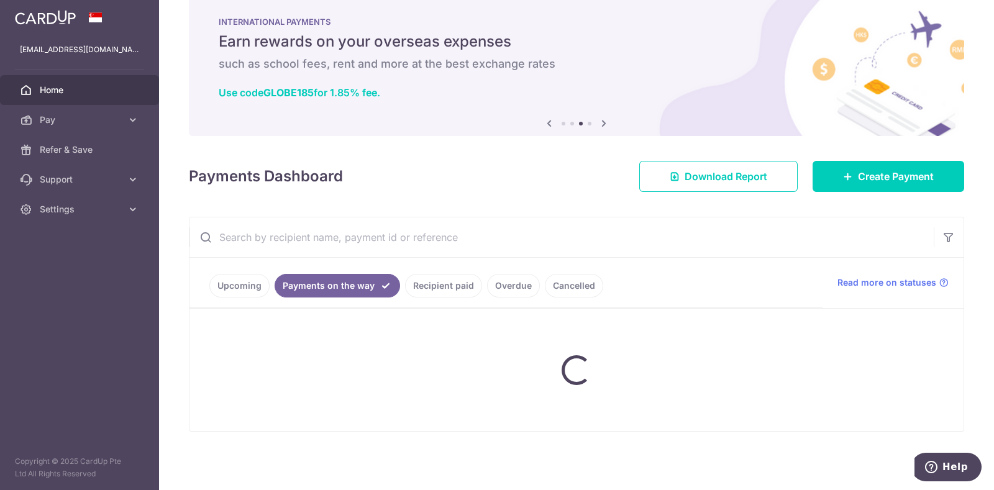
scroll to position [62, 0]
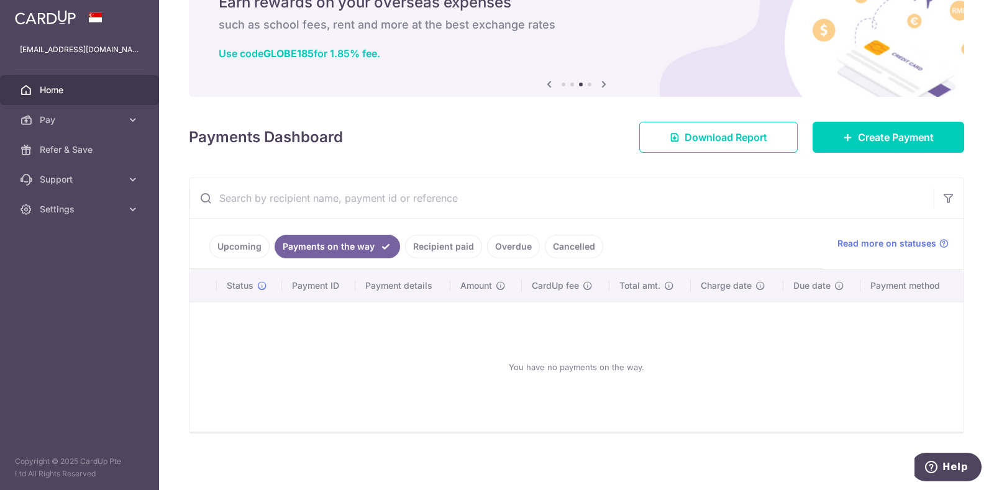
click at [237, 237] on link "Upcoming" at bounding box center [239, 247] width 60 height 24
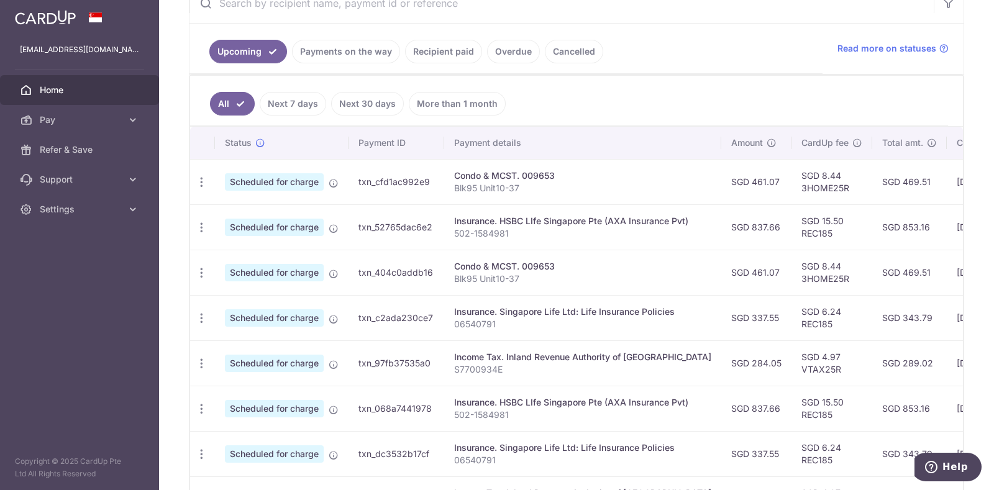
scroll to position [332, 0]
